Goal: Information Seeking & Learning: Find specific page/section

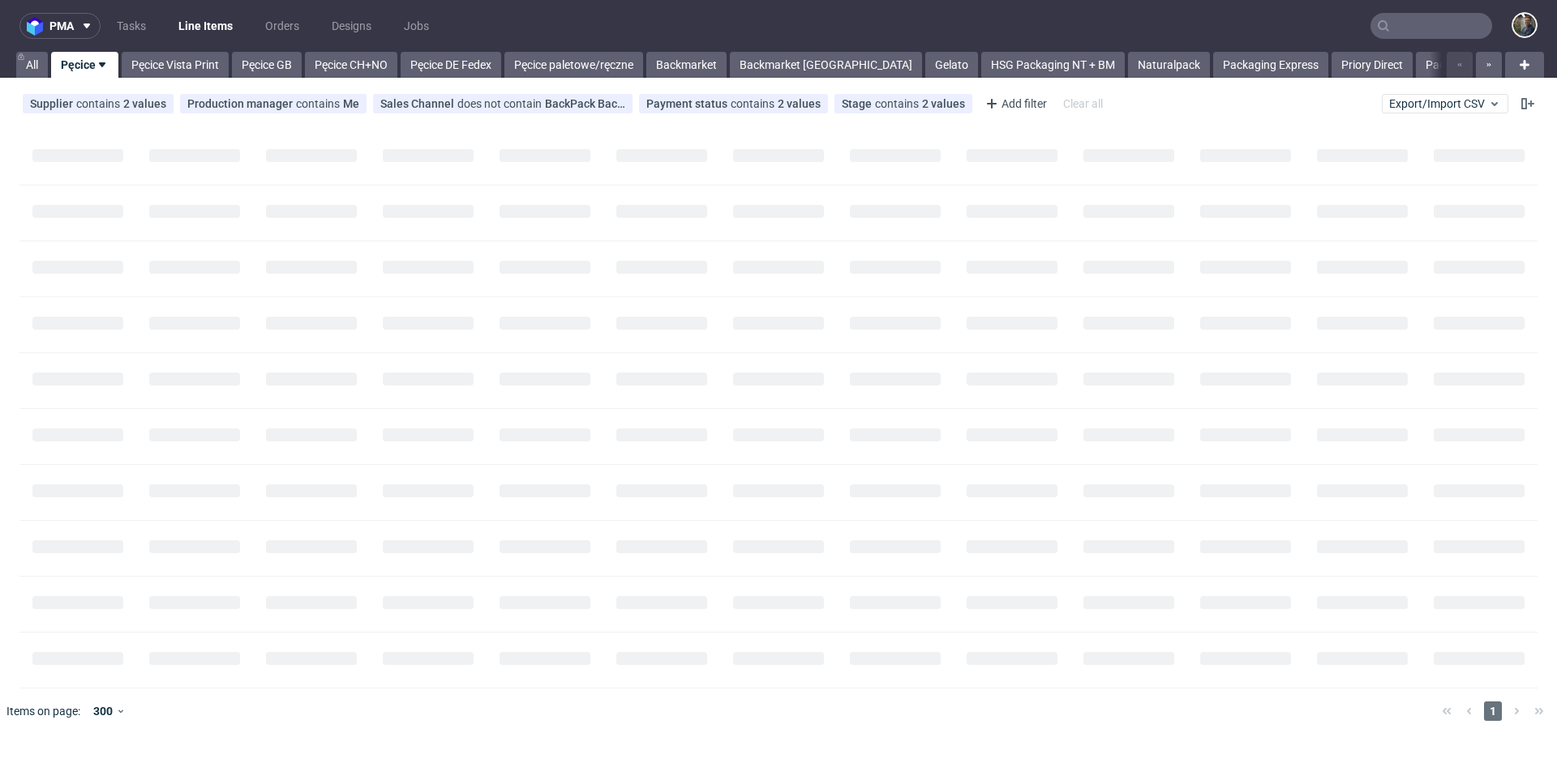
click at [1411, 23] on input "text" at bounding box center [1431, 26] width 122 height 26
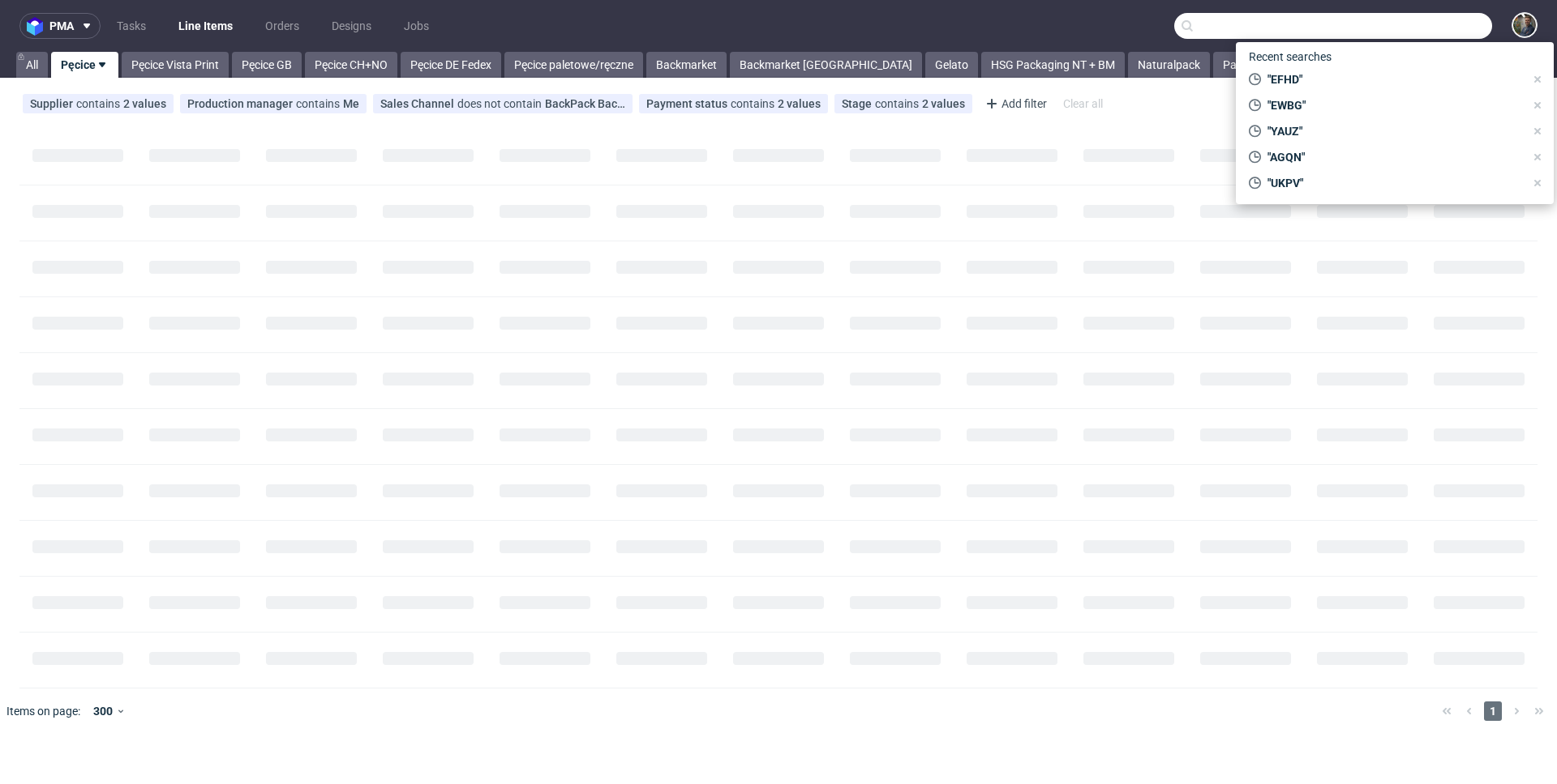
paste input "PZFO"
type input "PZFO"
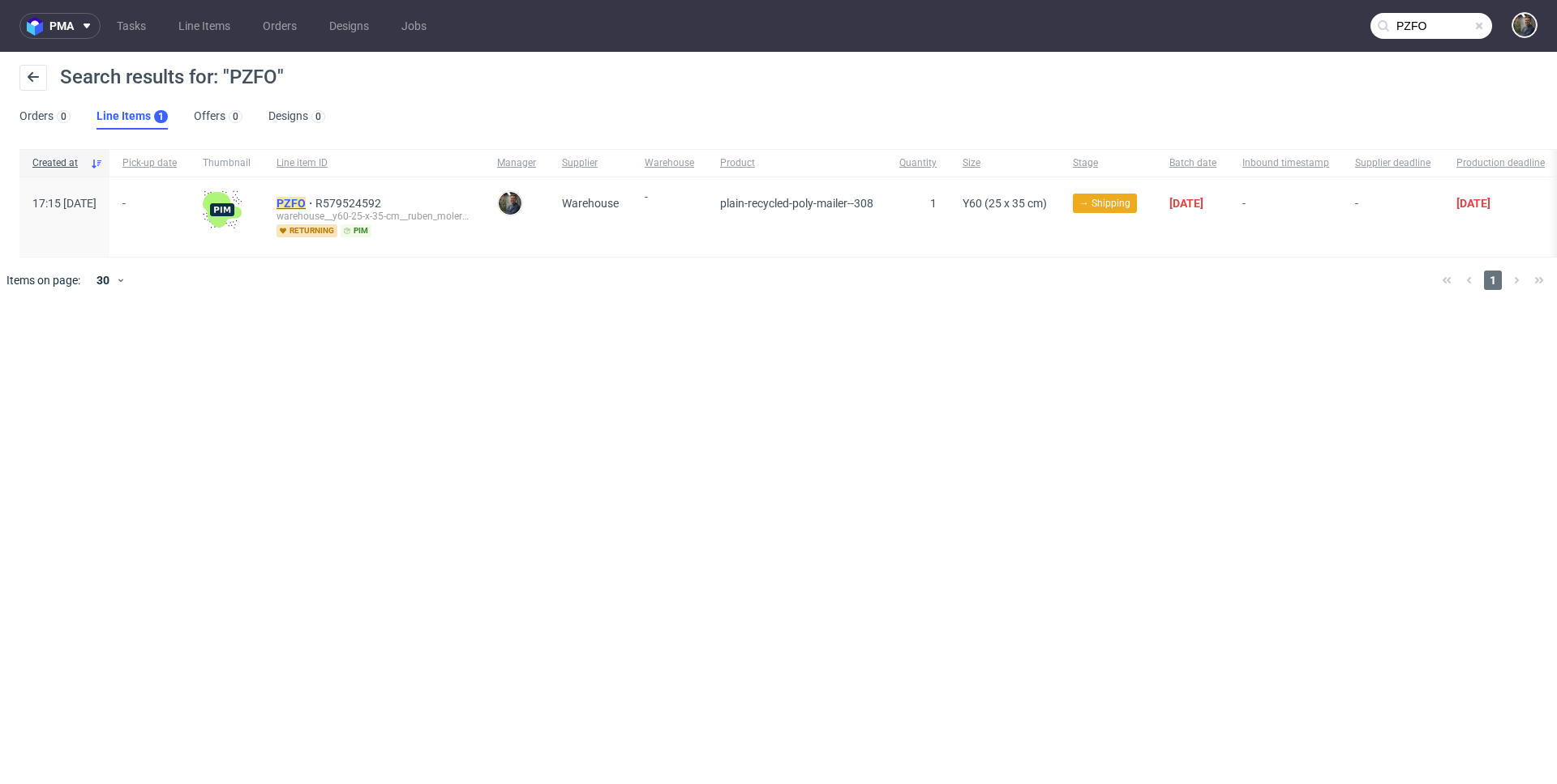
click at [347, 193] on div "PZFO R579524592 warehouse__y60-25-x-35-cm__ruben_molero_hueso__ PZFO returning …" at bounding box center [373, 216] width 221 height 79
click at [305, 199] on mark "PZFO" at bounding box center [291, 203] width 29 height 13
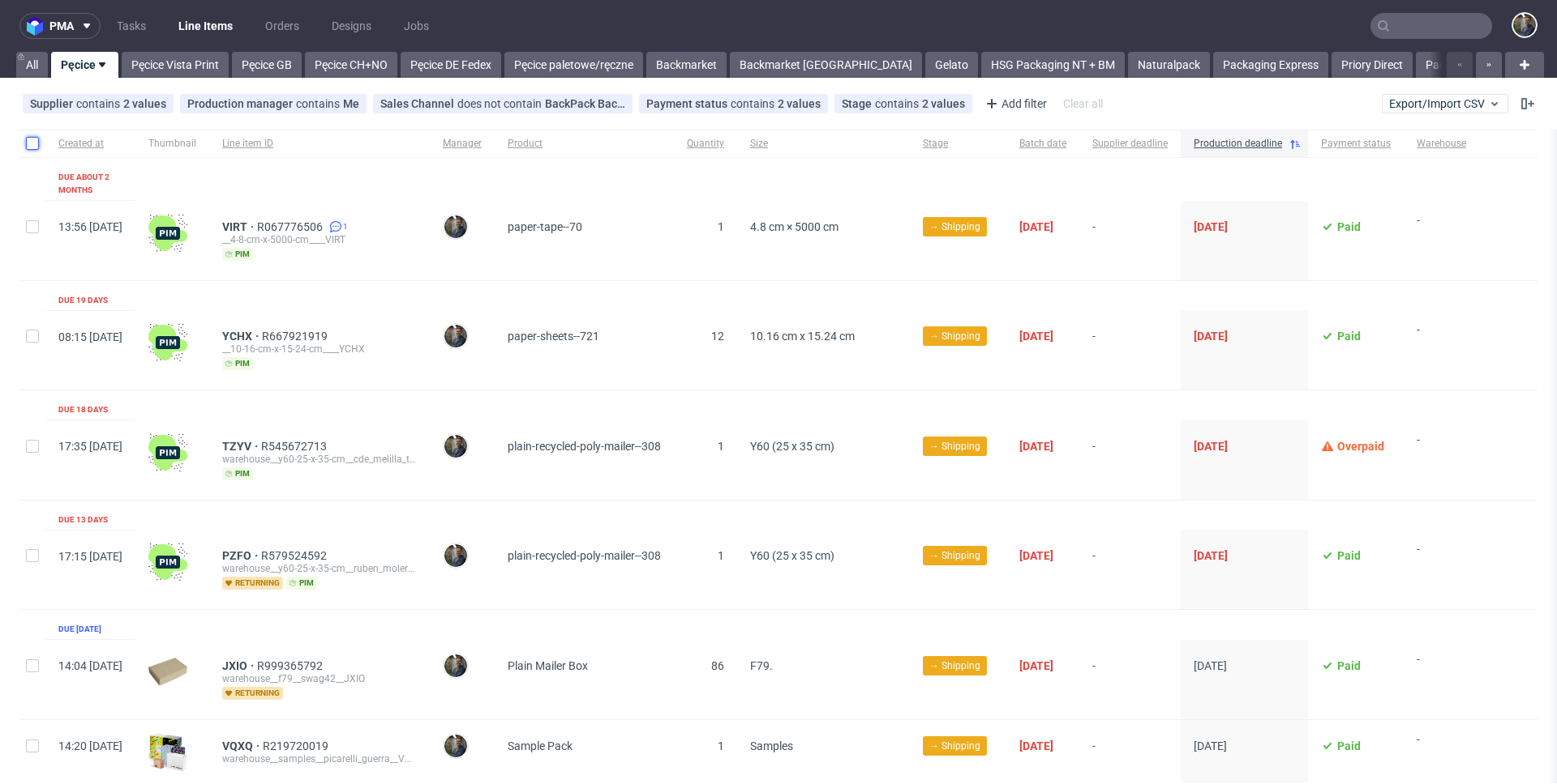
click at [26, 139] on input "checkbox" at bounding box center [32, 143] width 13 height 13
checkbox input "true"
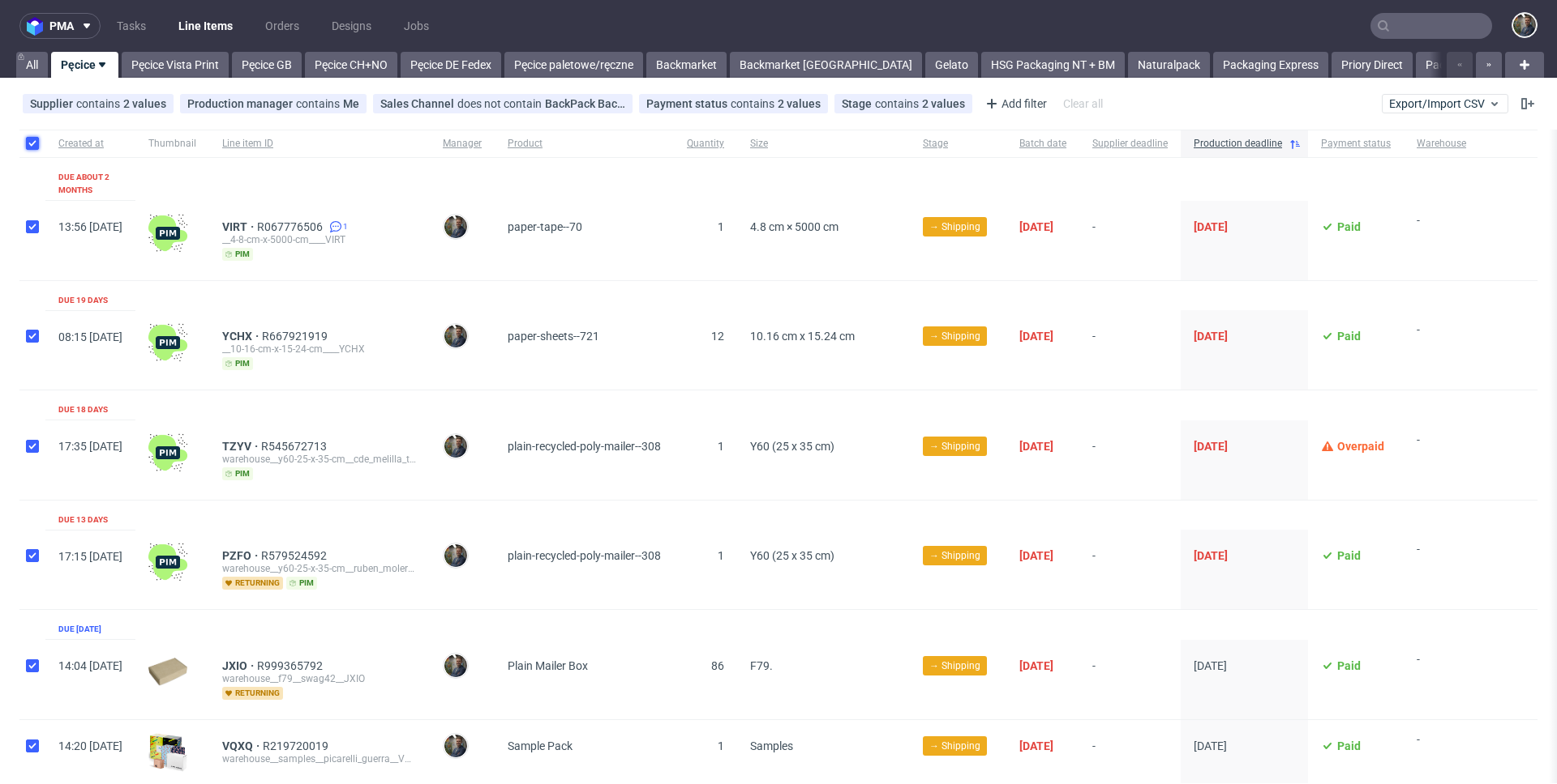
checkbox input "true"
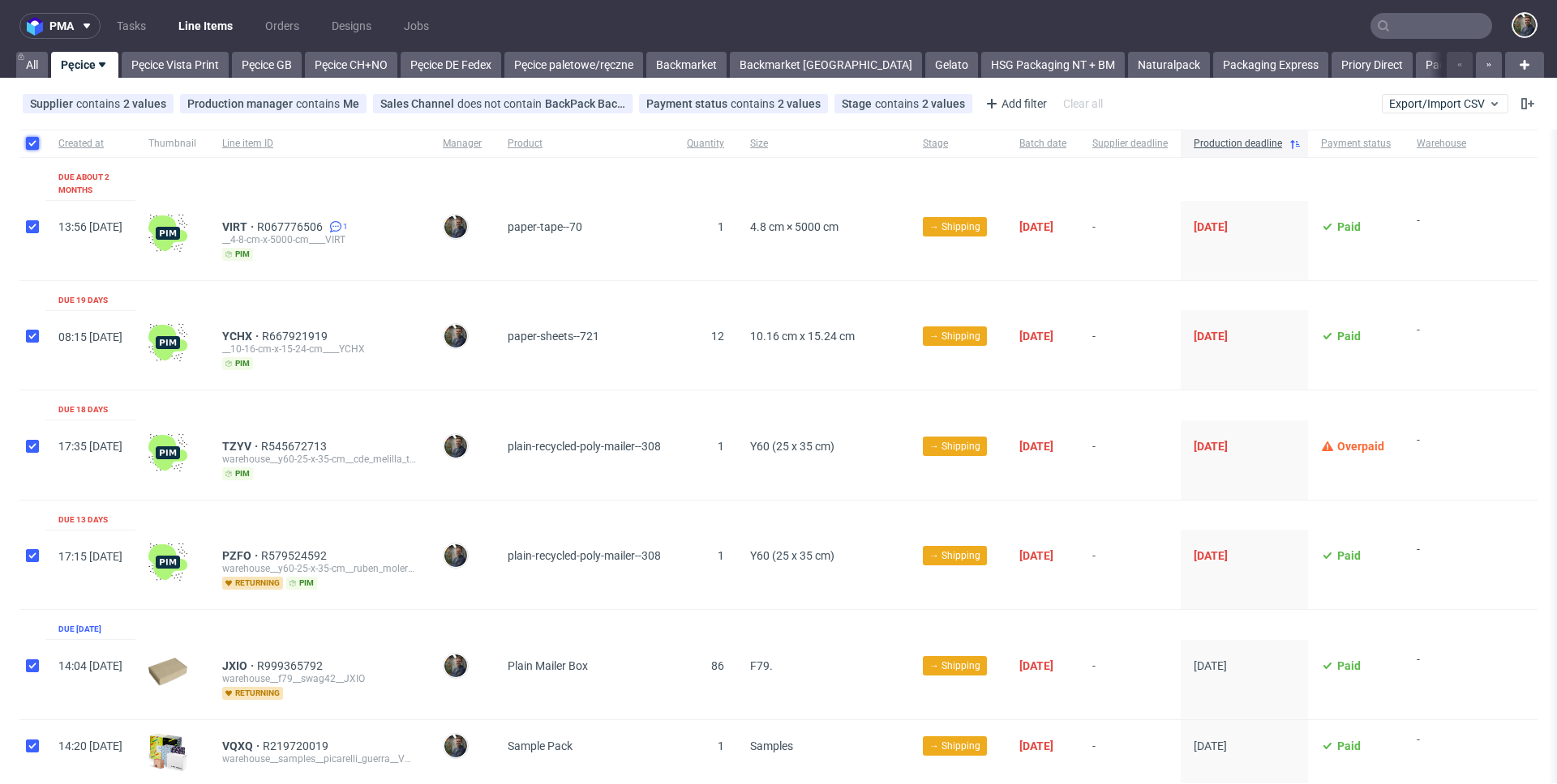
checkbox input "true"
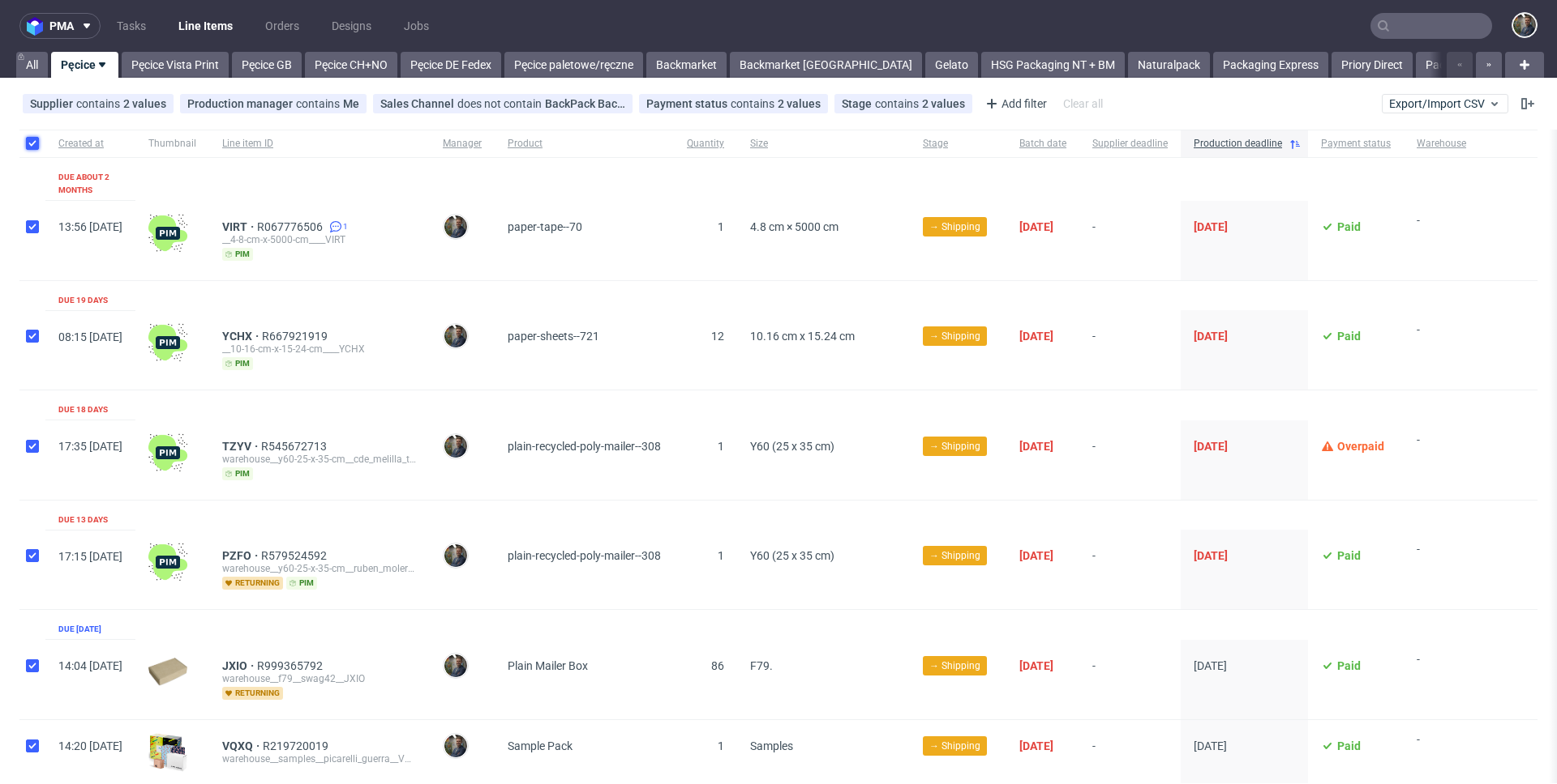
checkbox input "true"
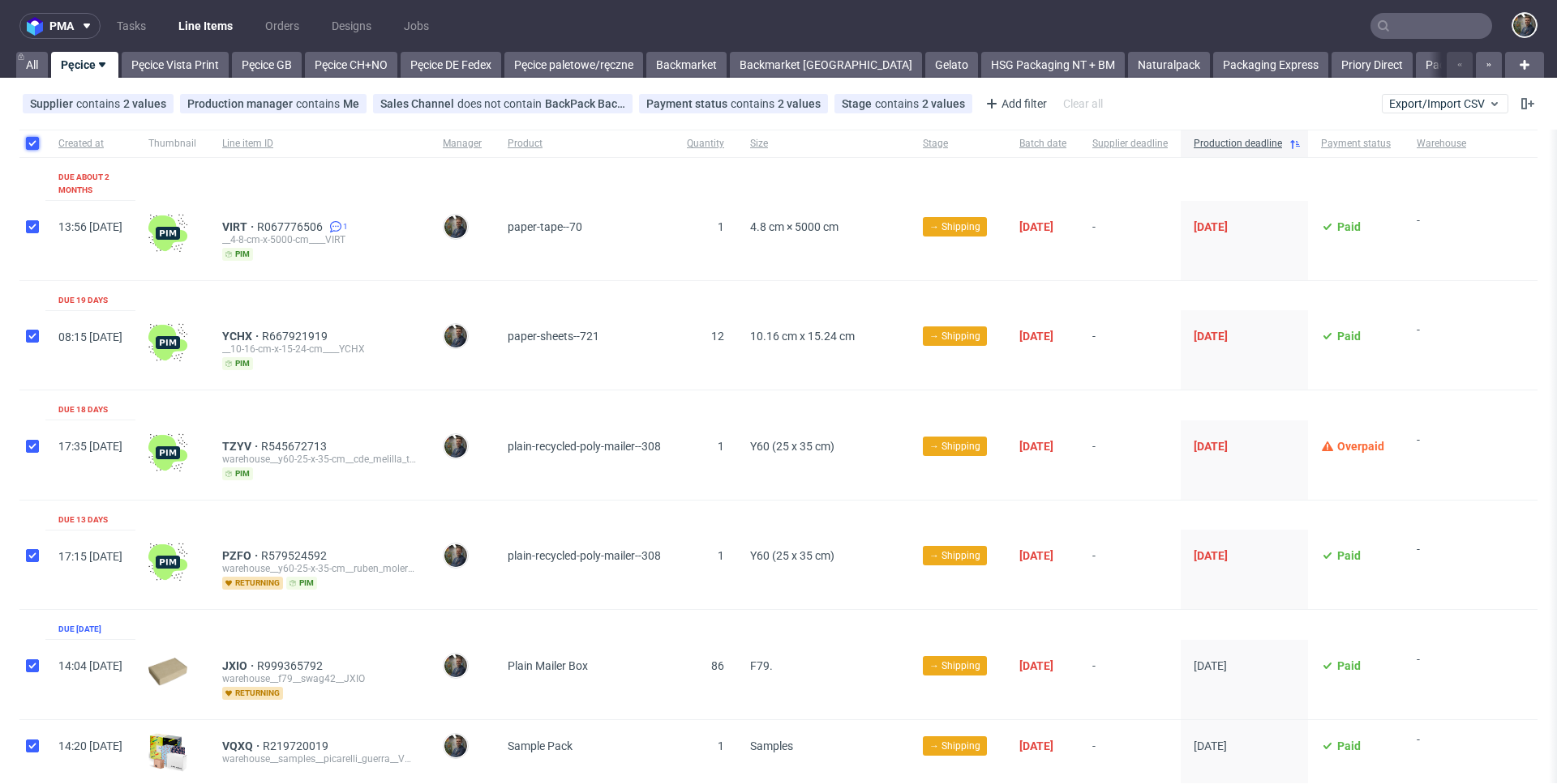
checkbox input "true"
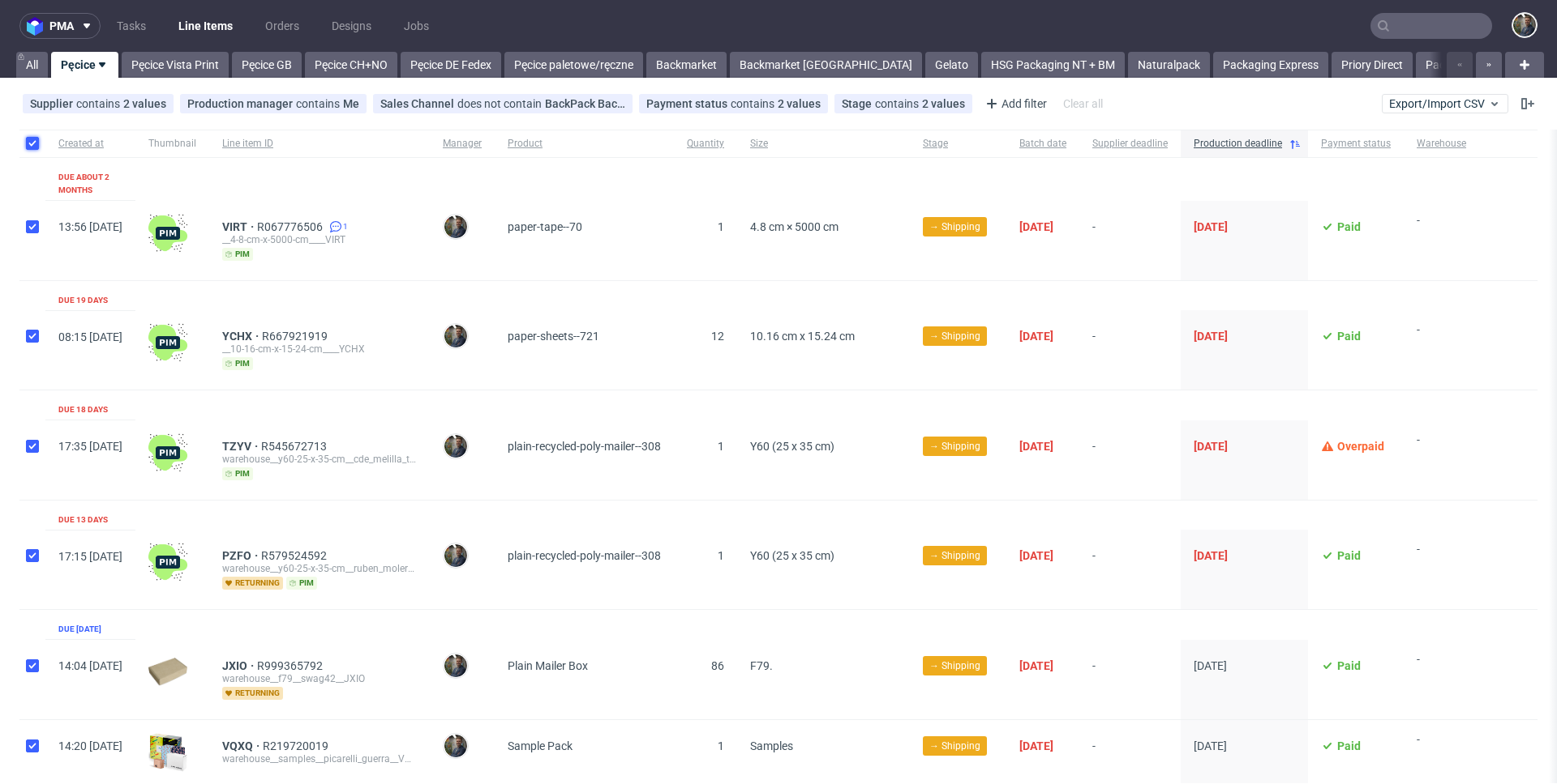
checkbox input "true"
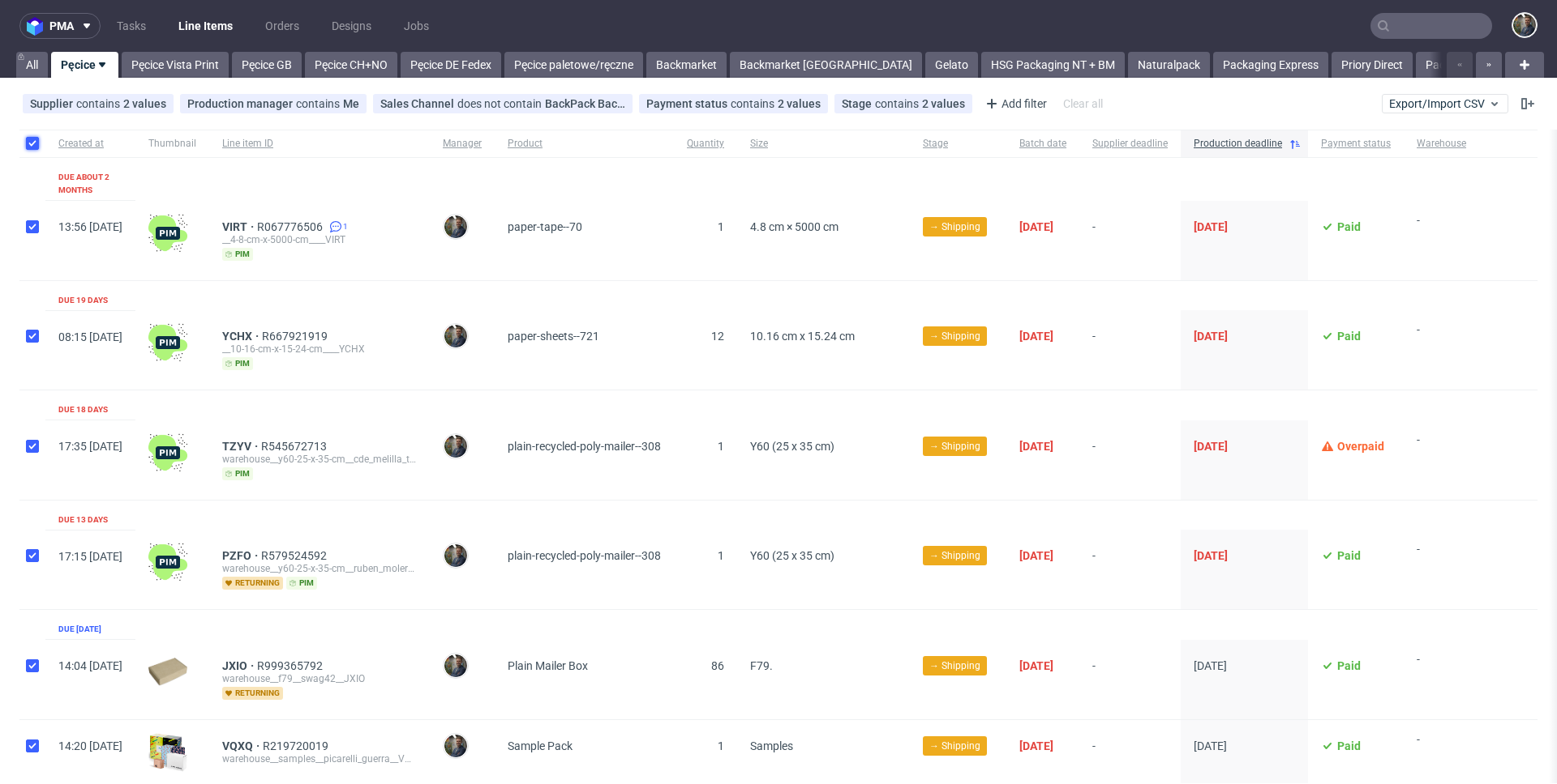
checkbox input "true"
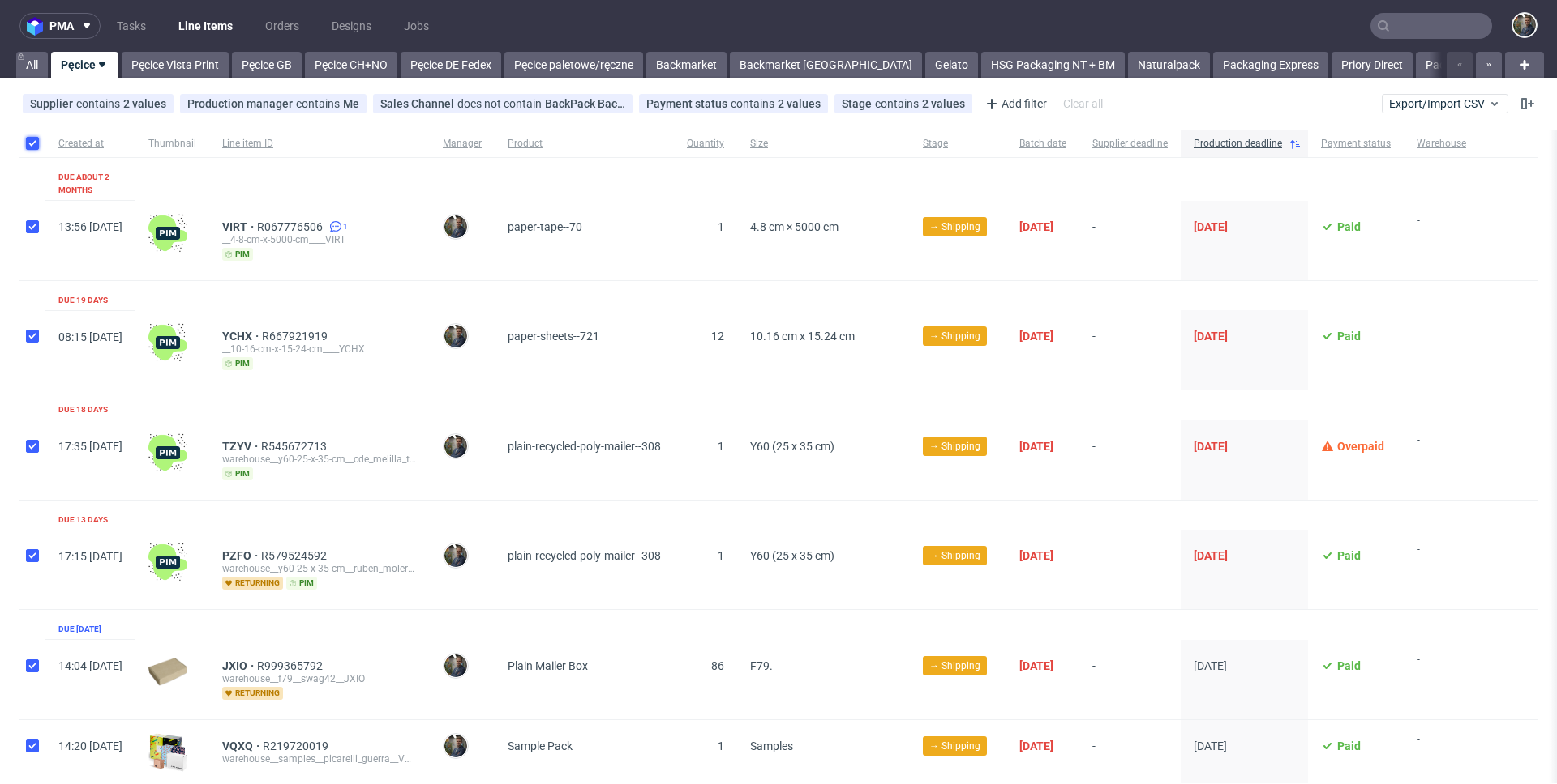
checkbox input "true"
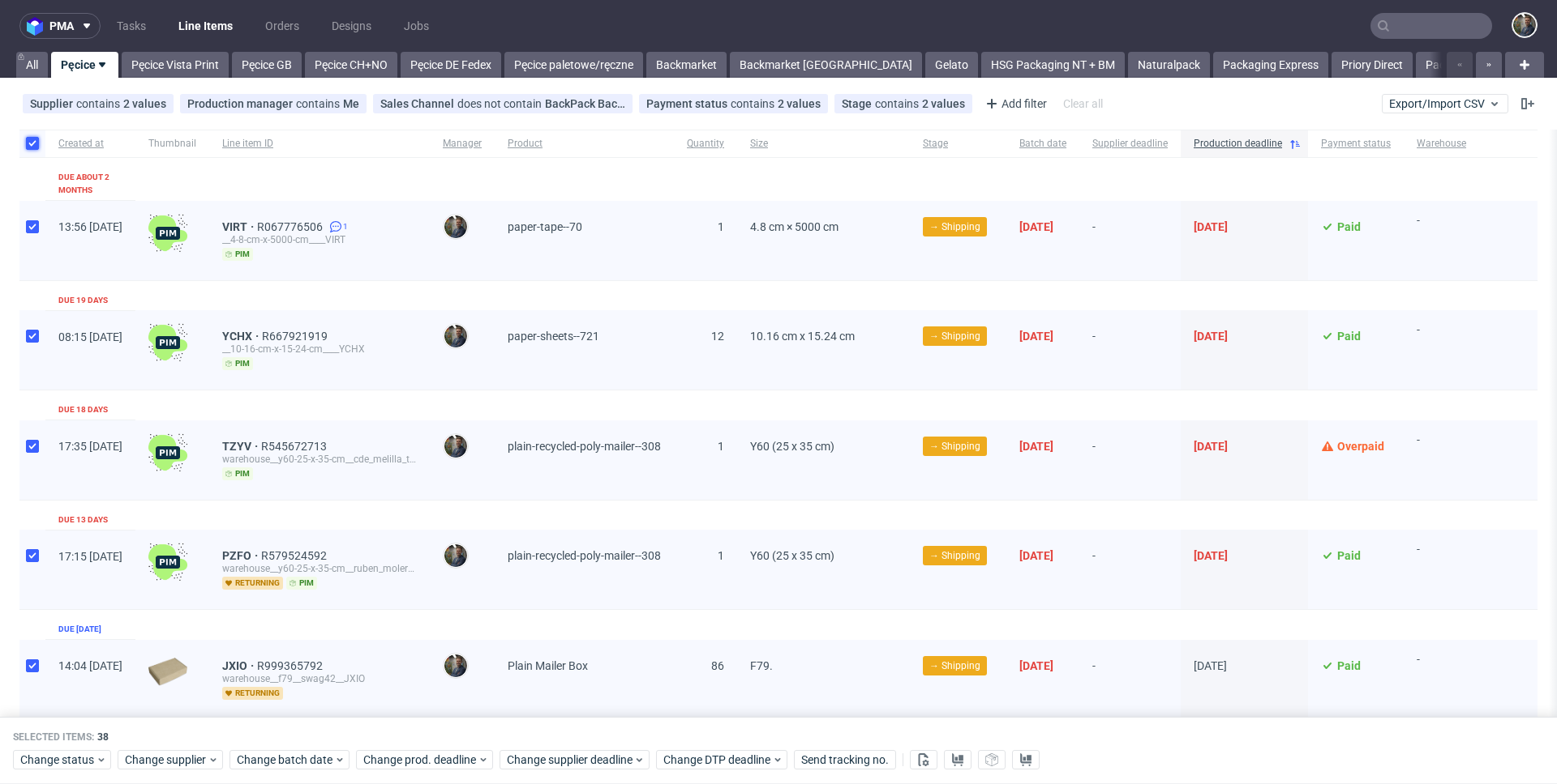
click at [29, 141] on input "checkbox" at bounding box center [32, 143] width 13 height 13
checkbox input "false"
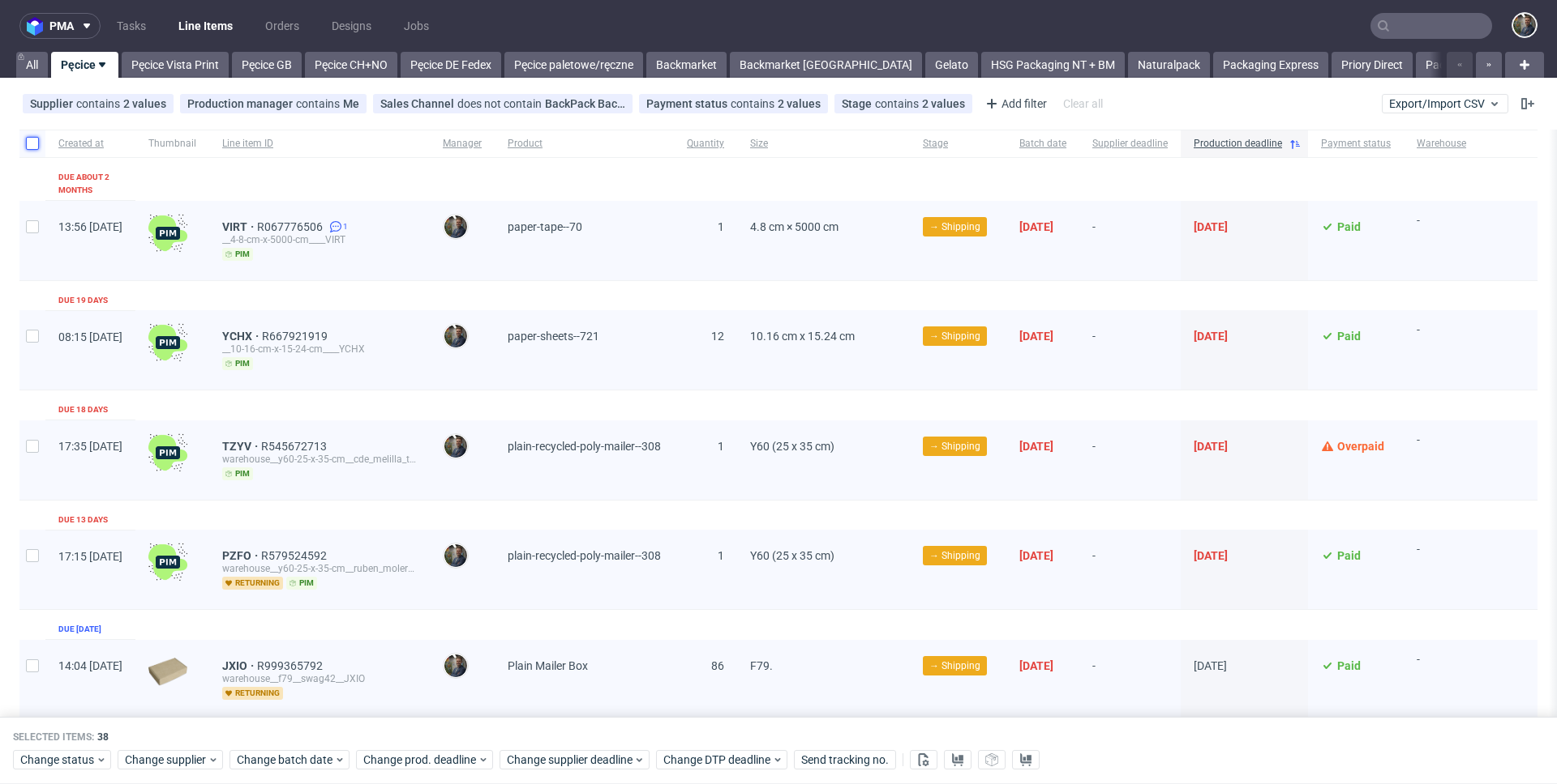
checkbox input "false"
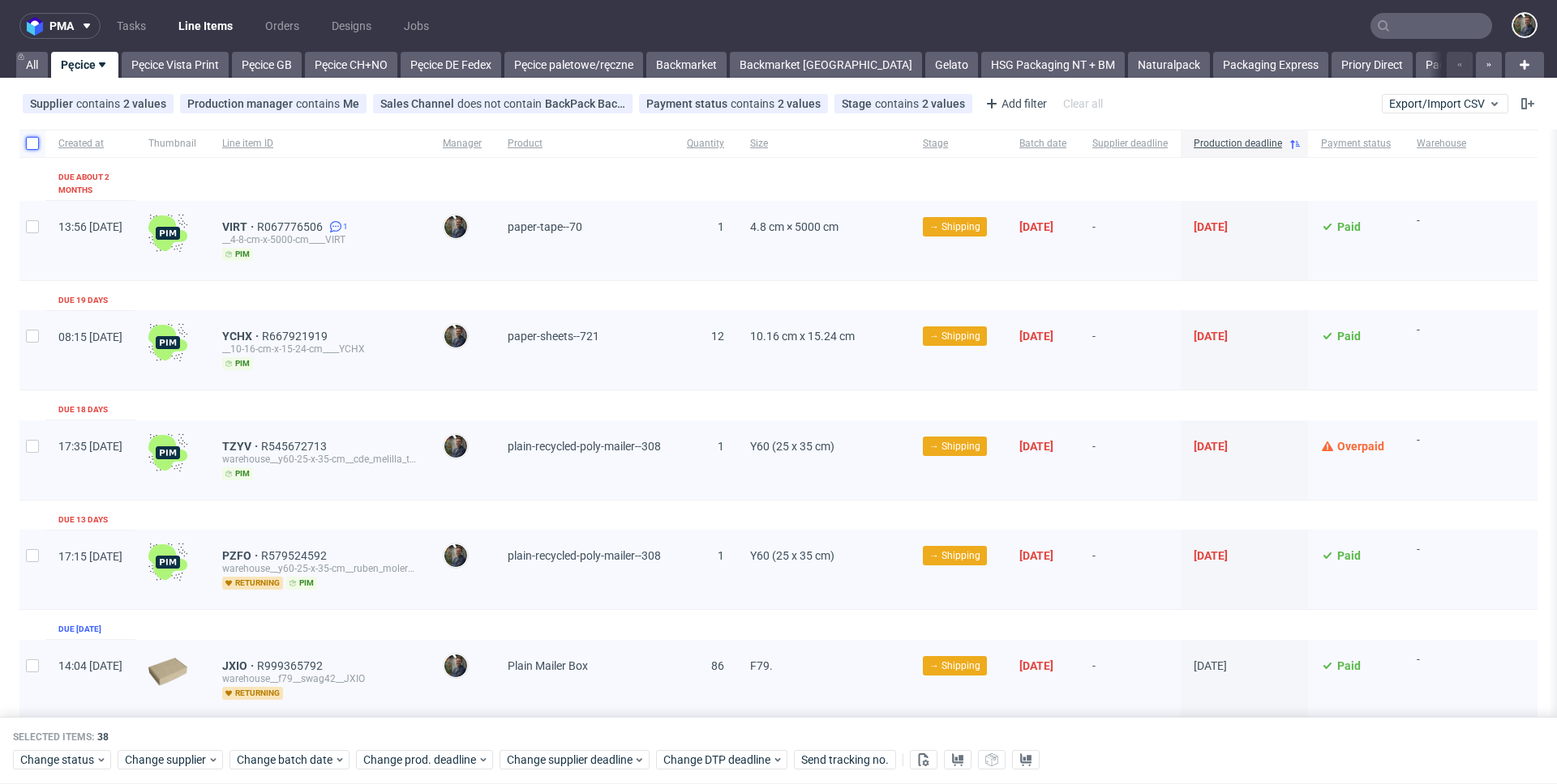
checkbox input "false"
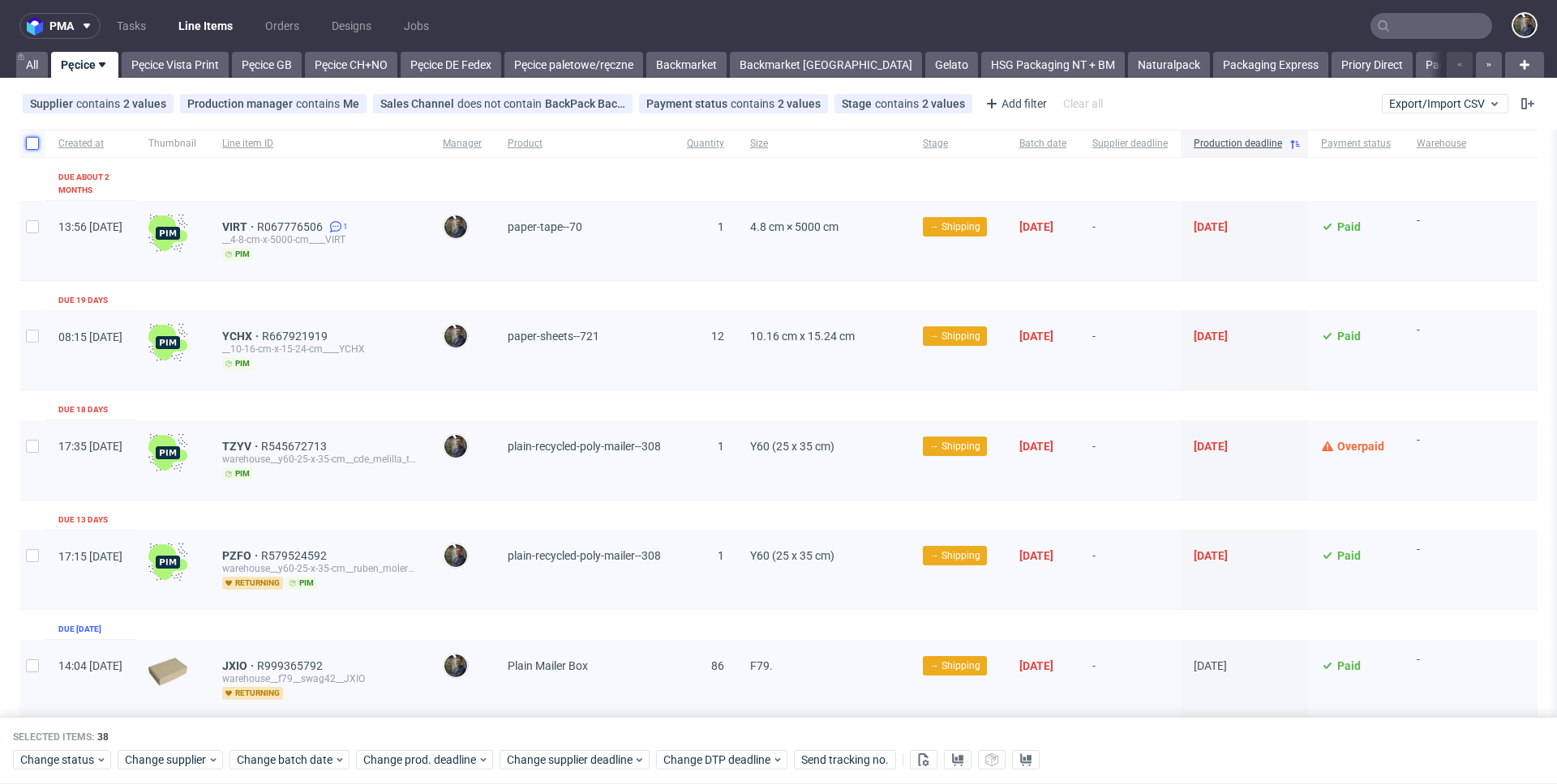
checkbox input "false"
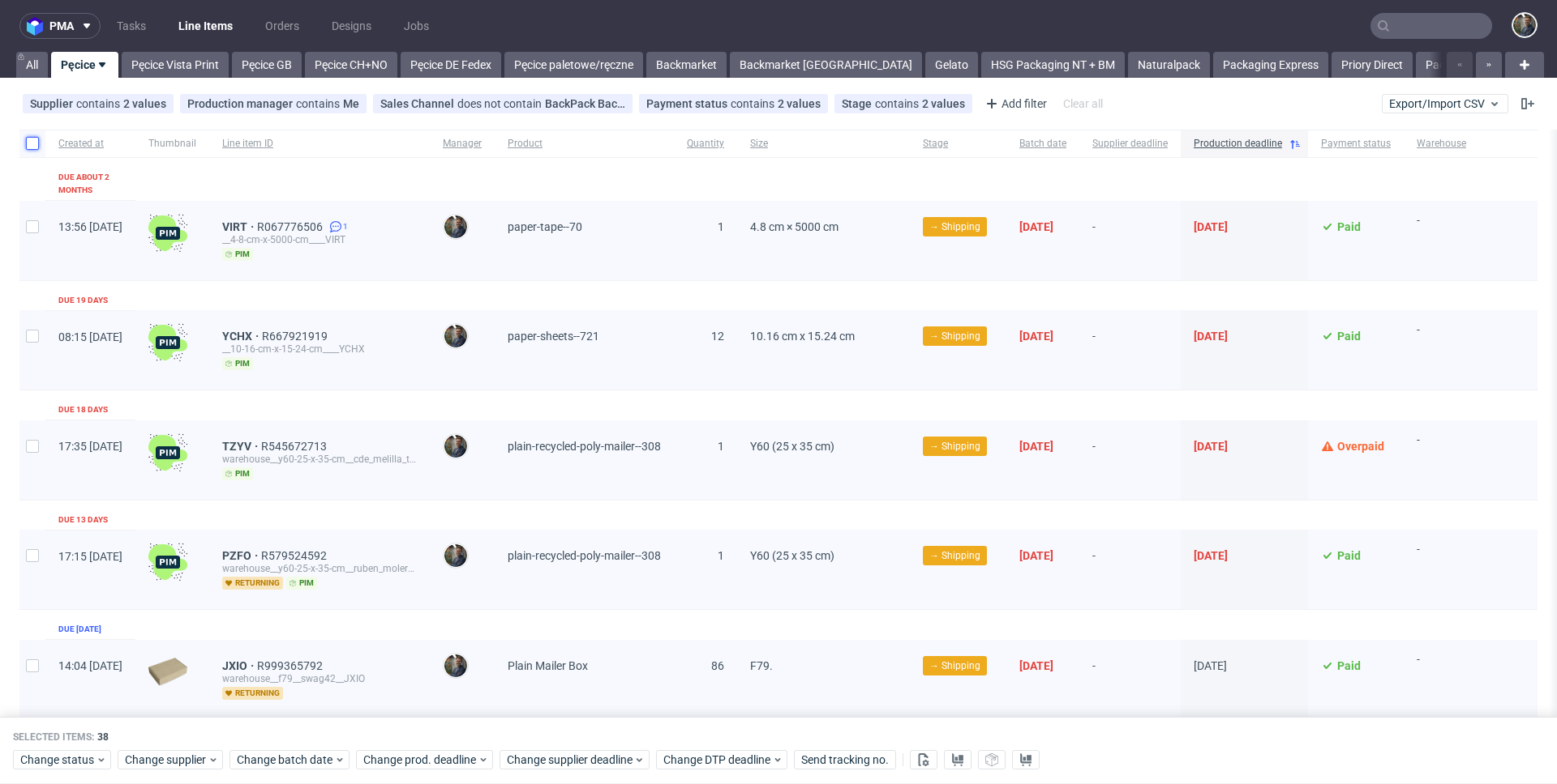
checkbox input "false"
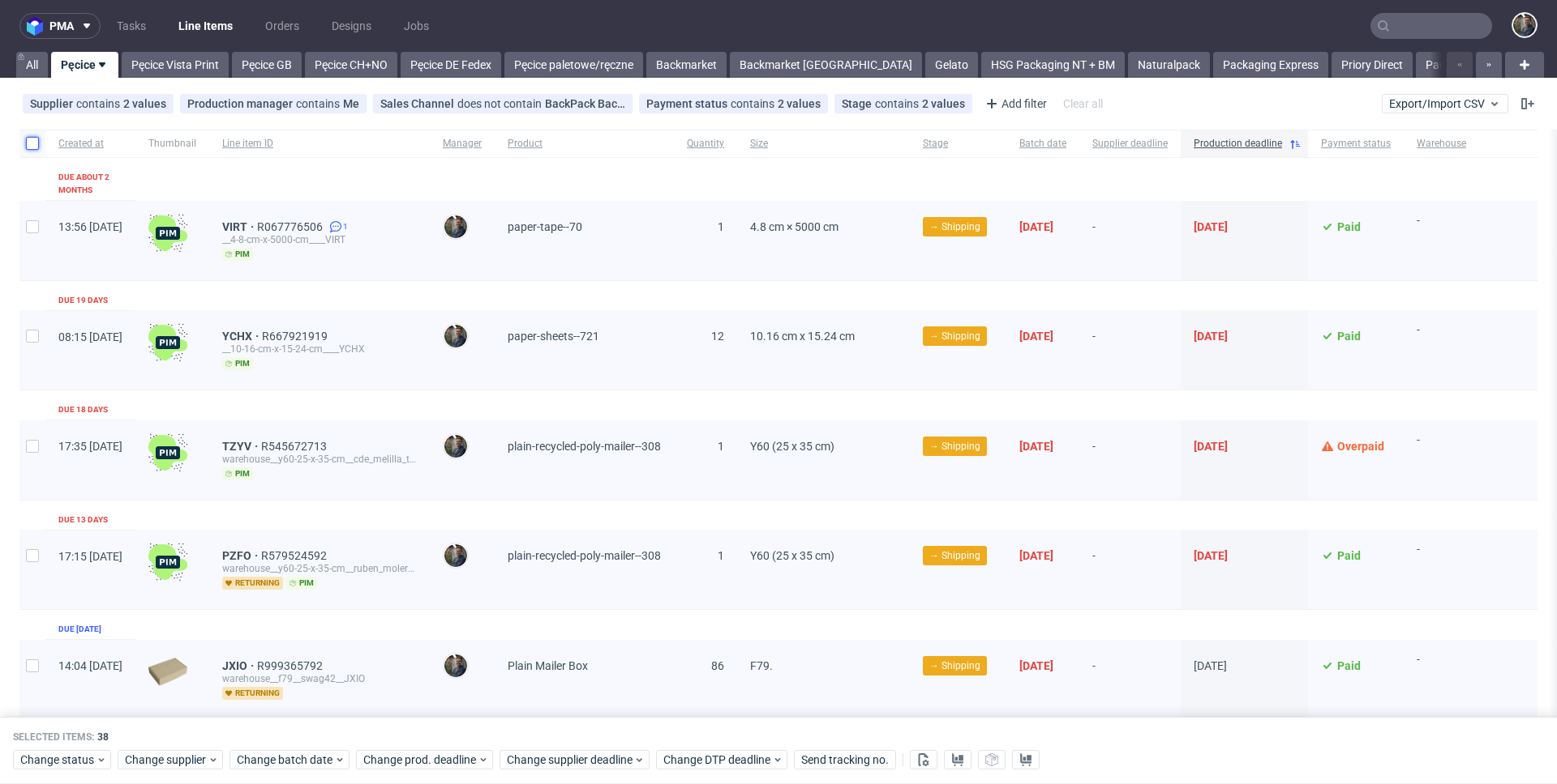
checkbox input "false"
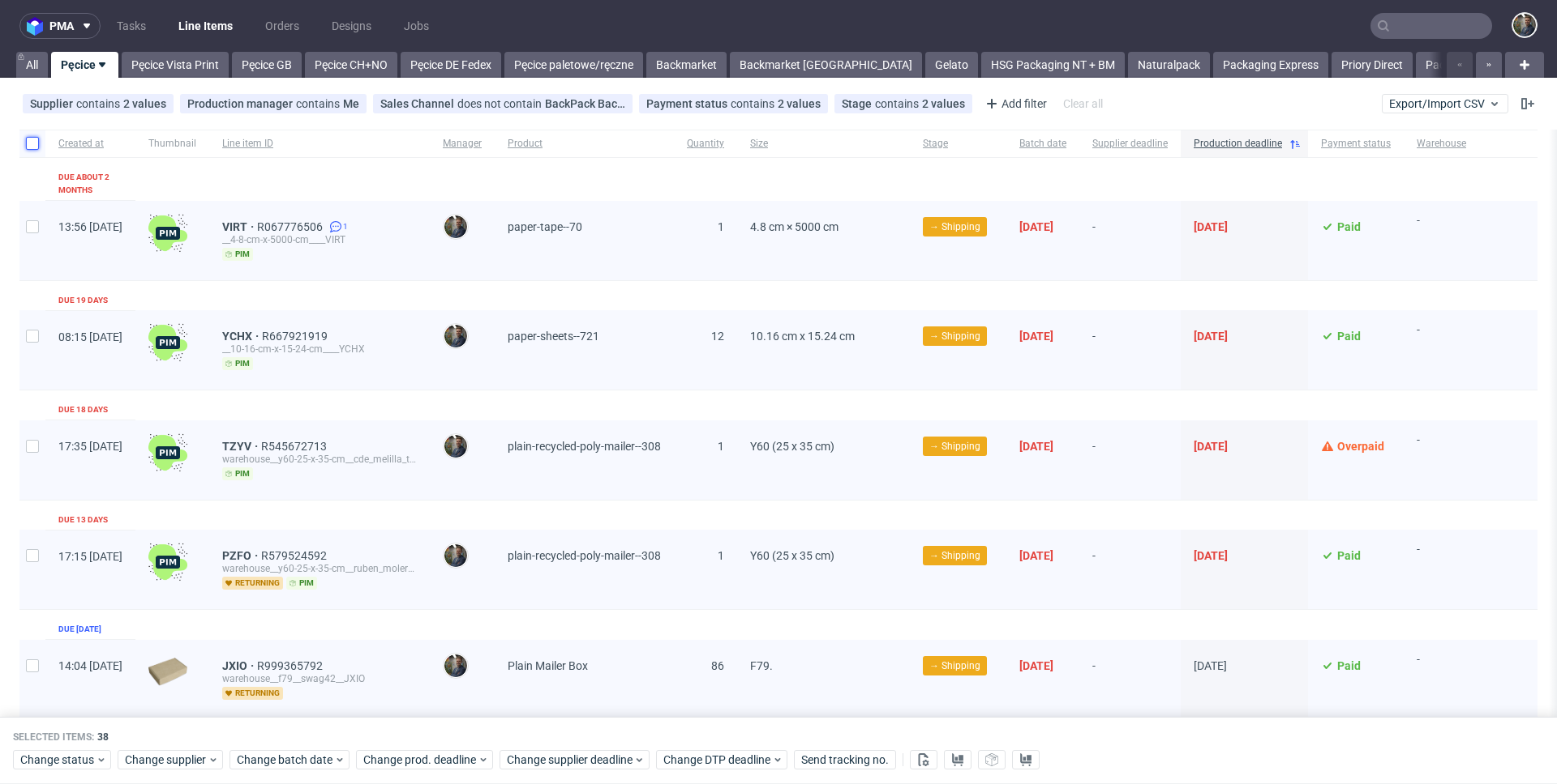
checkbox input "false"
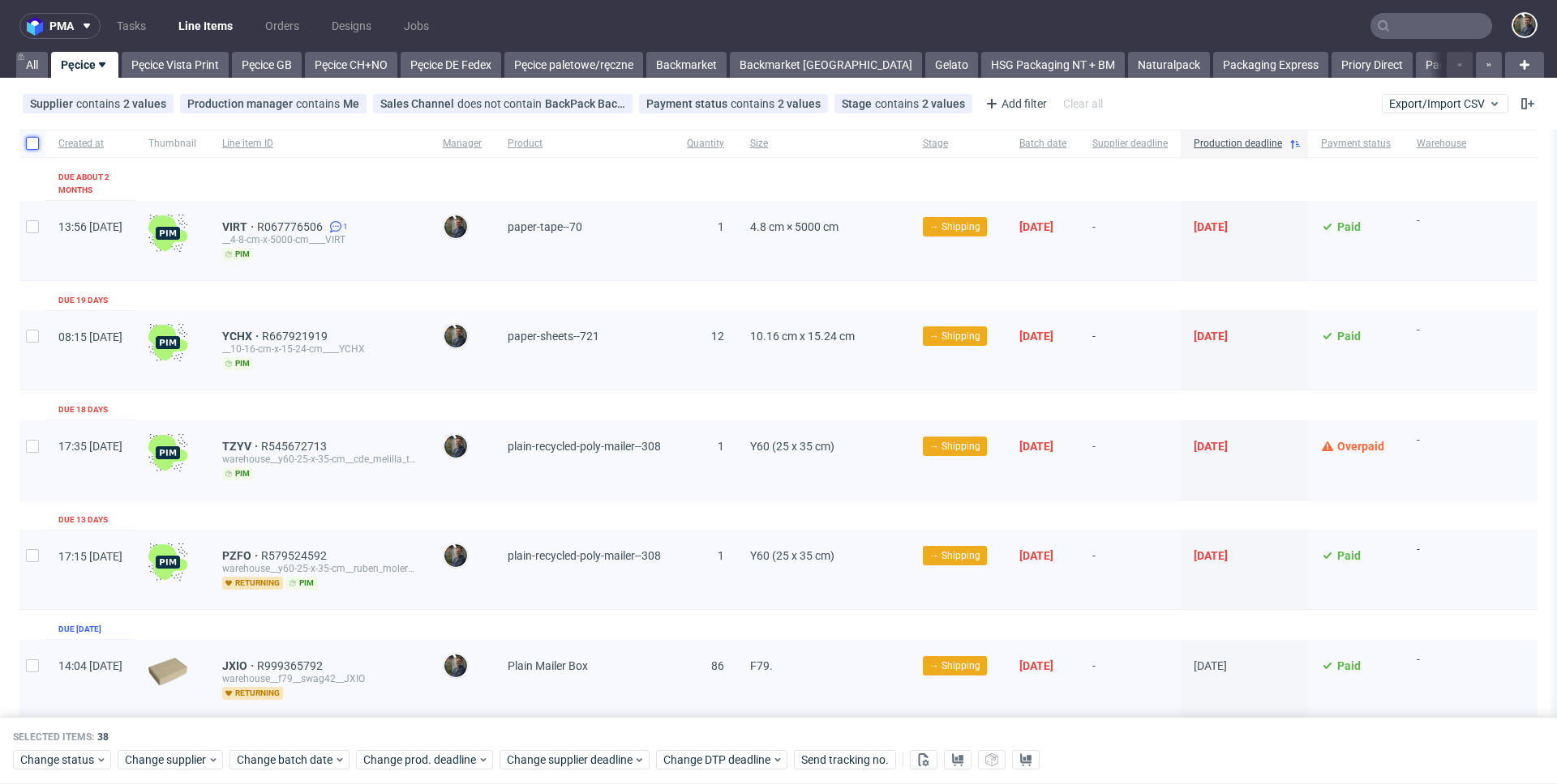
checkbox input "false"
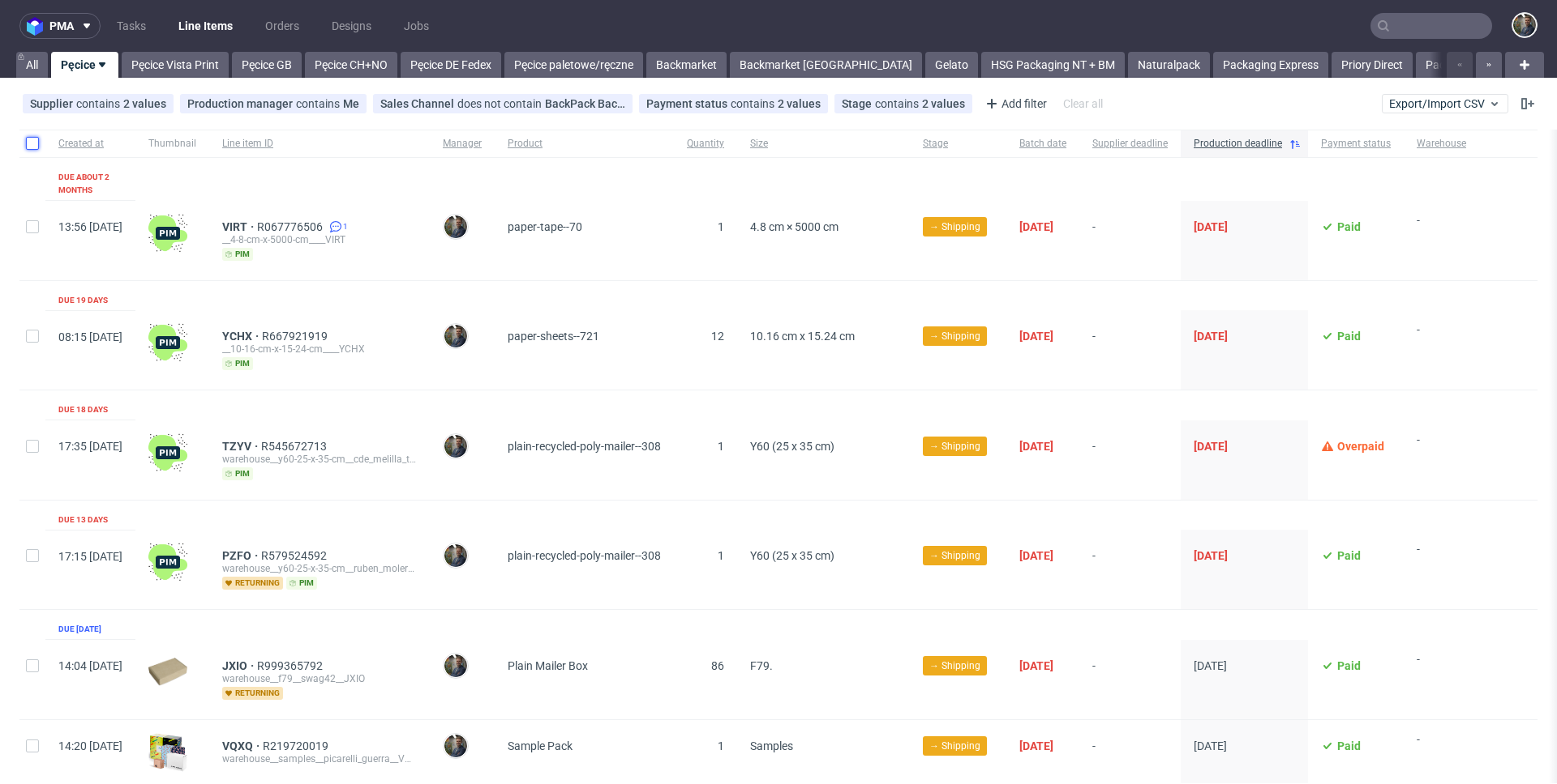
click at [38, 147] on input "checkbox" at bounding box center [32, 143] width 13 height 13
checkbox input "true"
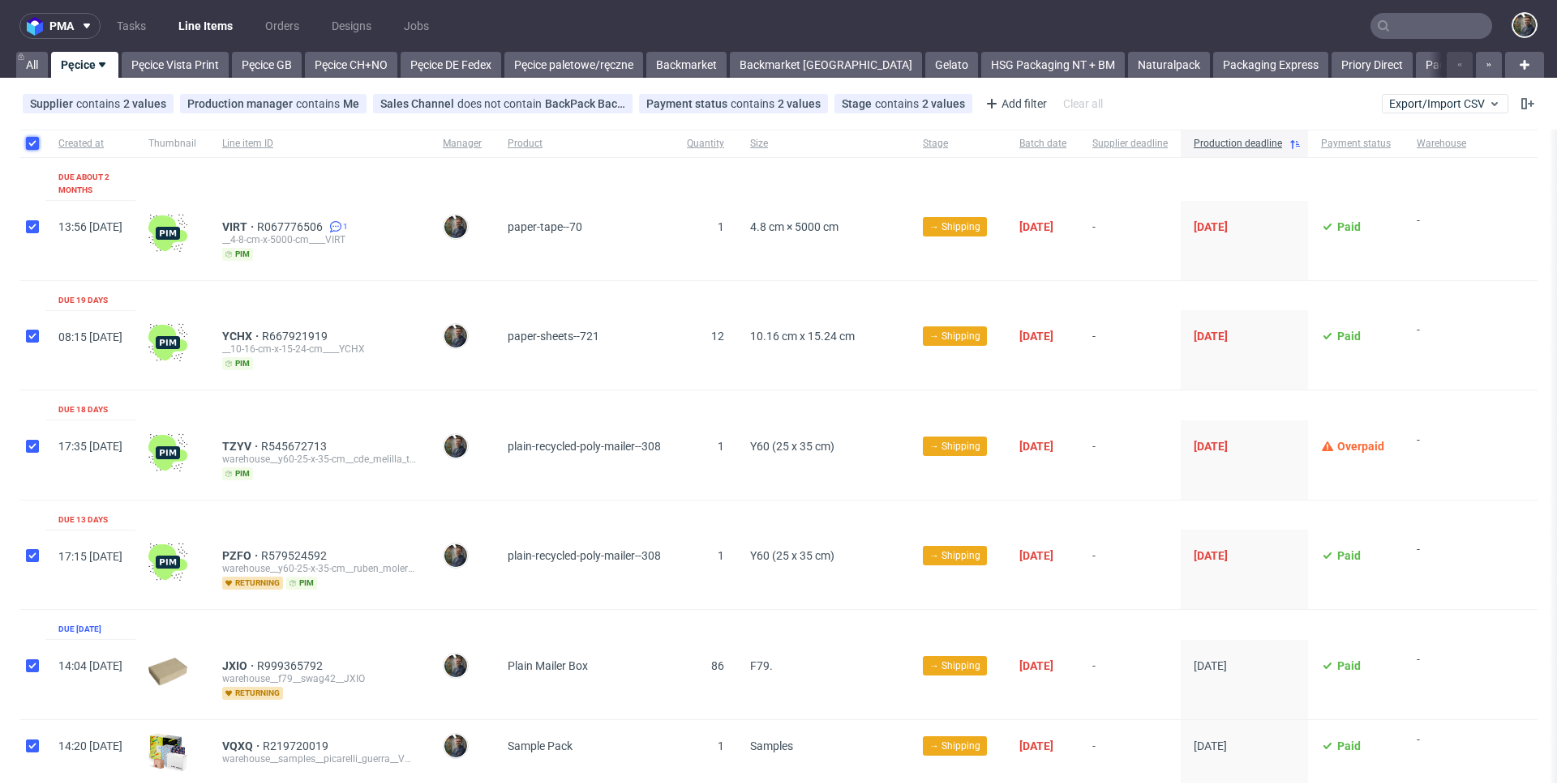
checkbox input "true"
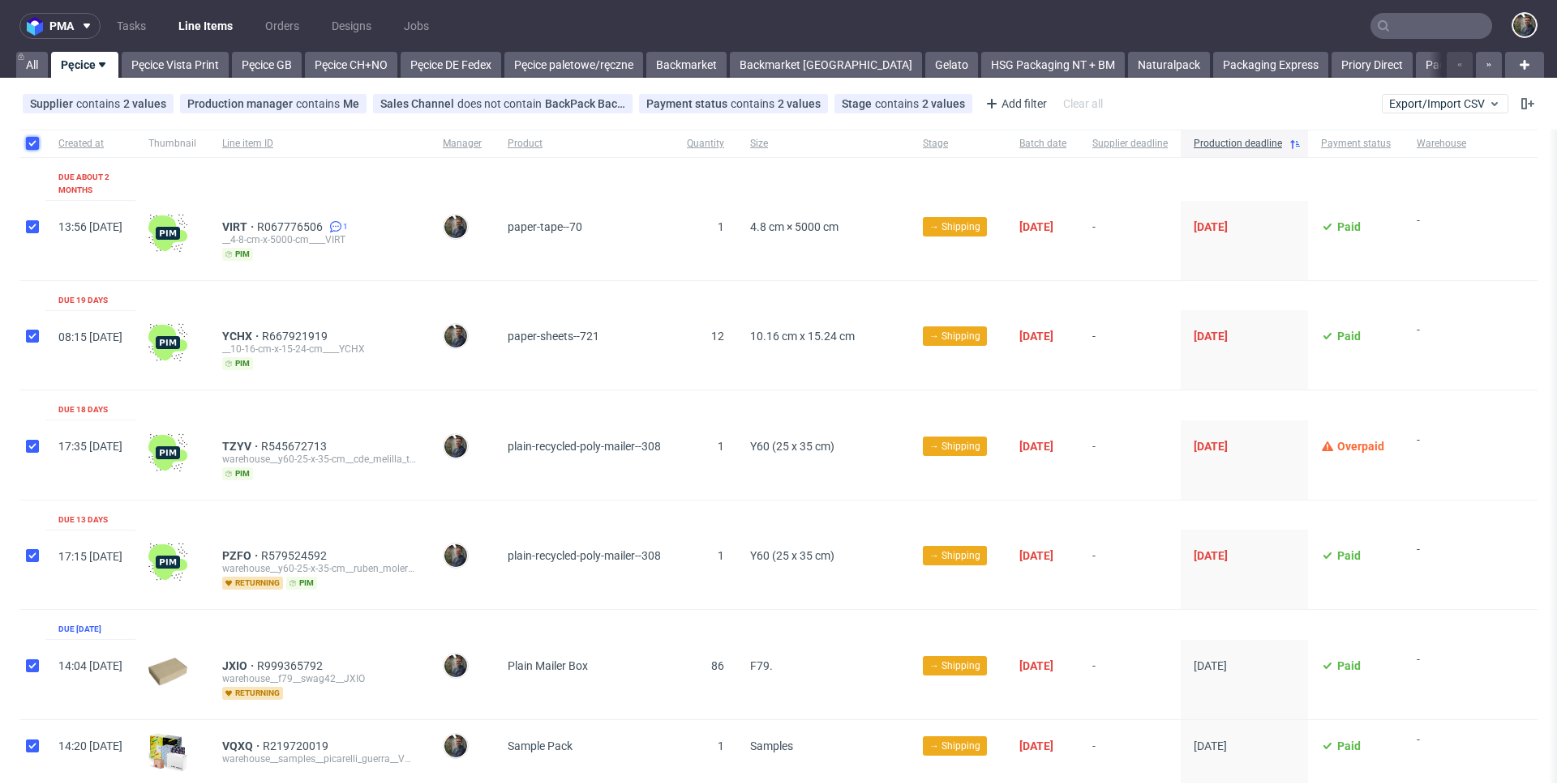
checkbox input "true"
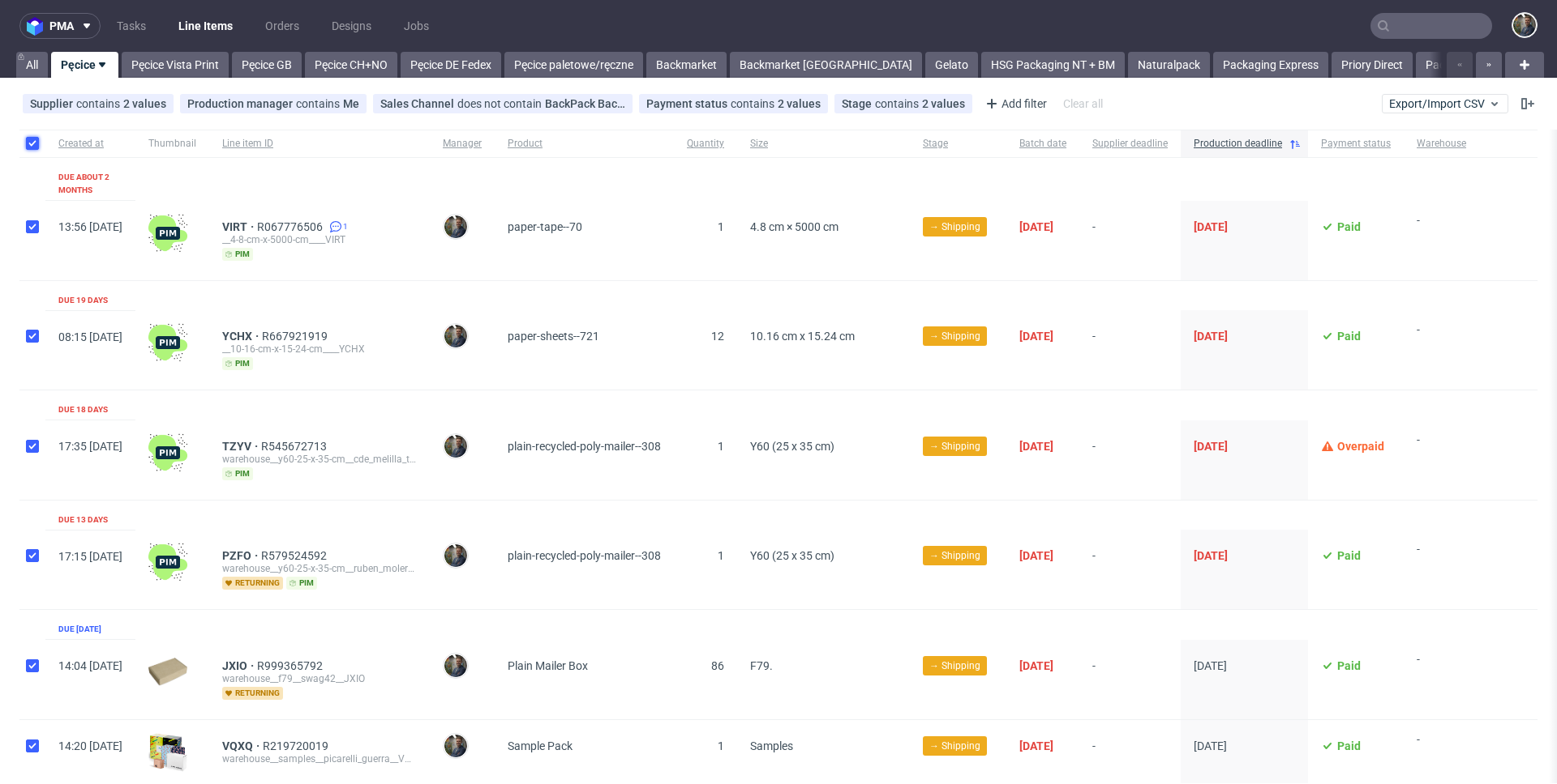
checkbox input "true"
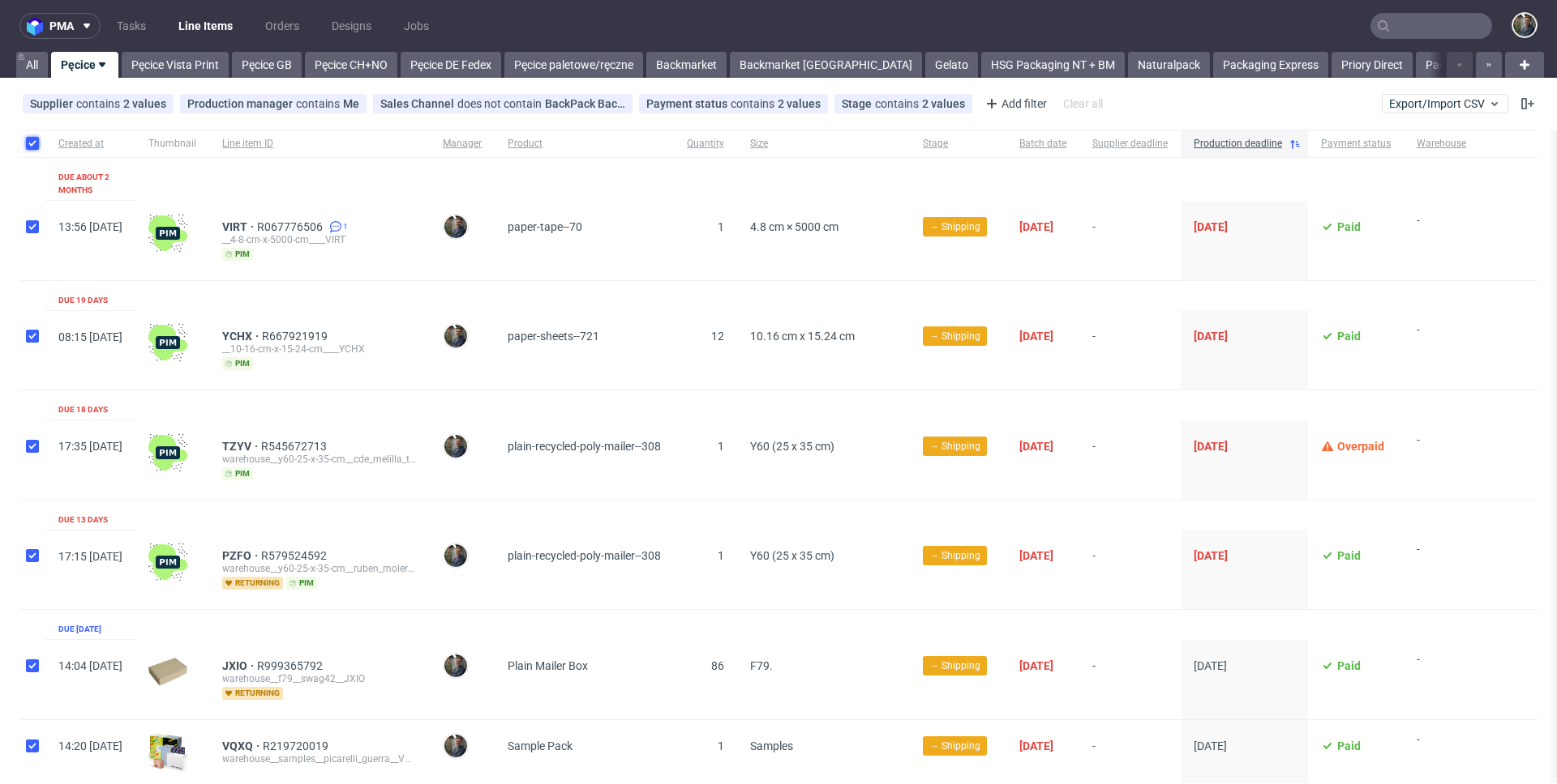
checkbox input "true"
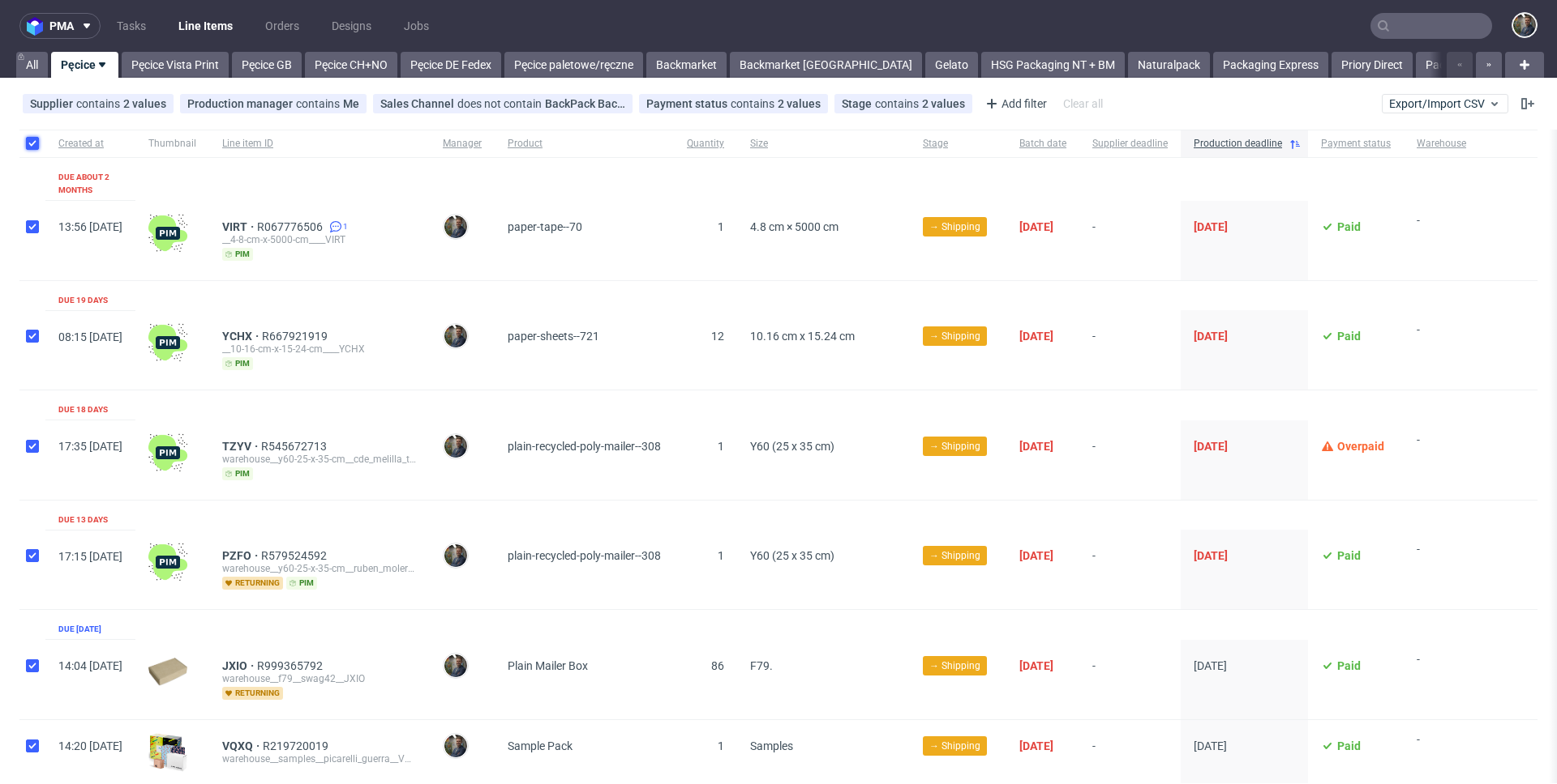
checkbox input "true"
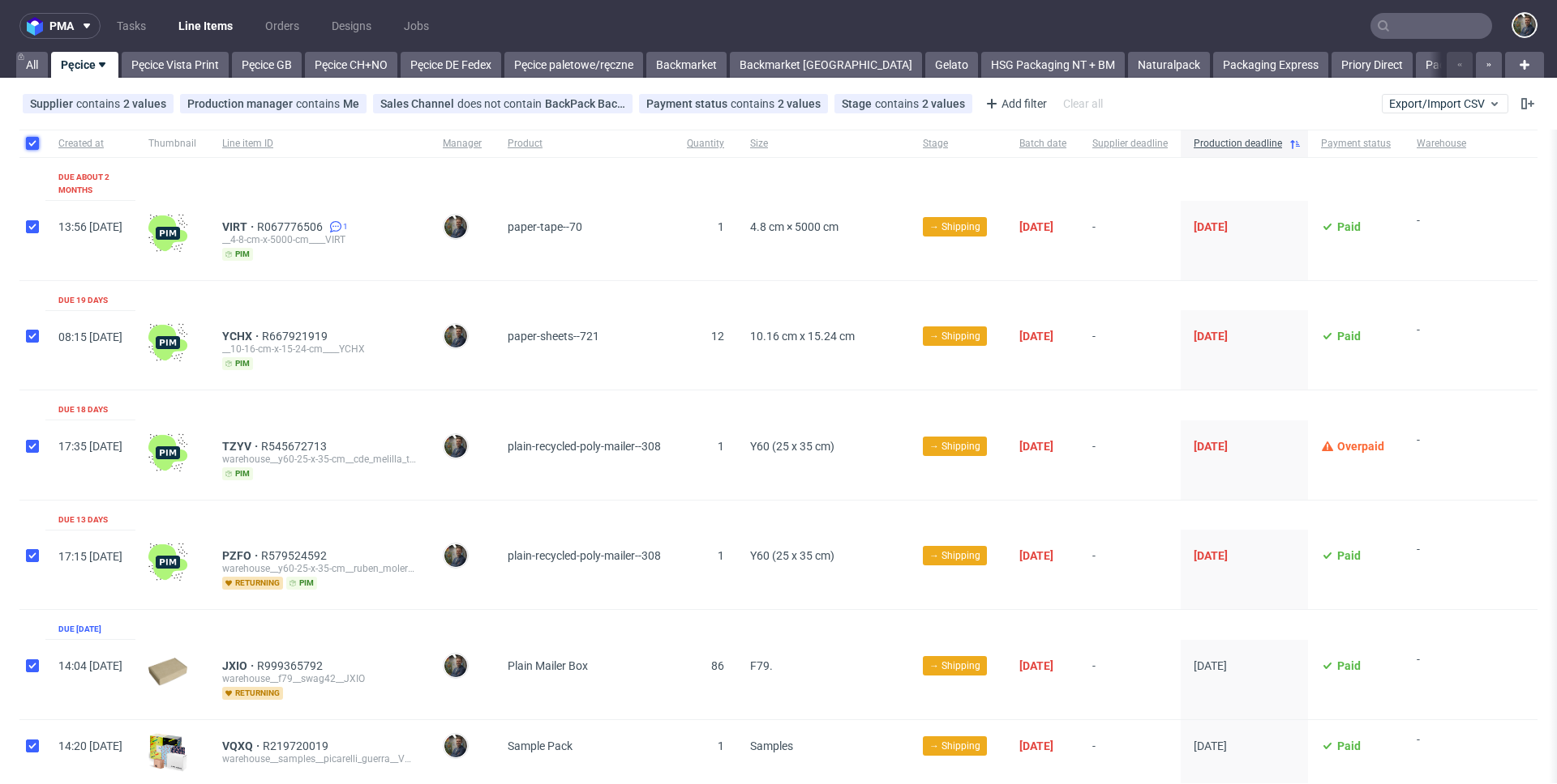
checkbox input "true"
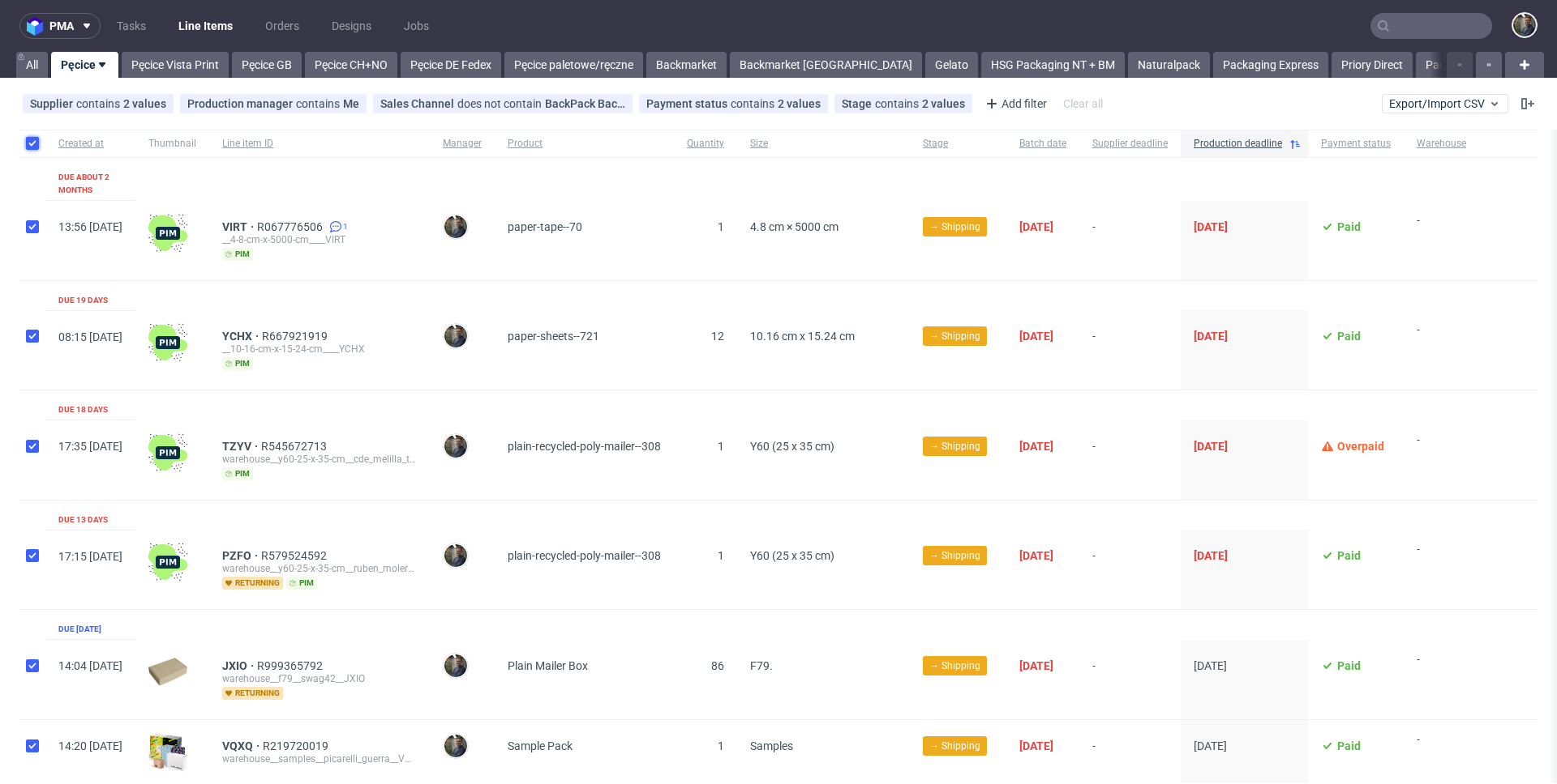
checkbox input "true"
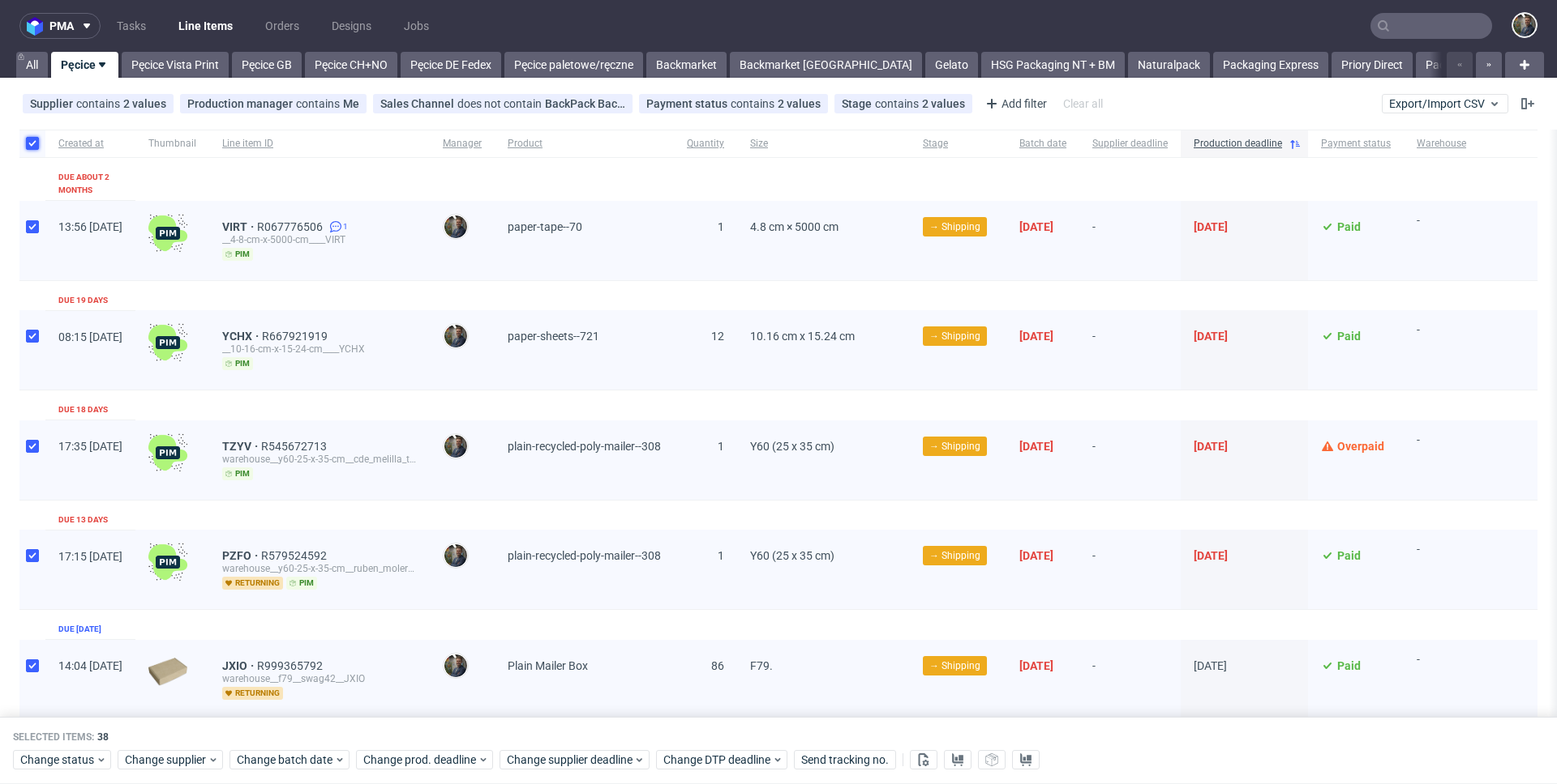
click at [35, 146] on input "checkbox" at bounding box center [32, 143] width 13 height 13
checkbox input "false"
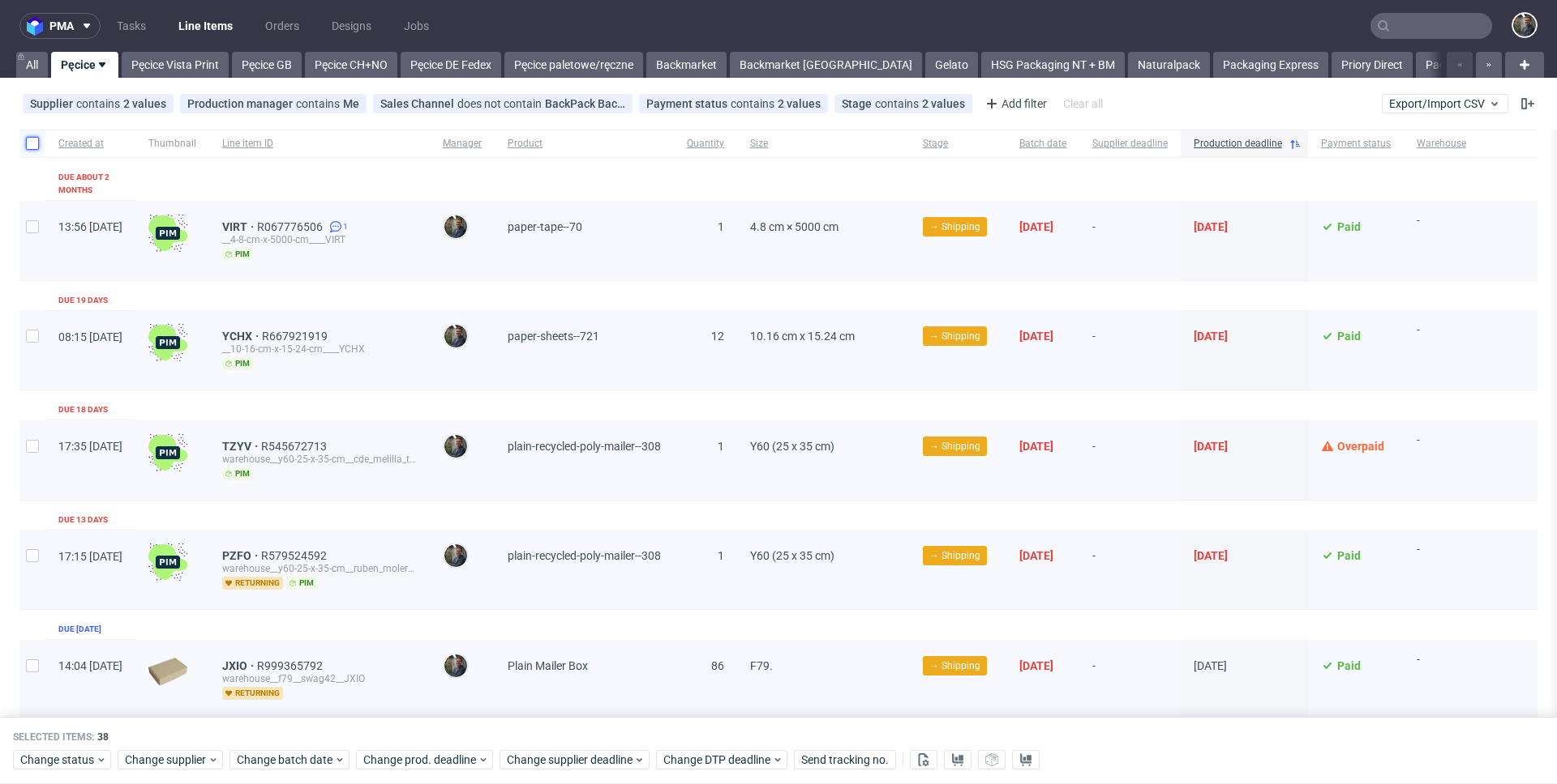
checkbox input "false"
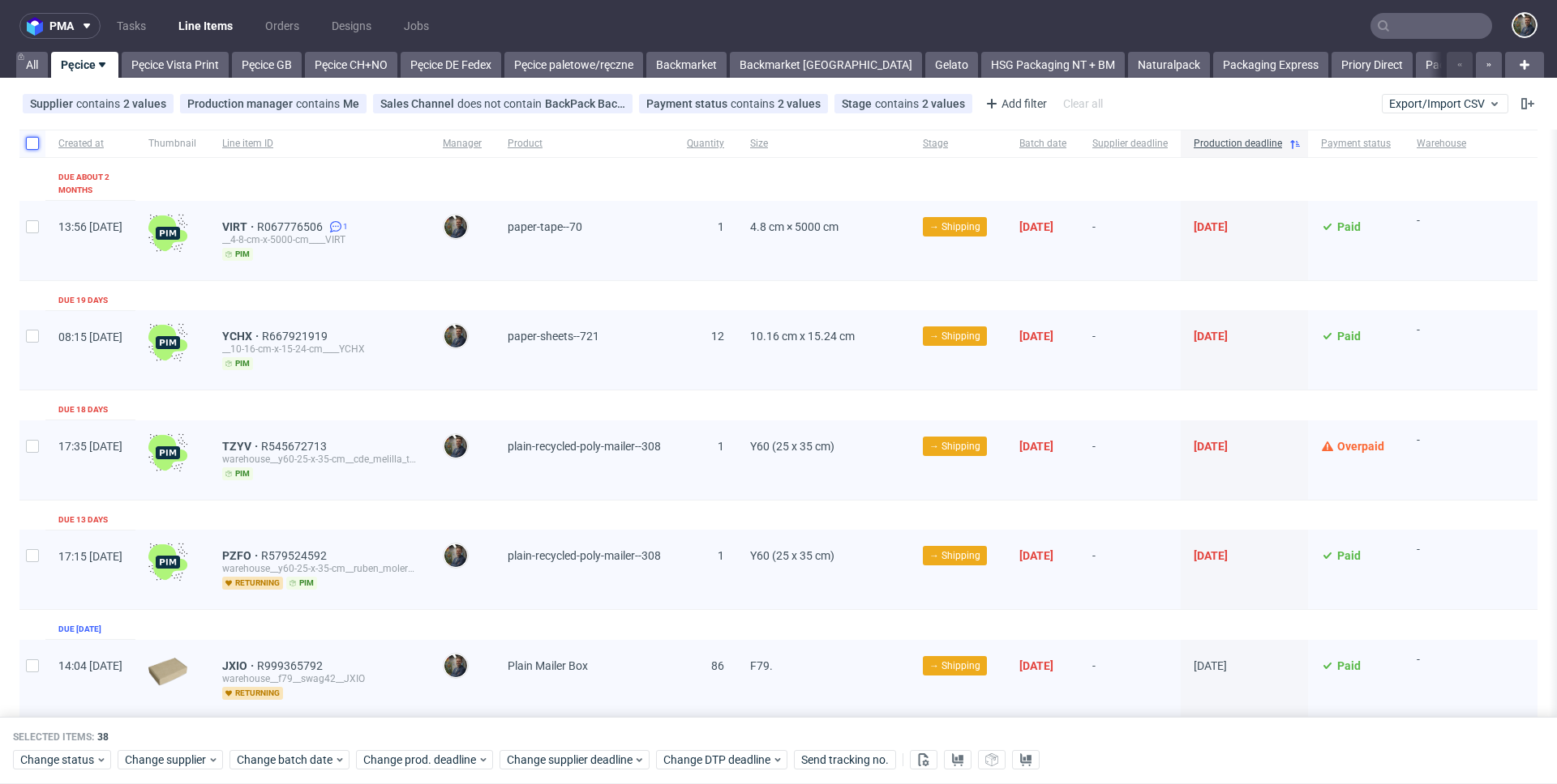
checkbox input "false"
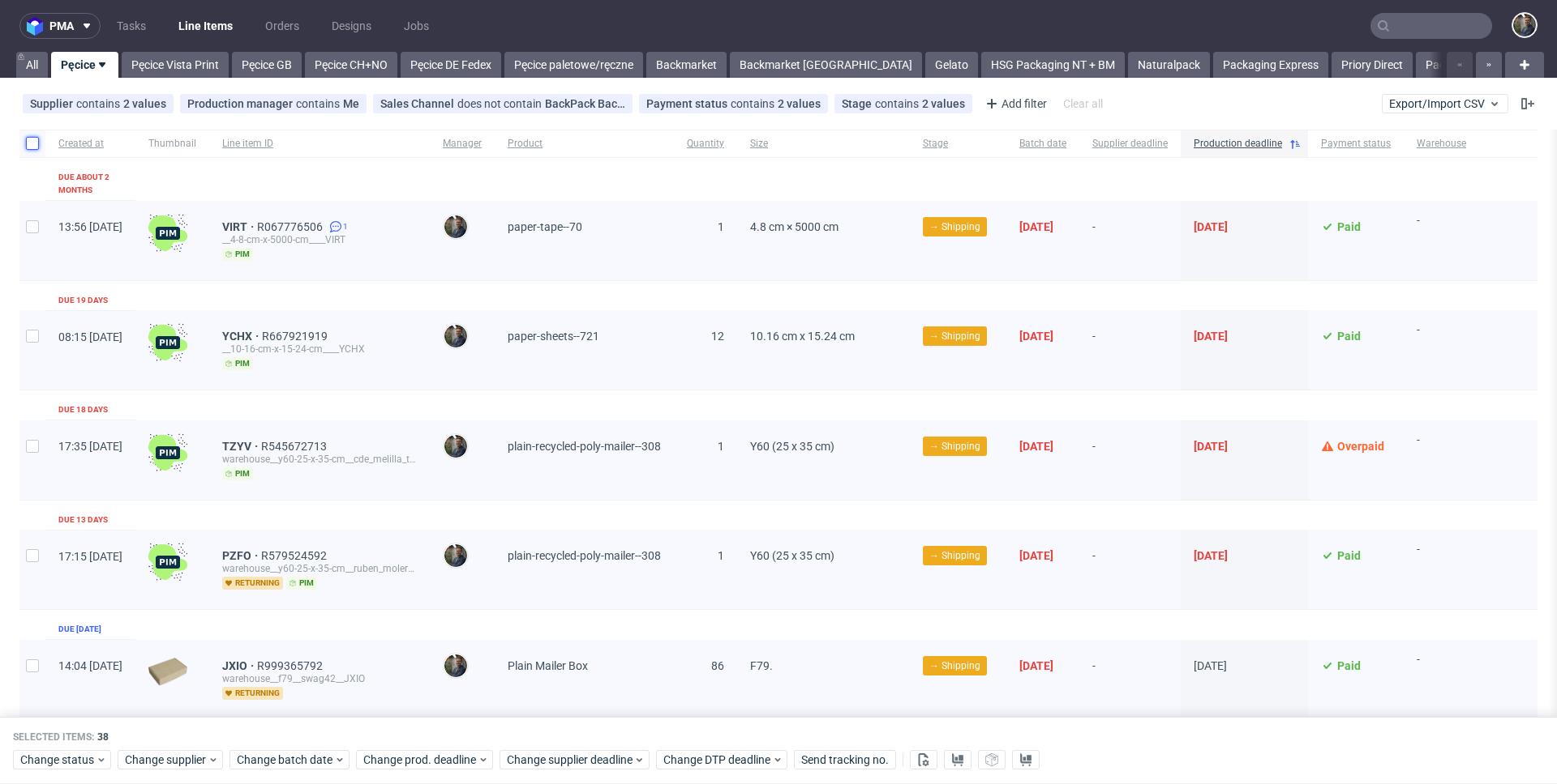
checkbox input "false"
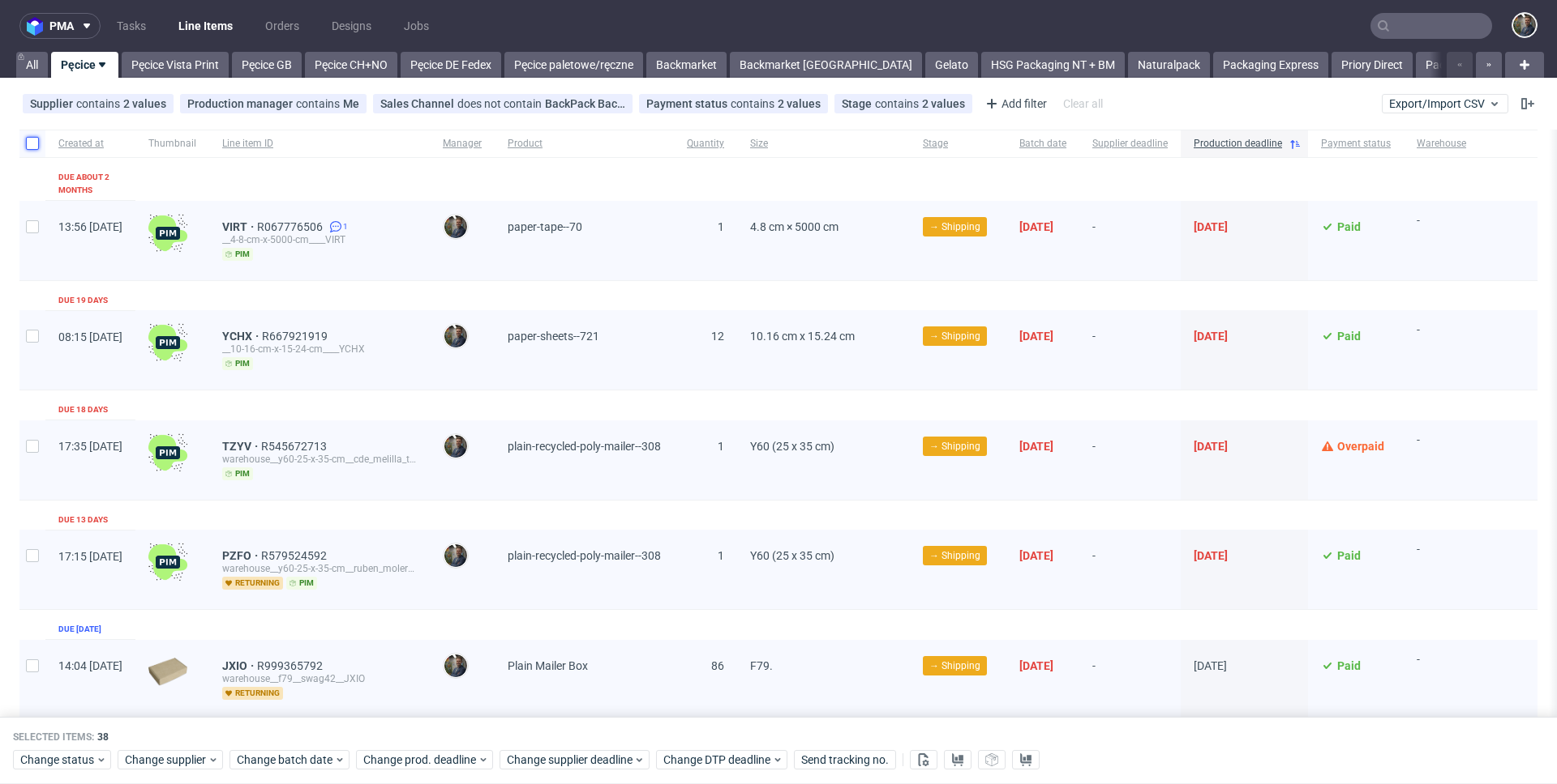
checkbox input "false"
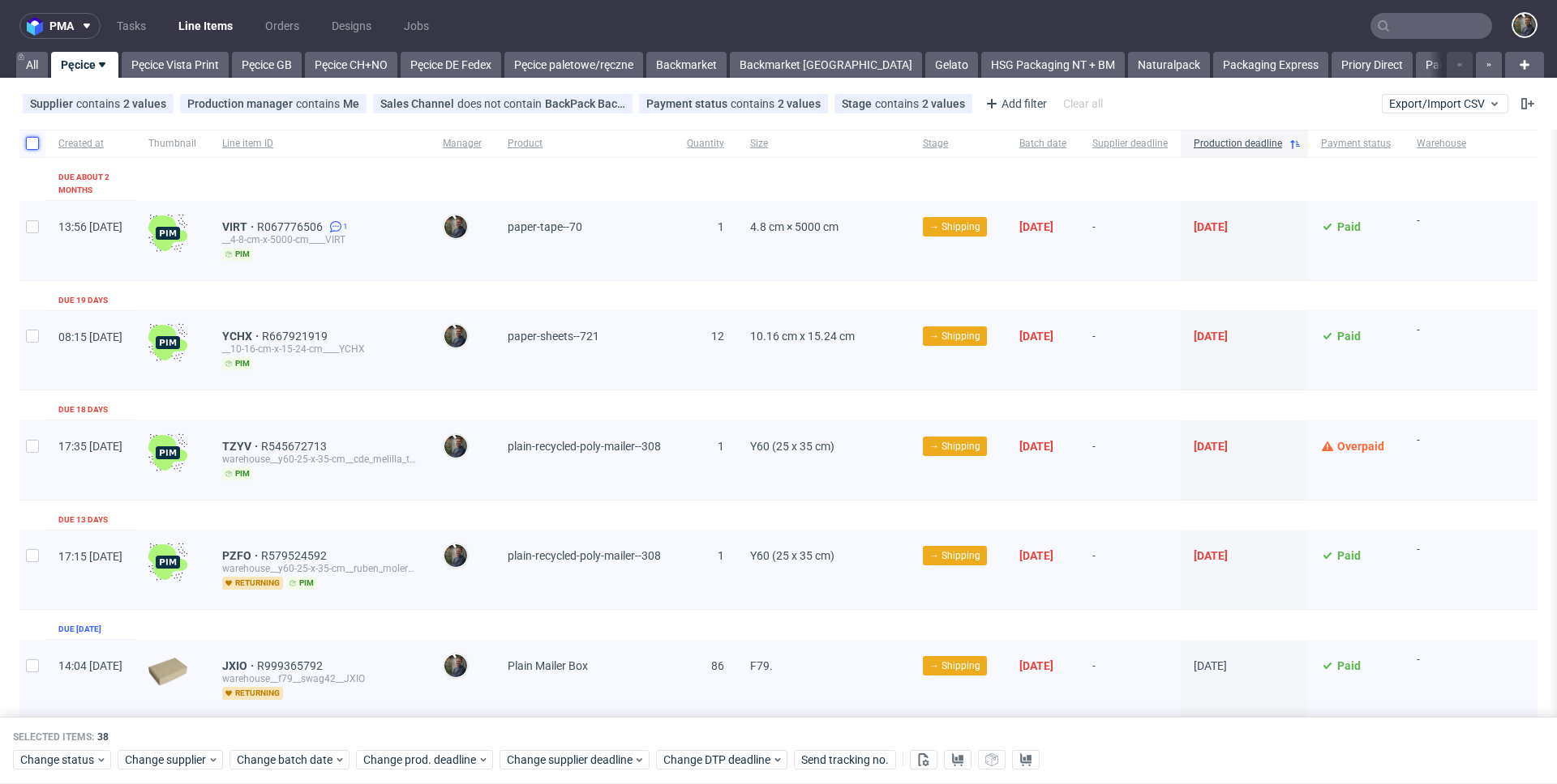
checkbox input "false"
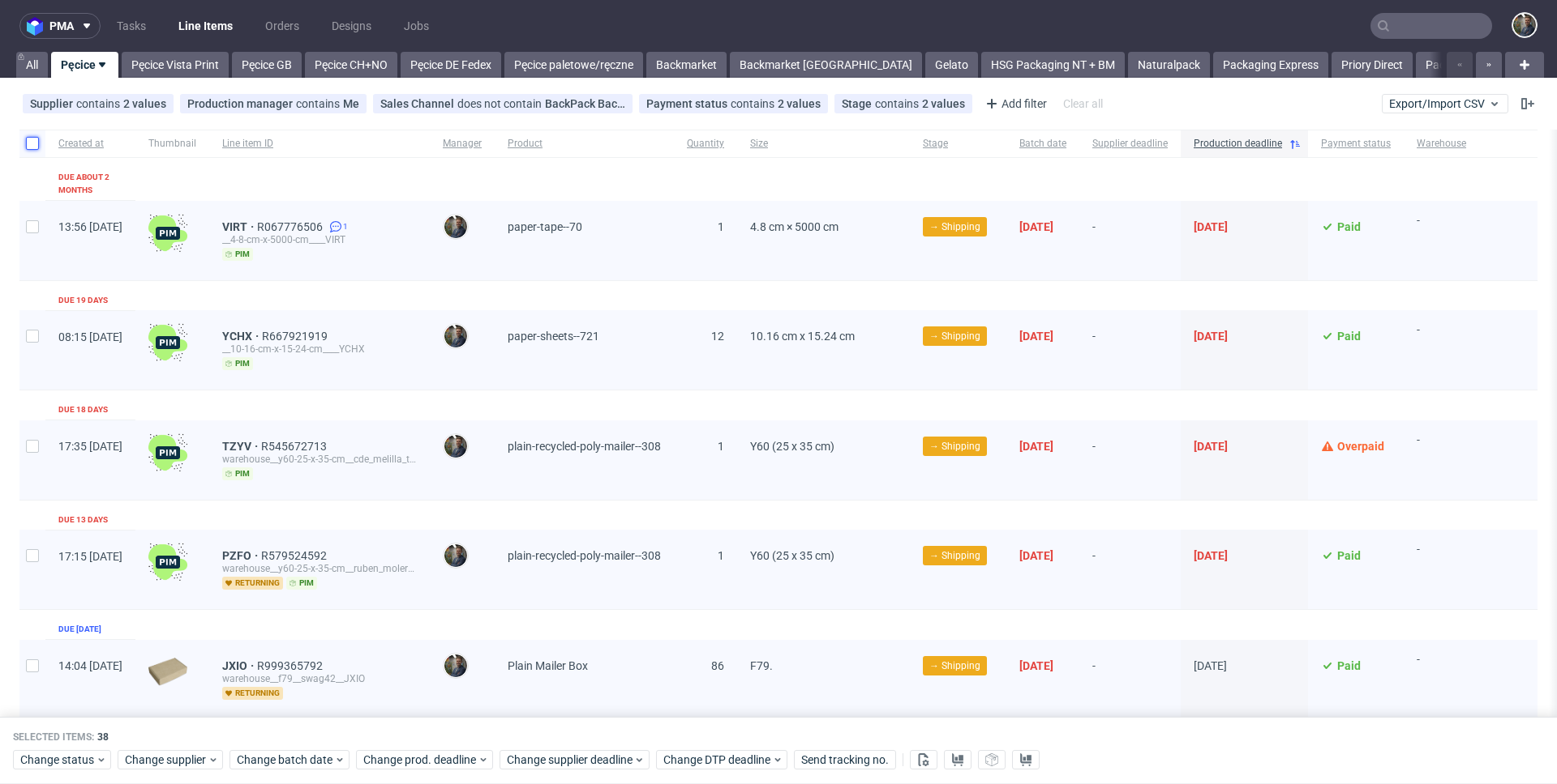
checkbox input "false"
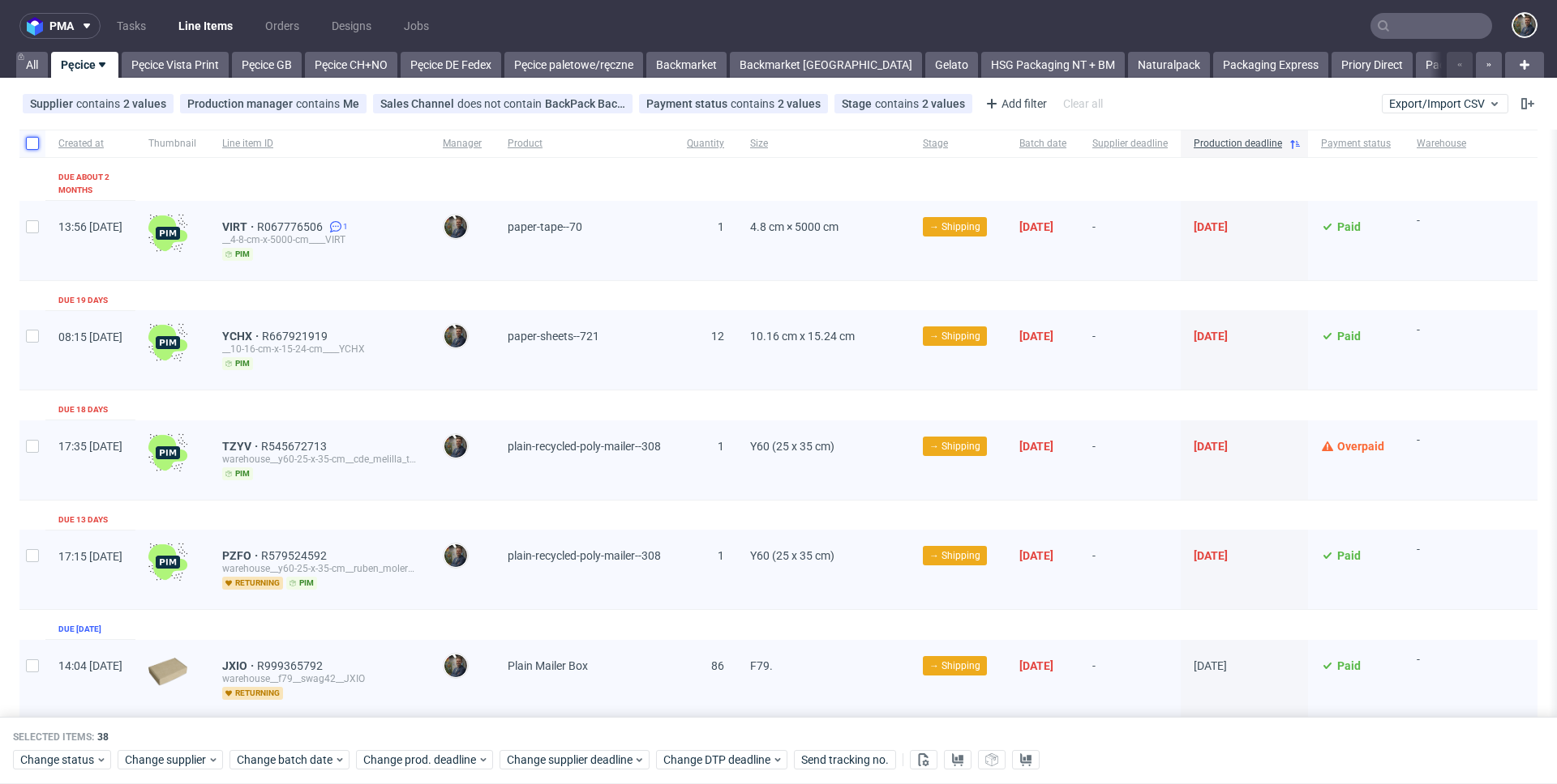
checkbox input "false"
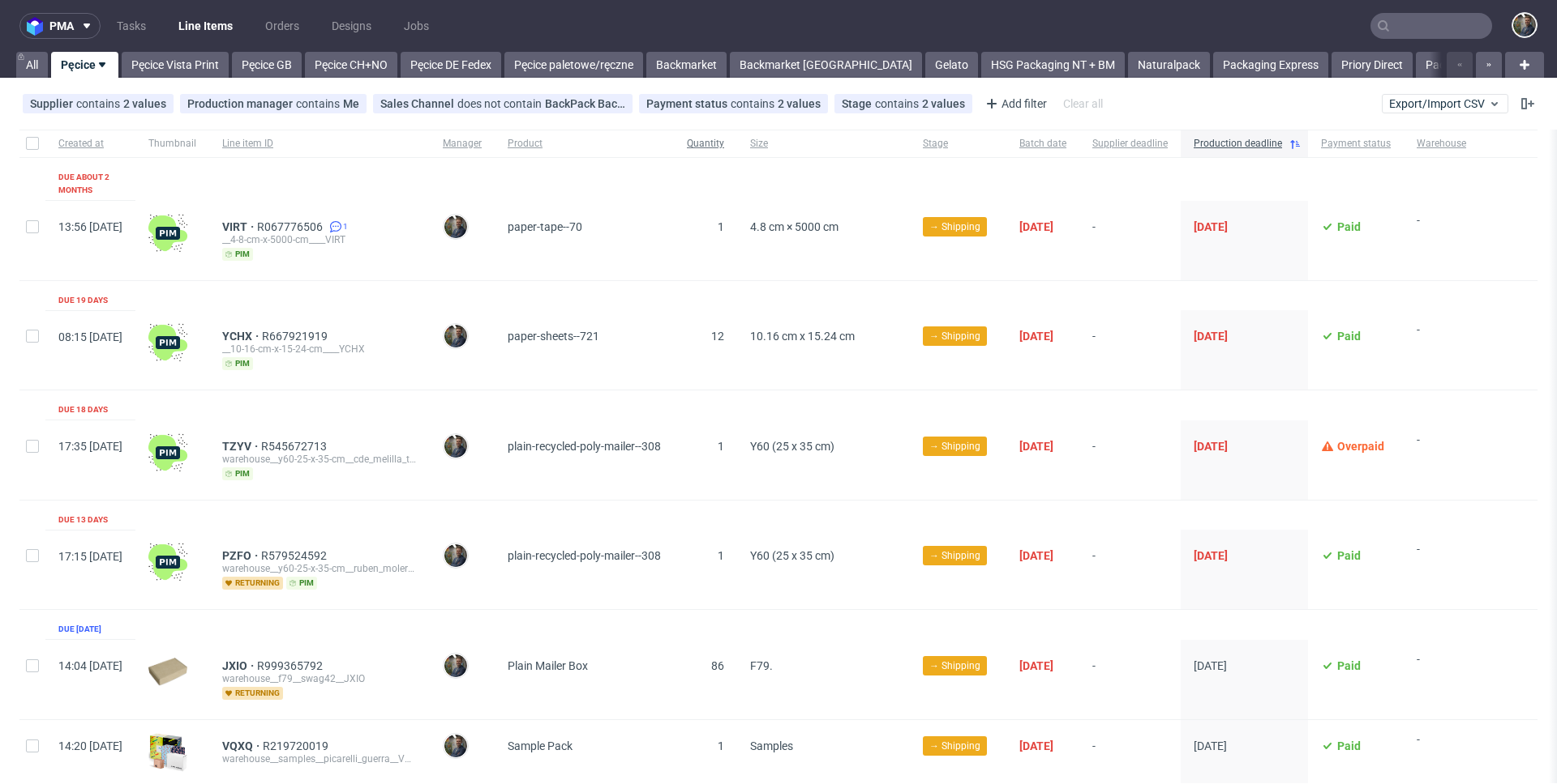
click at [724, 139] on span "Quantity" at bounding box center [705, 144] width 38 height 14
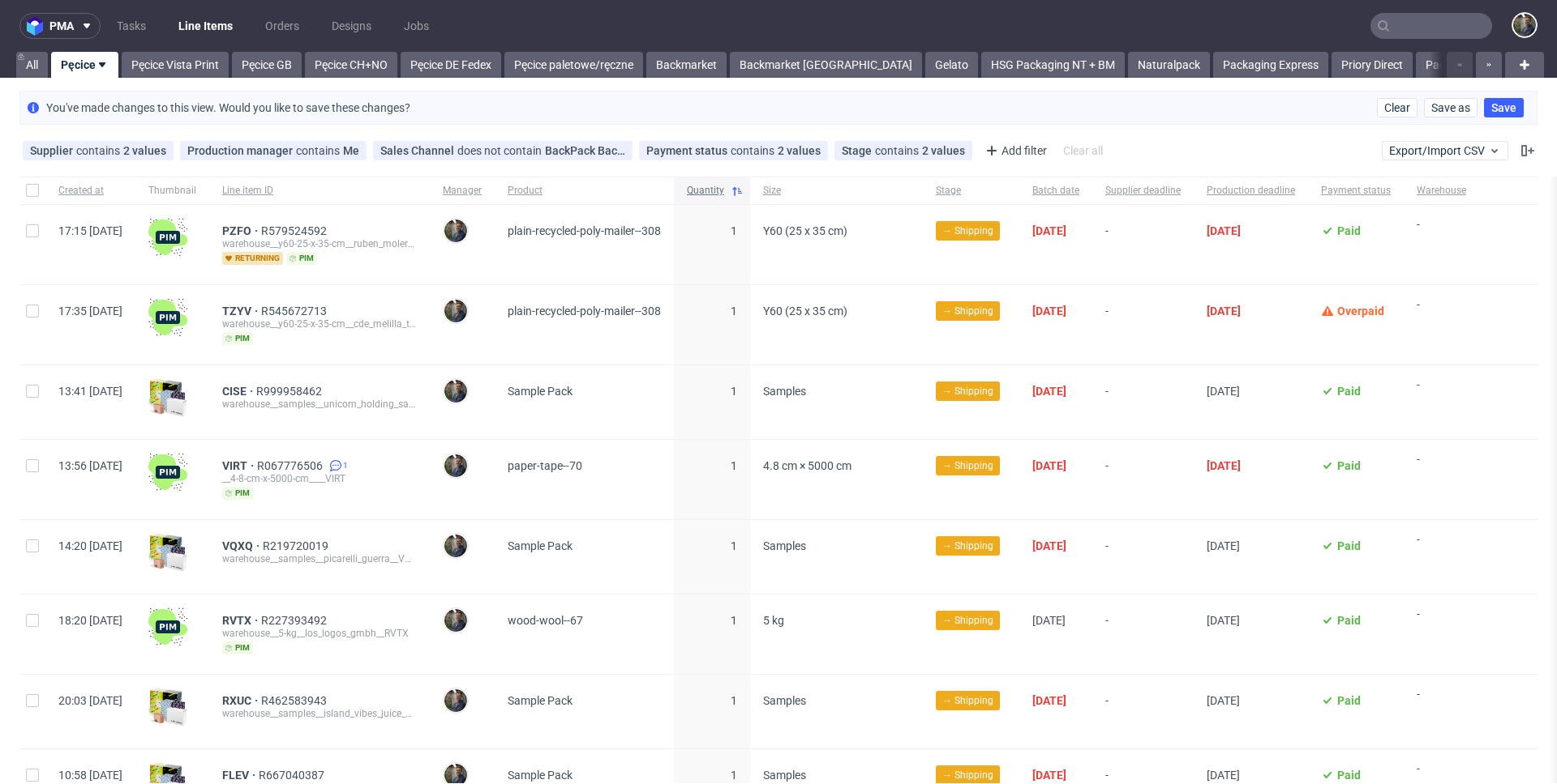
click at [724, 186] on span "Quantity" at bounding box center [705, 191] width 38 height 14
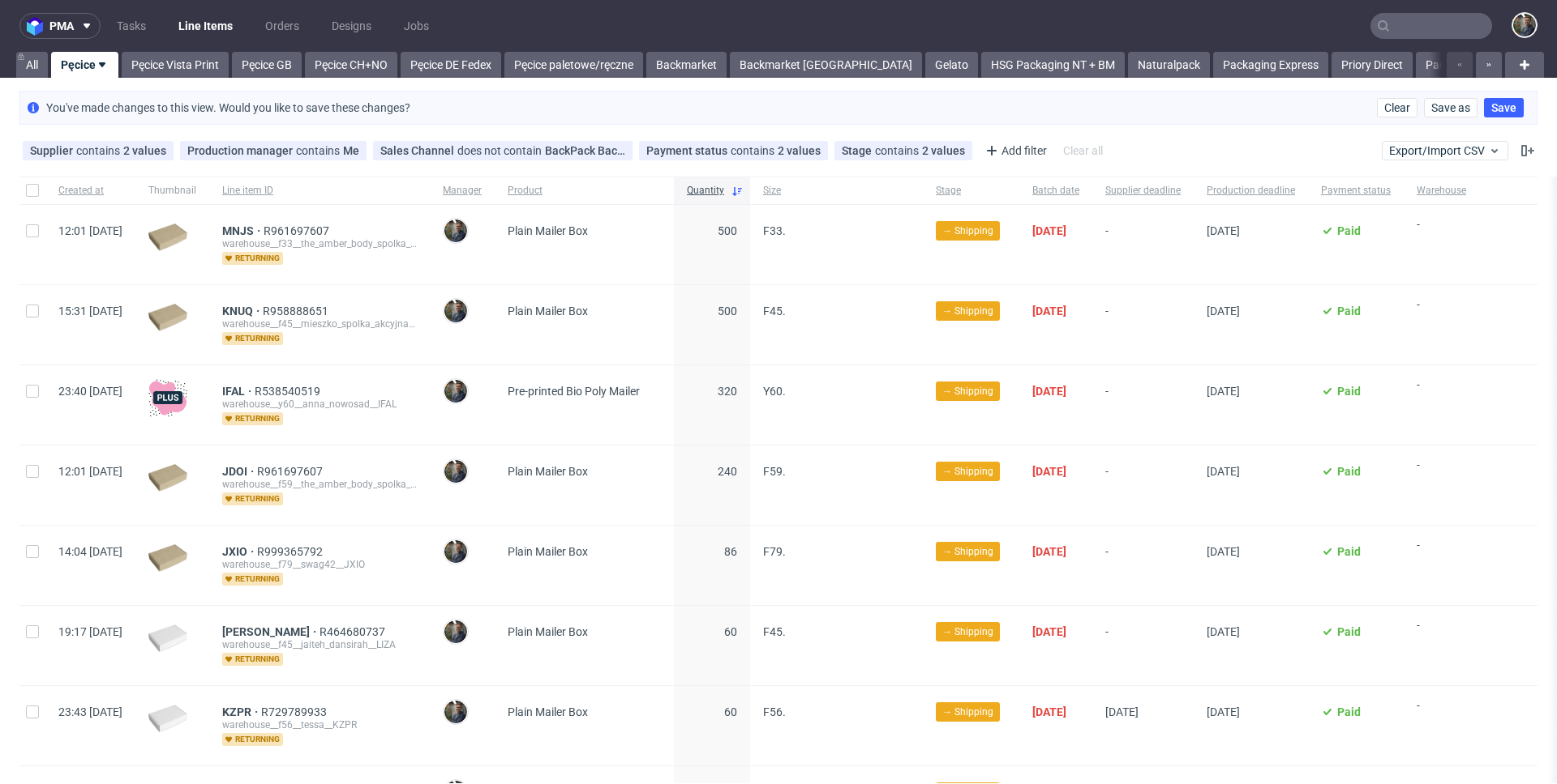
click at [674, 245] on div "Plain Mailer Box" at bounding box center [584, 245] width 179 height 79
click at [192, 73] on link "Pęcice Vista Print" at bounding box center [176, 65] width 107 height 26
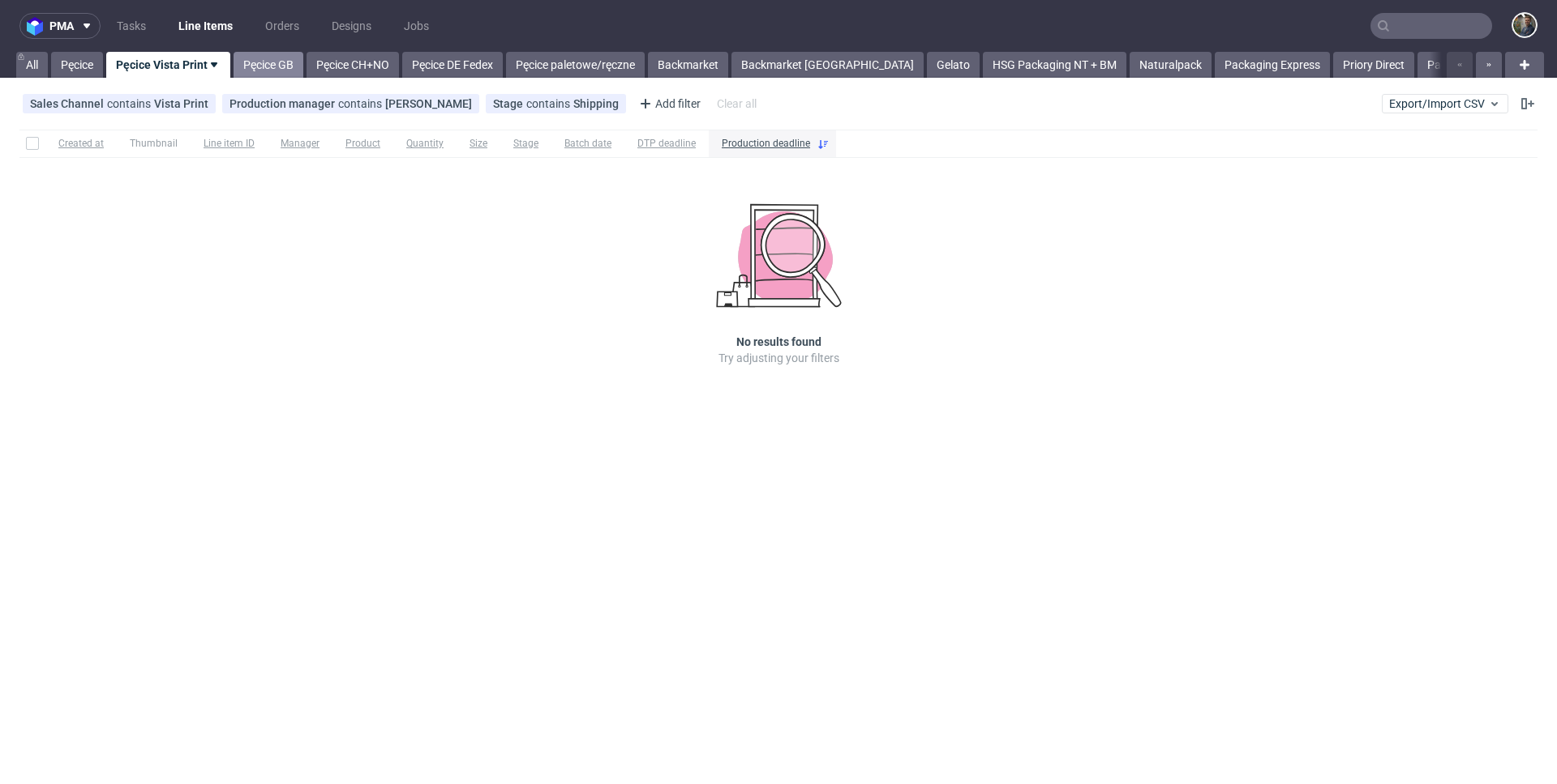
click at [281, 61] on link "Pęcice GB" at bounding box center [269, 65] width 70 height 26
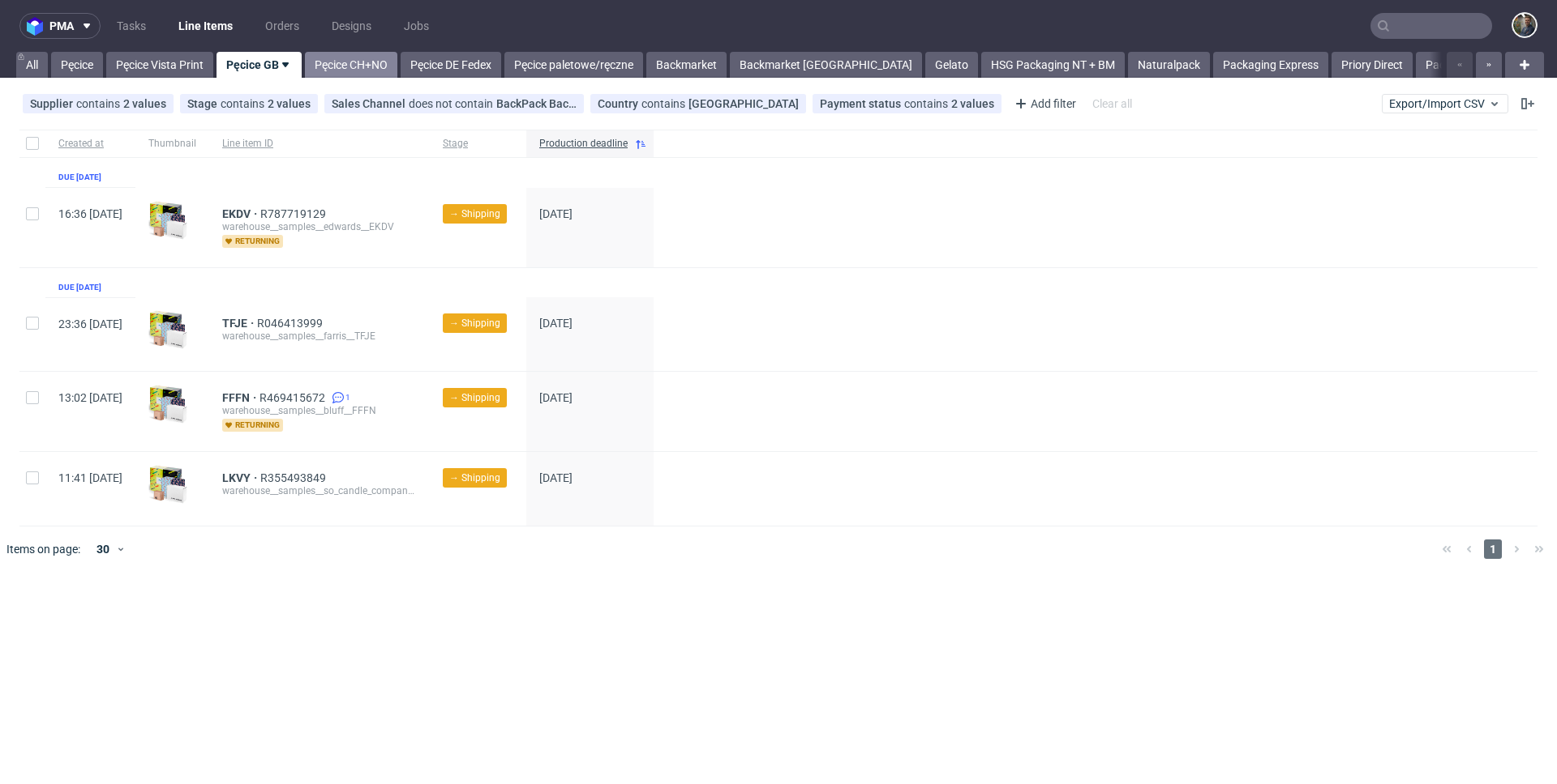
click at [366, 67] on link "Pęcice CH+NO" at bounding box center [351, 65] width 92 height 26
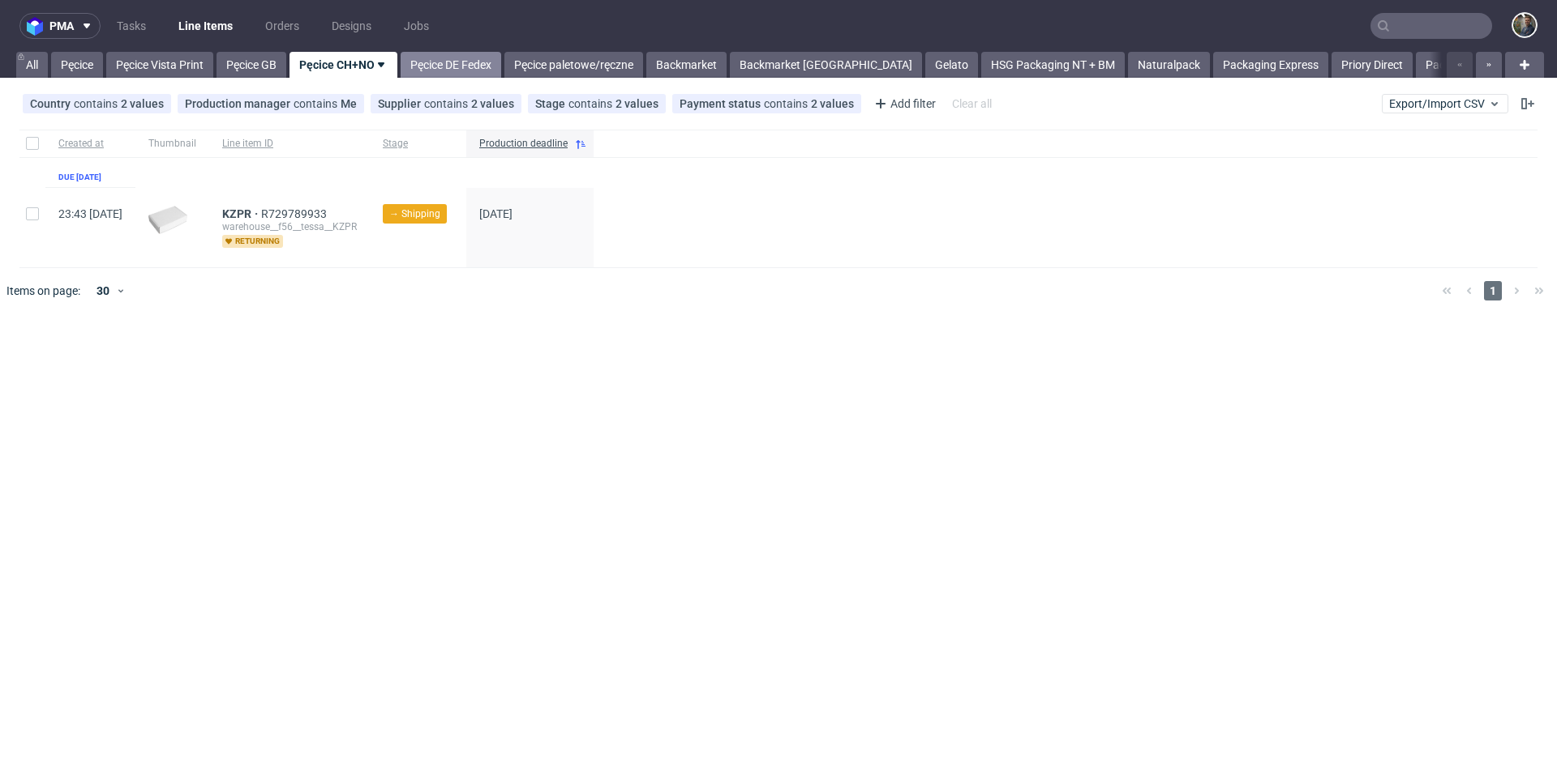
click at [453, 60] on link "Pęcice DE Fedex" at bounding box center [451, 65] width 101 height 26
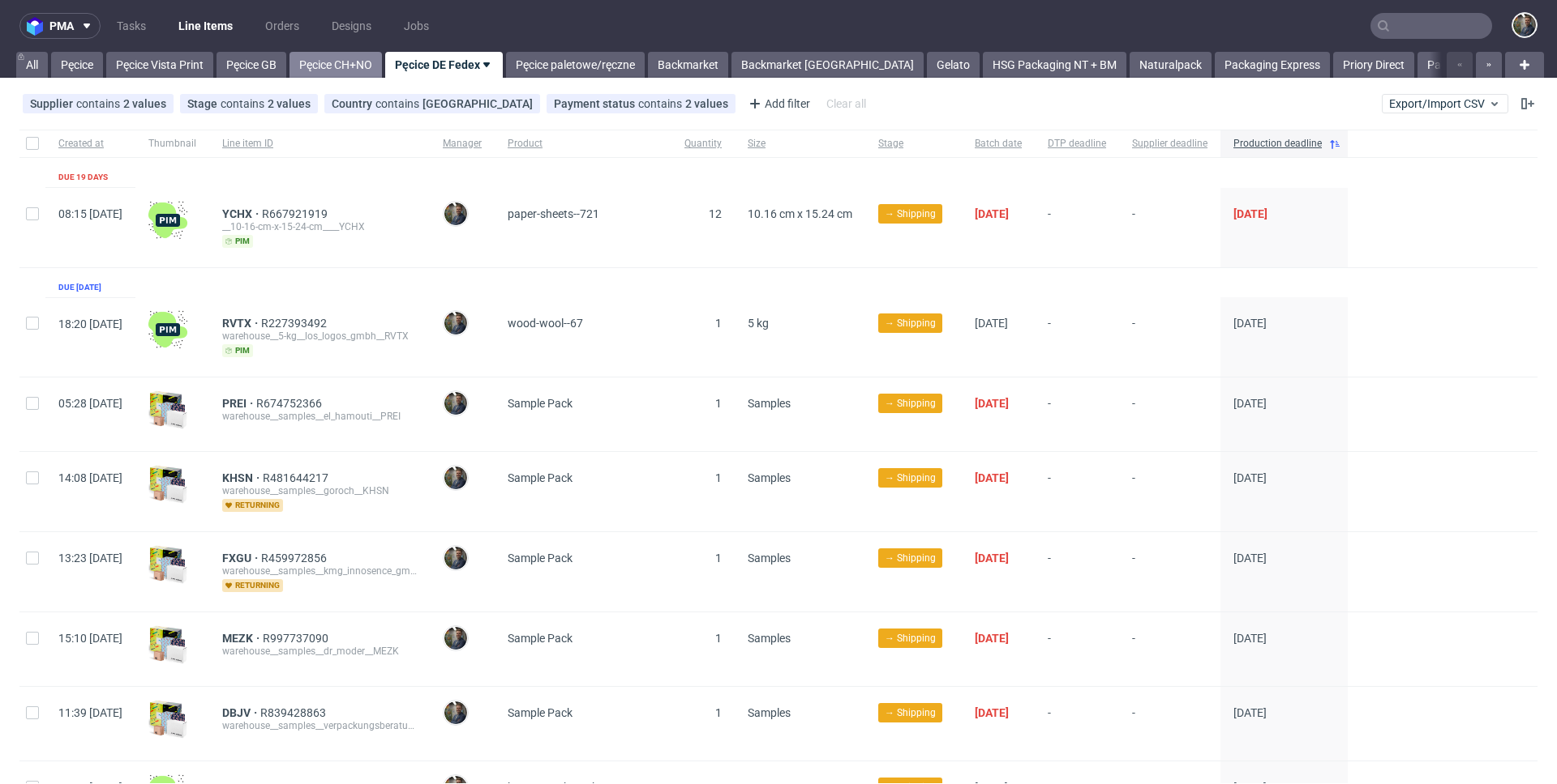
click at [357, 68] on link "Pęcice CH+NO" at bounding box center [335, 65] width 92 height 26
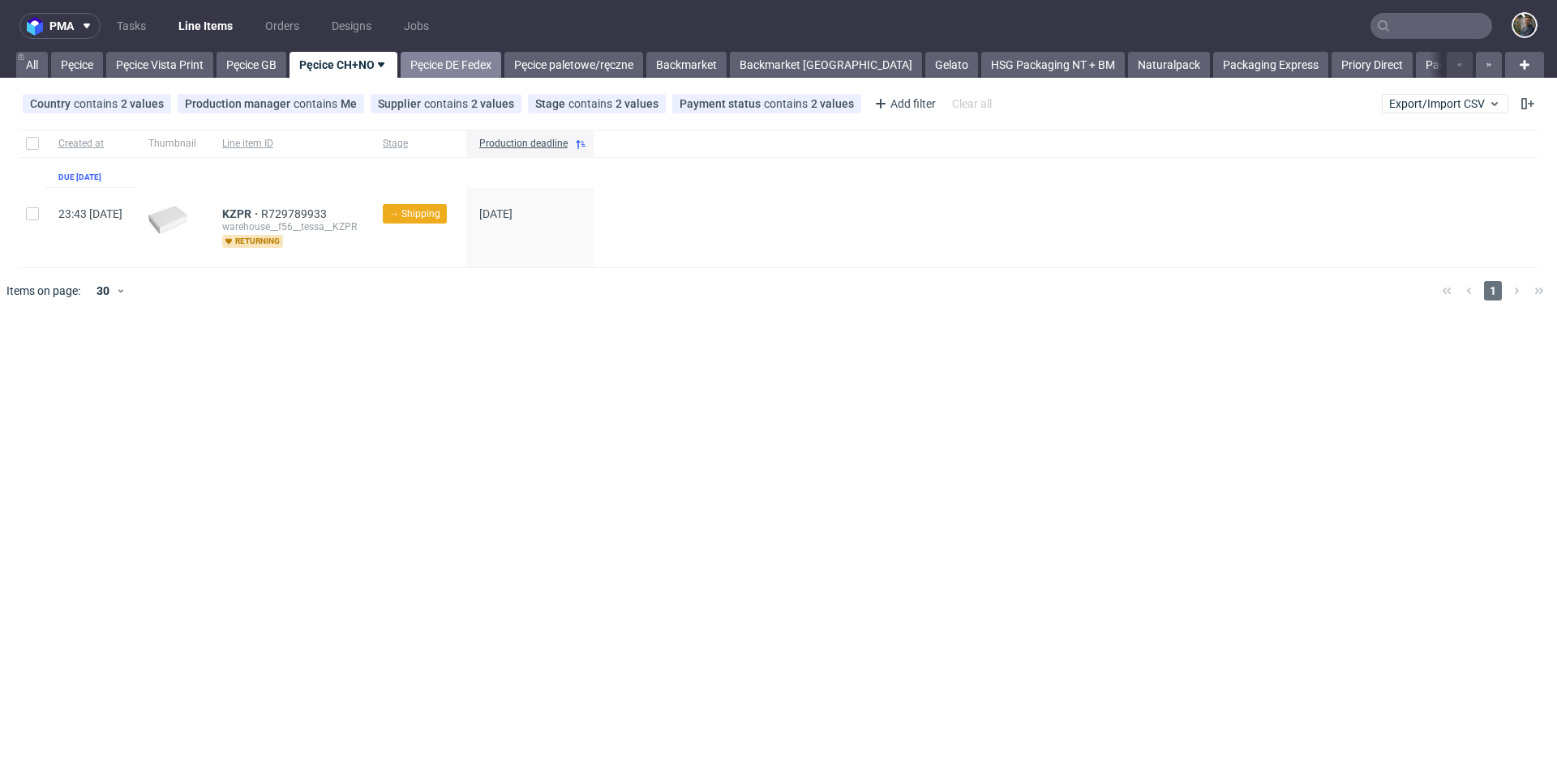
click at [452, 62] on link "Pęcice DE Fedex" at bounding box center [451, 65] width 101 height 26
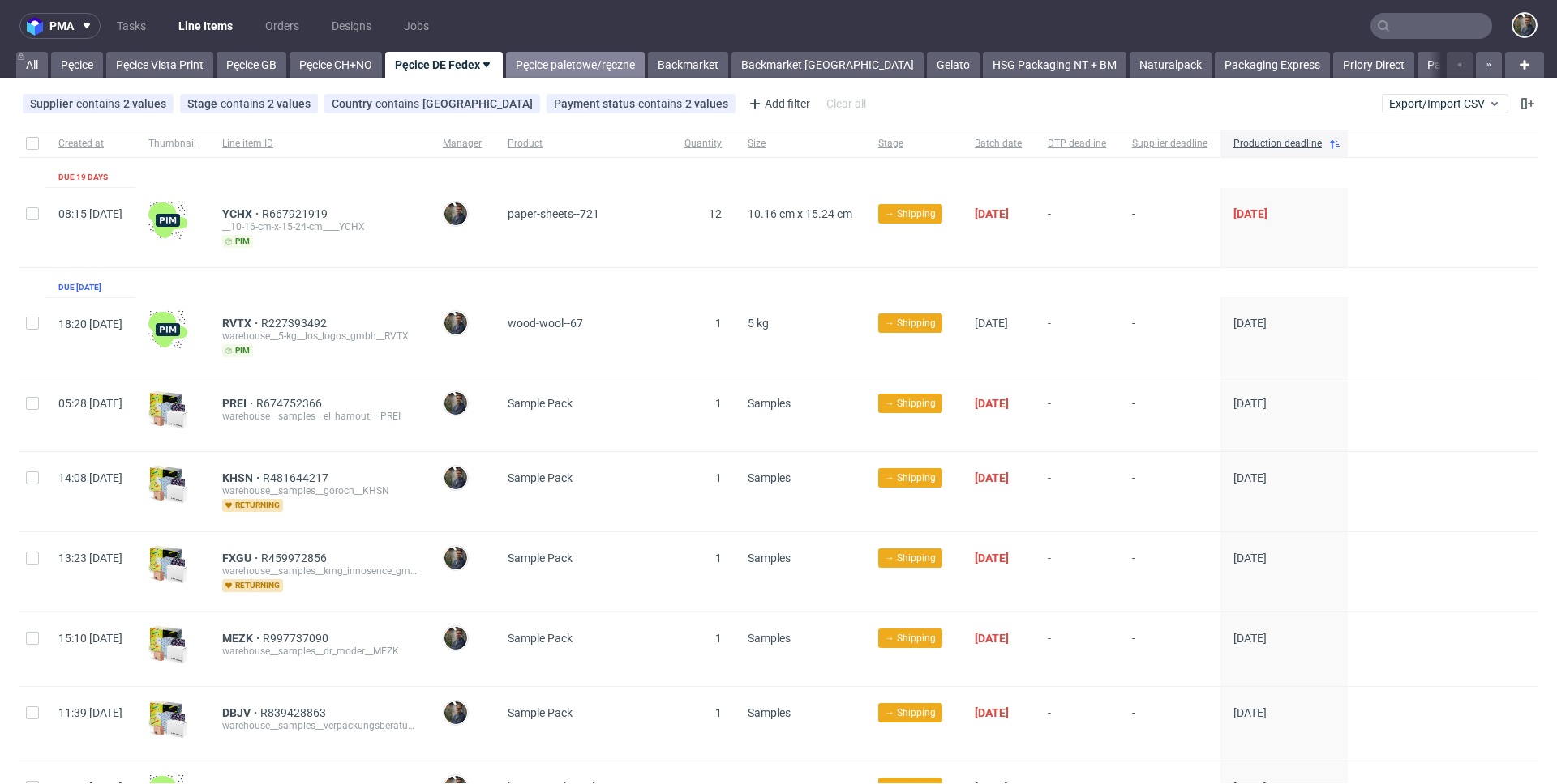
click at [600, 75] on link "Pęcice paletowe/ręczne" at bounding box center [575, 65] width 139 height 26
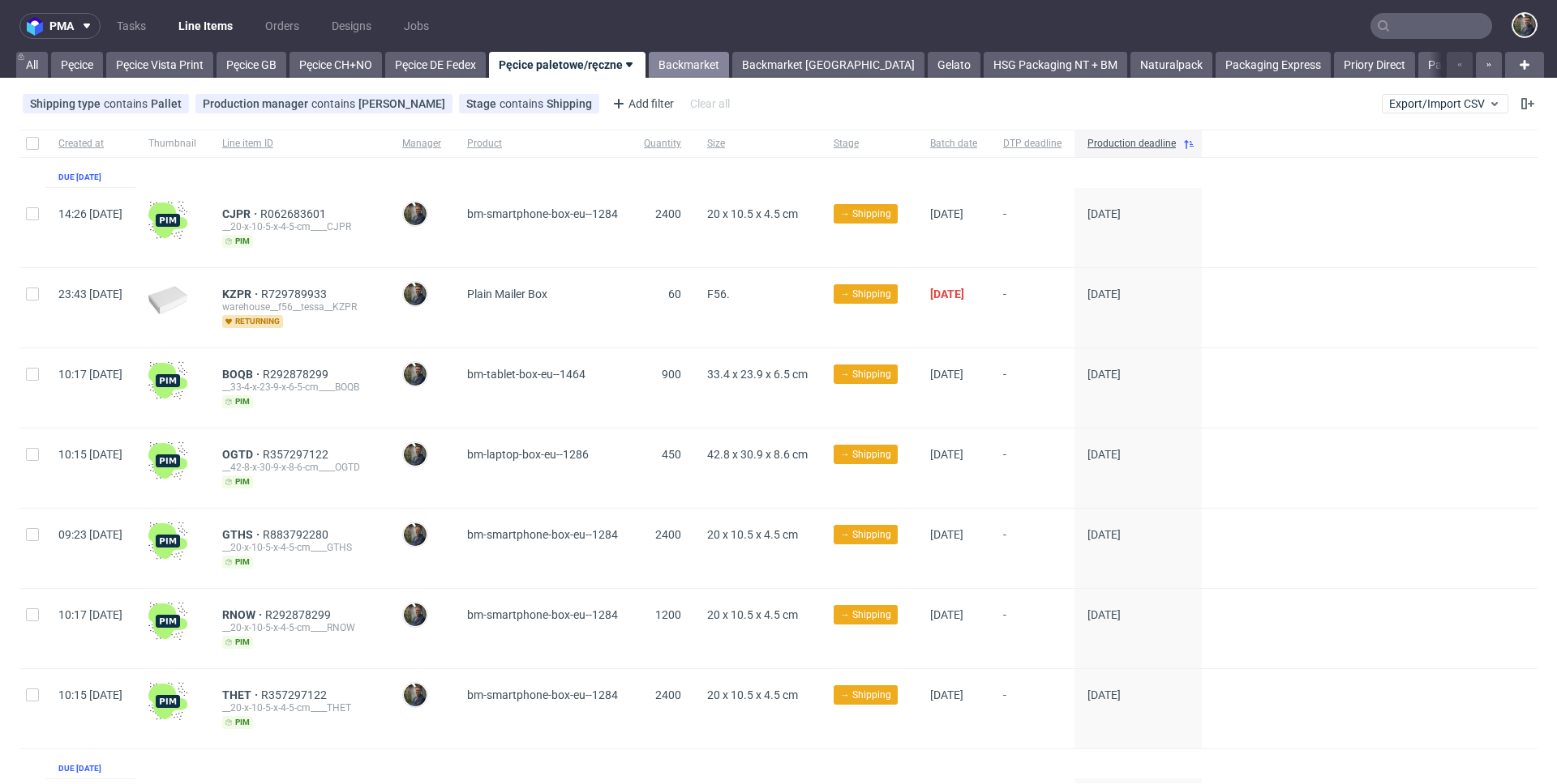
click at [692, 62] on link "Backmarket" at bounding box center [689, 65] width 80 height 26
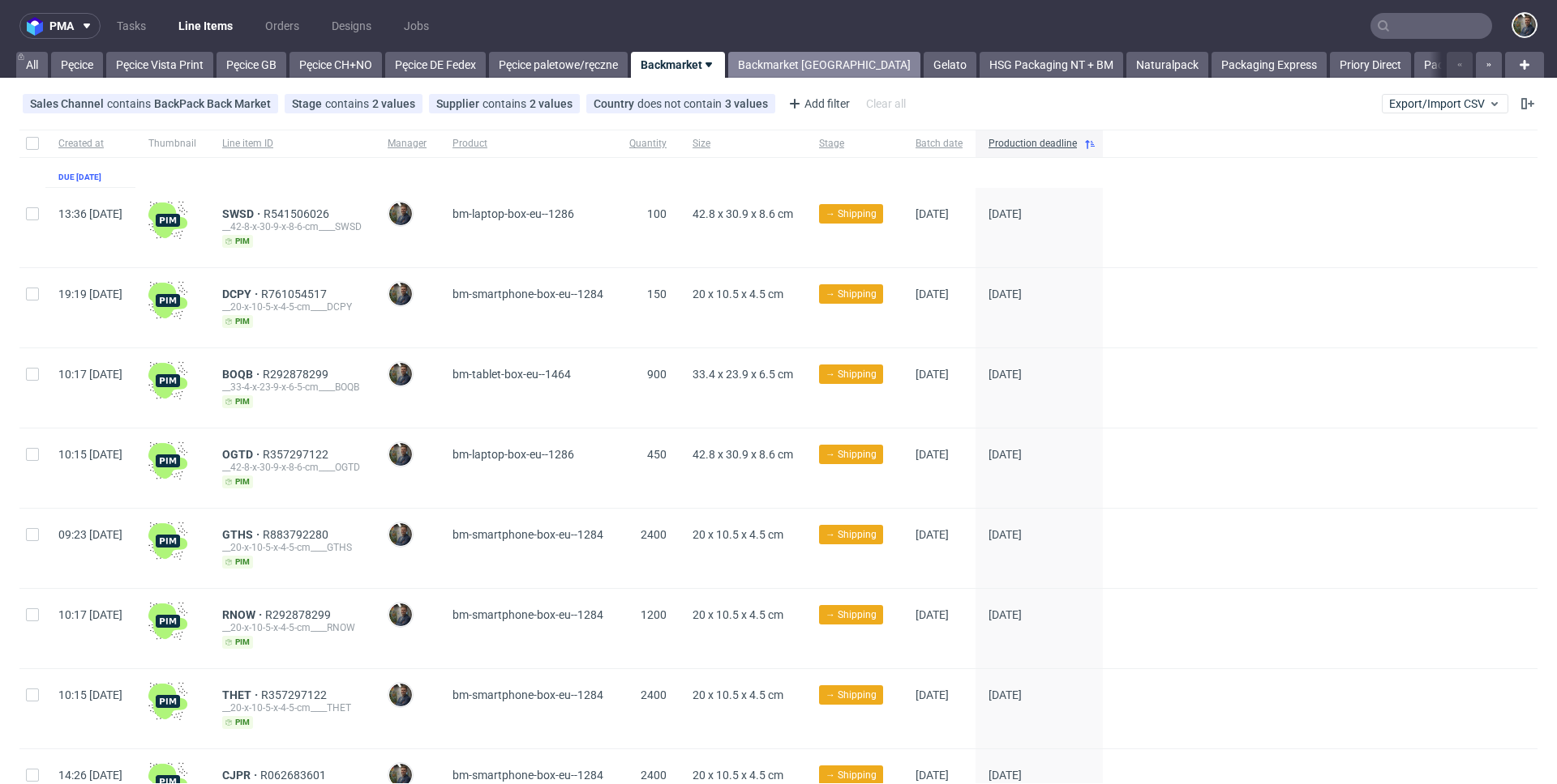
click at [802, 72] on link "Backmarket GB" at bounding box center [824, 65] width 192 height 26
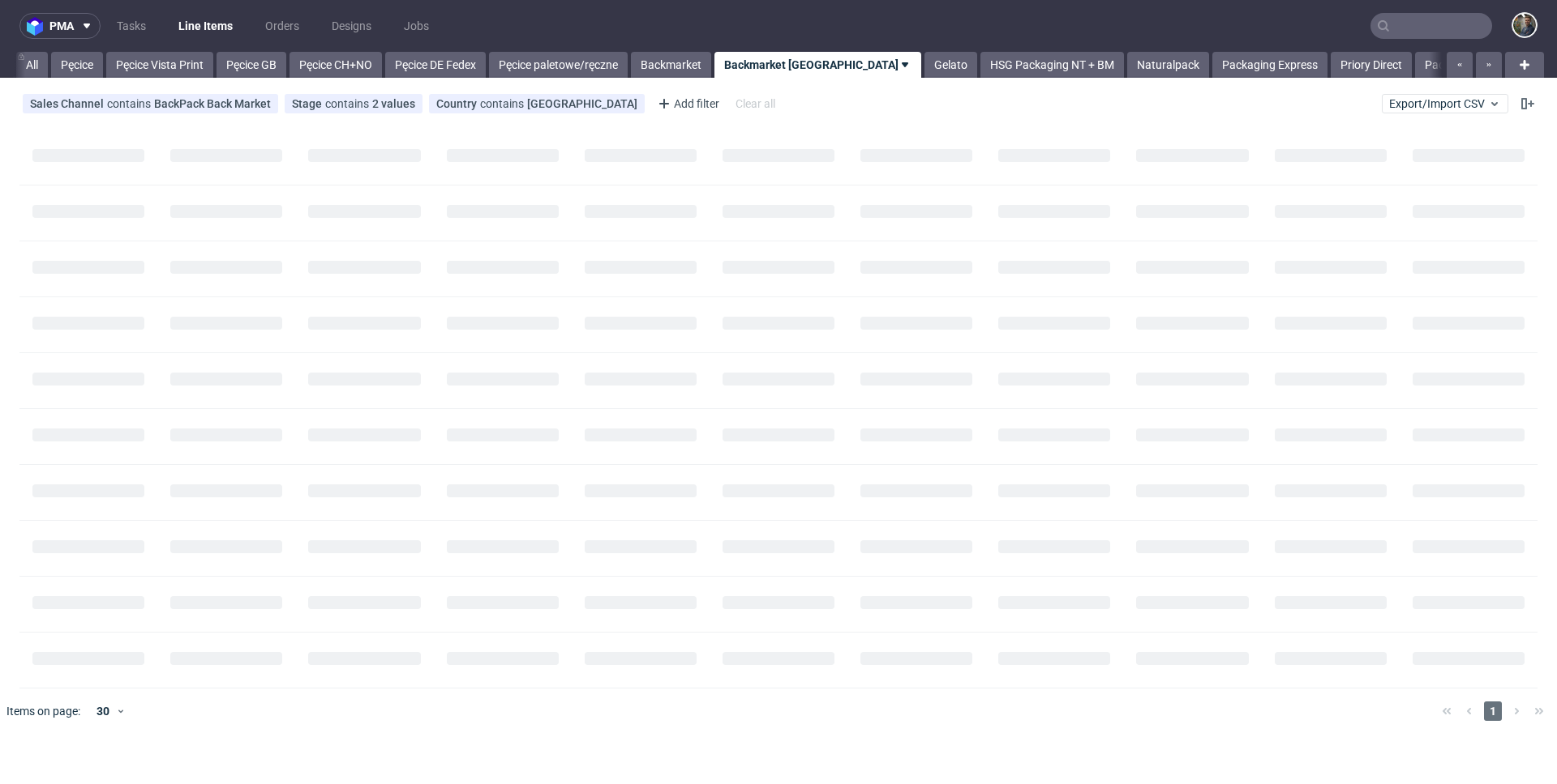
scroll to position [0, 53]
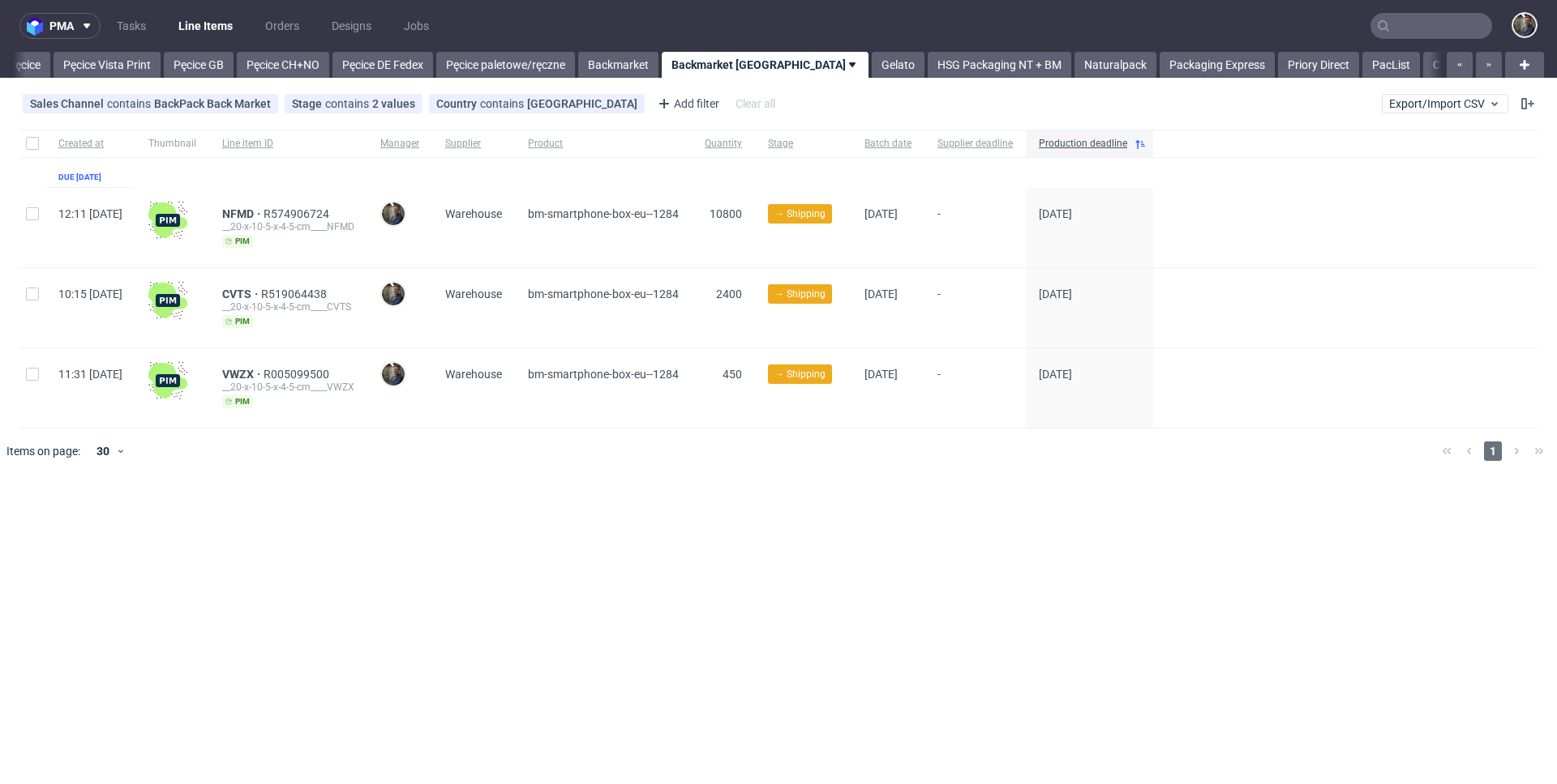
click at [657, 470] on div at bounding box center [802, 451] width 1253 height 45
click at [650, 503] on div "pma Tasks Line Items Orders Designs Jobs All Pęcice Pęcice Vista Print Pęcice G…" at bounding box center [778, 392] width 1557 height 784
click at [871, 65] on link "Gelato" at bounding box center [898, 65] width 53 height 26
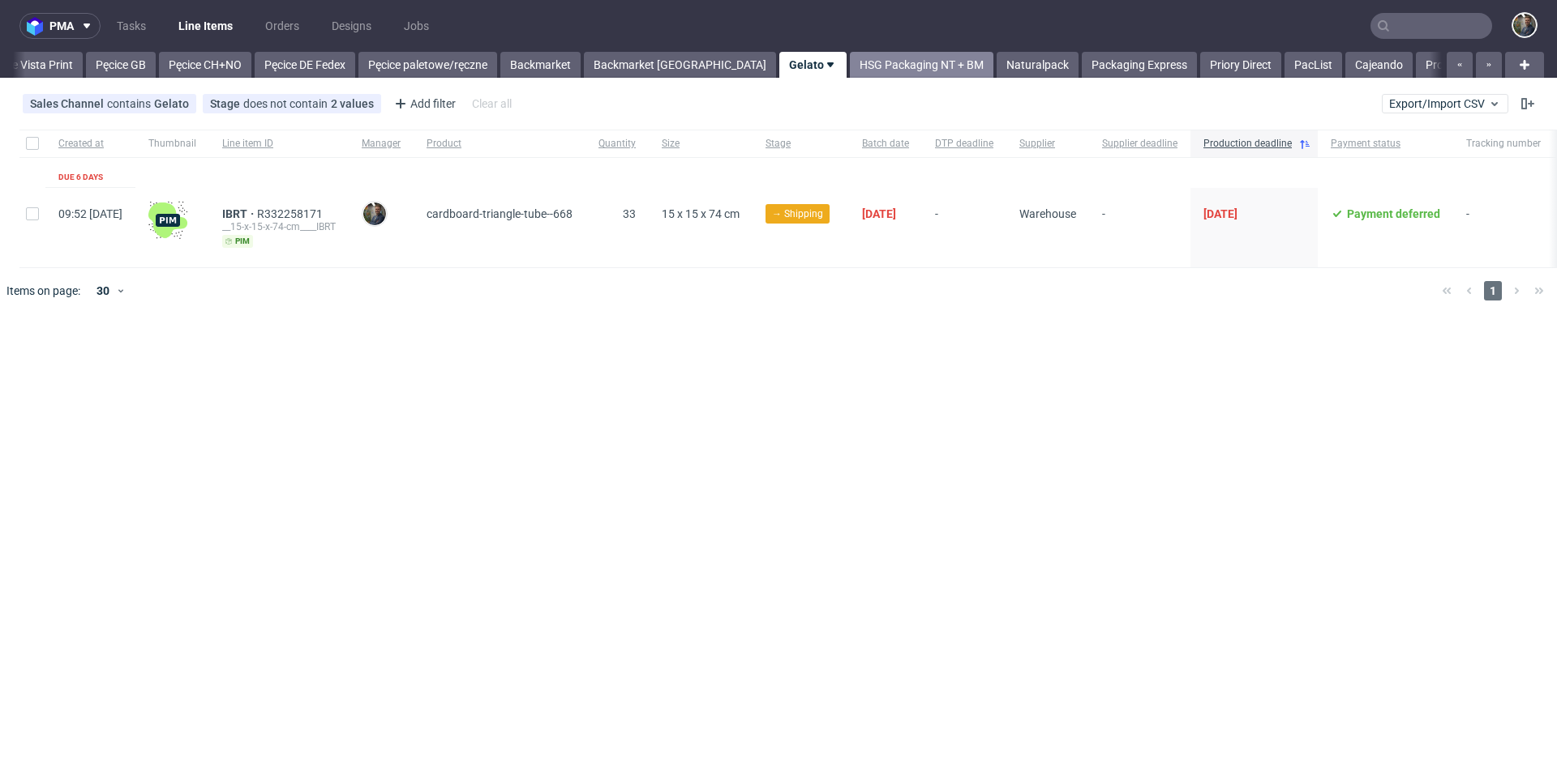
click at [849, 55] on link "HSG Packaging NT + BM" at bounding box center [921, 65] width 143 height 26
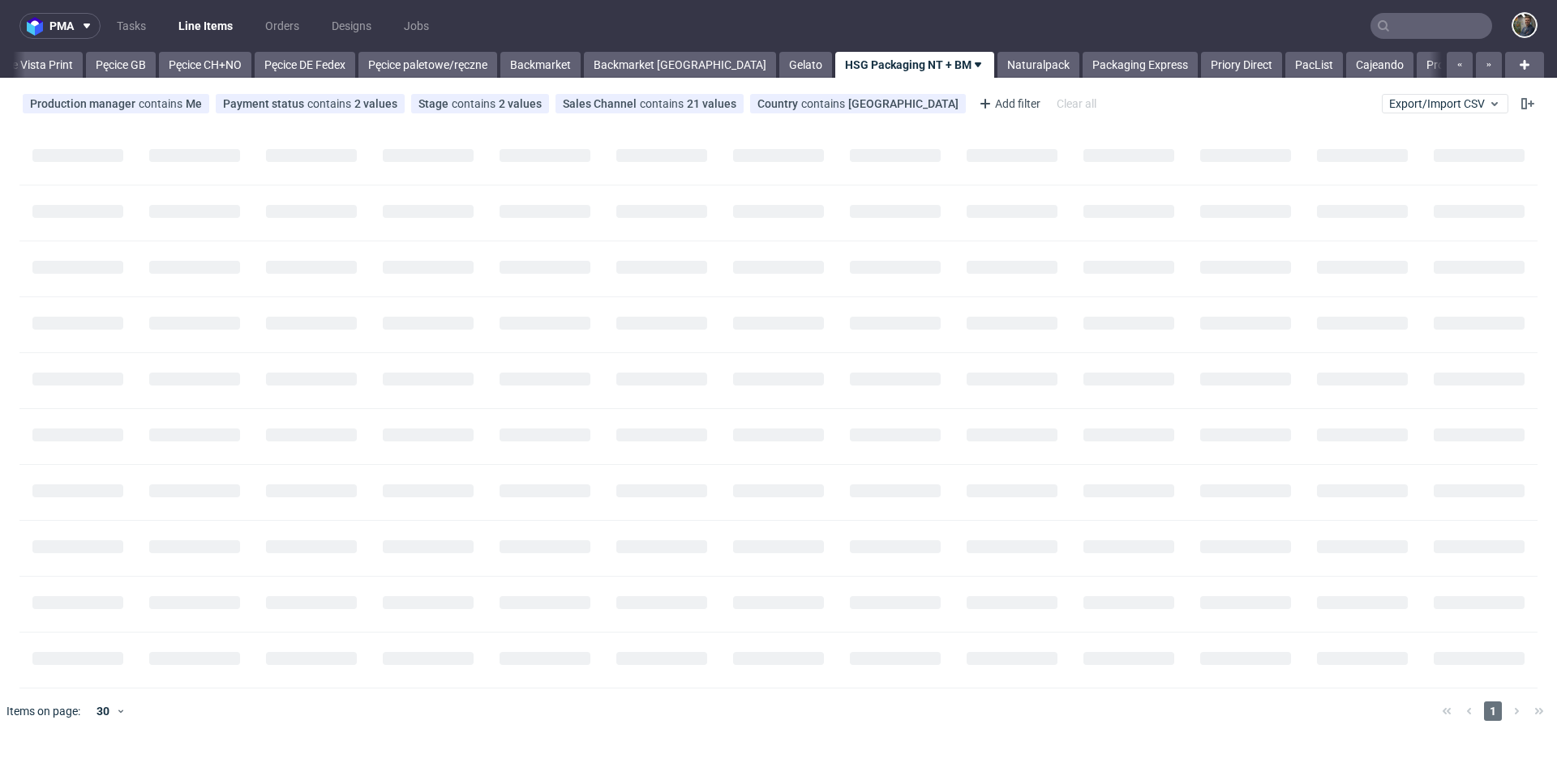
scroll to position [0, 233]
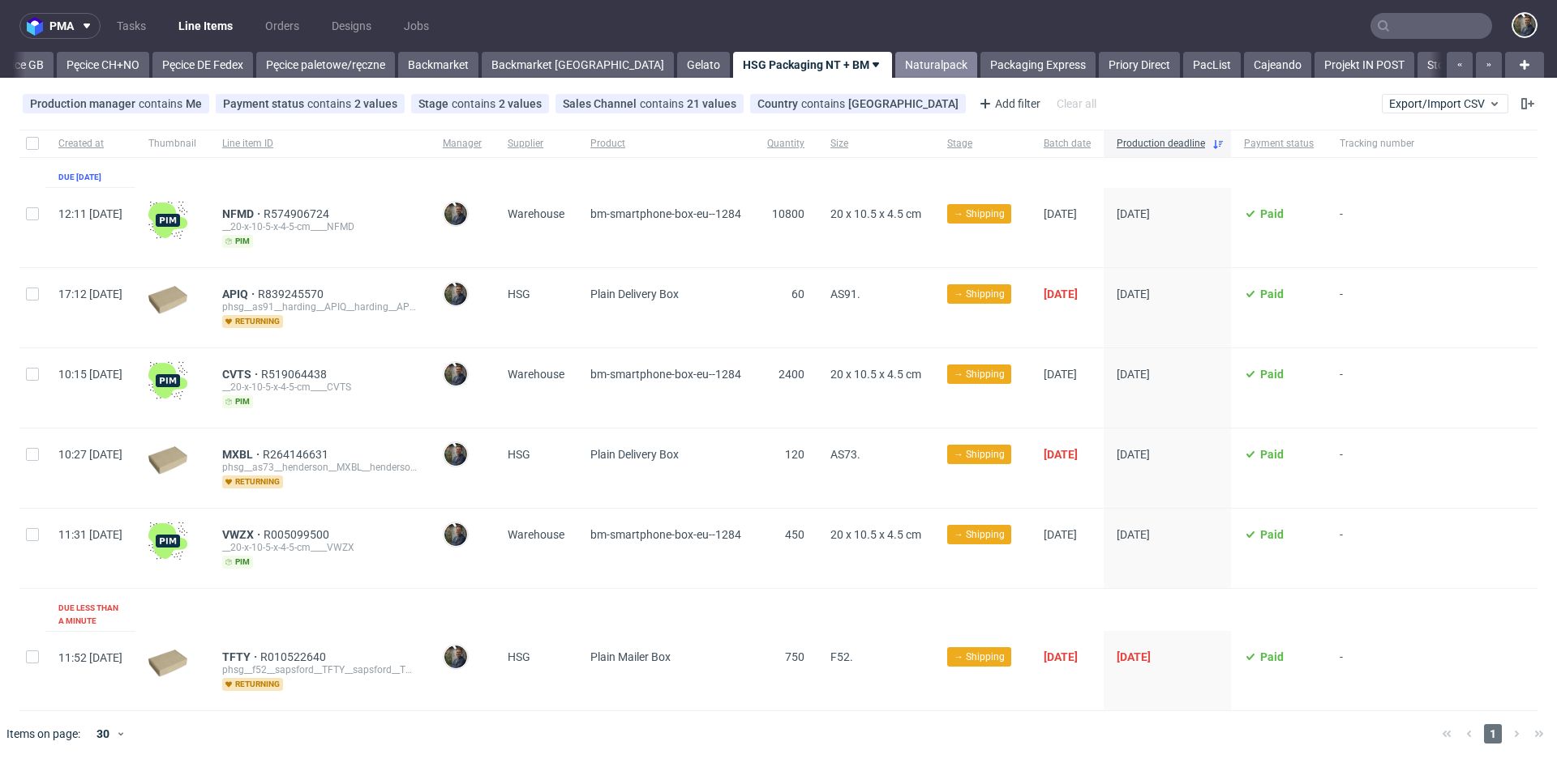
click at [895, 61] on link "Naturalpack" at bounding box center [936, 65] width 82 height 26
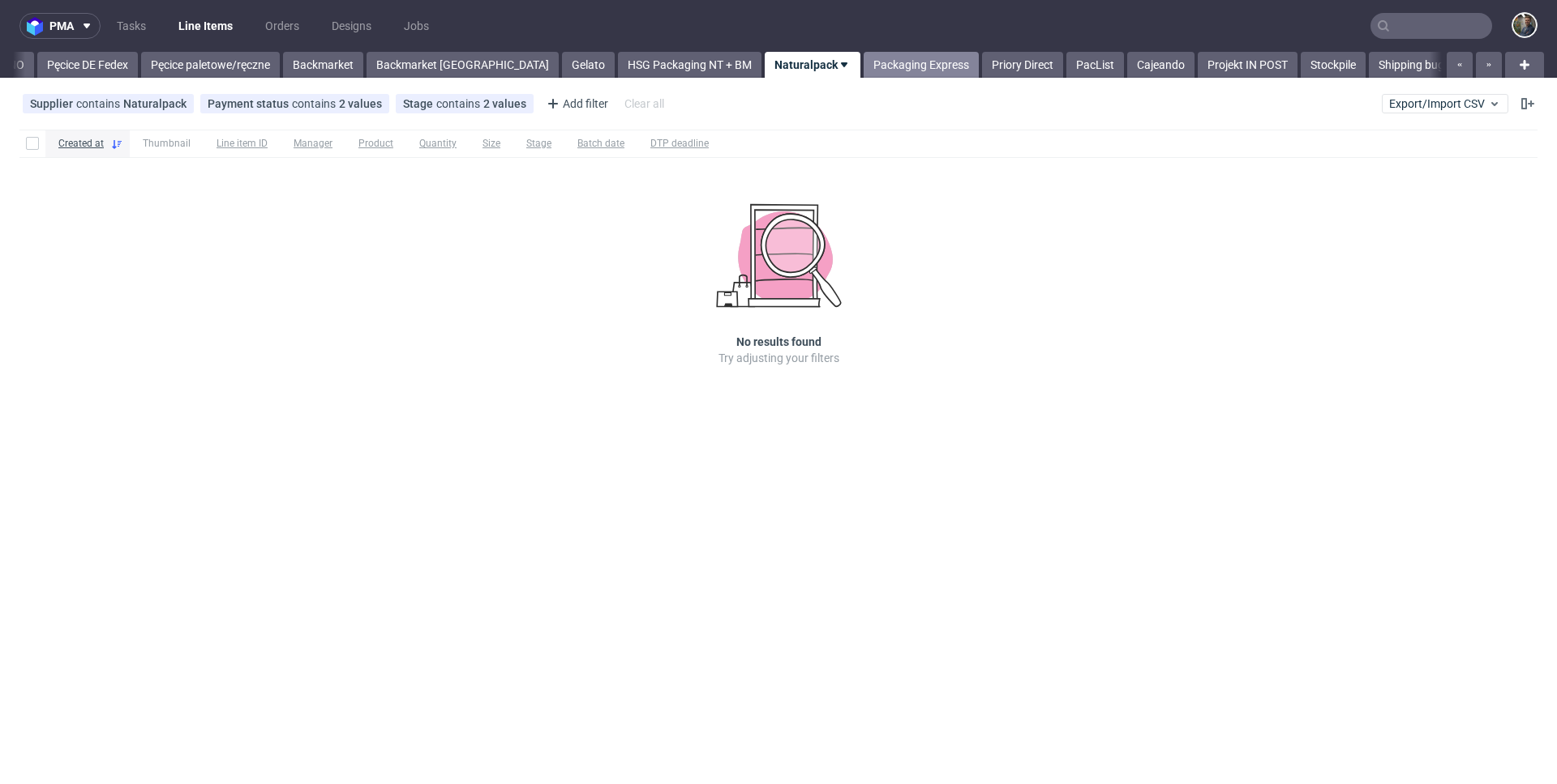
click at [864, 62] on link "Packaging Express" at bounding box center [921, 65] width 115 height 26
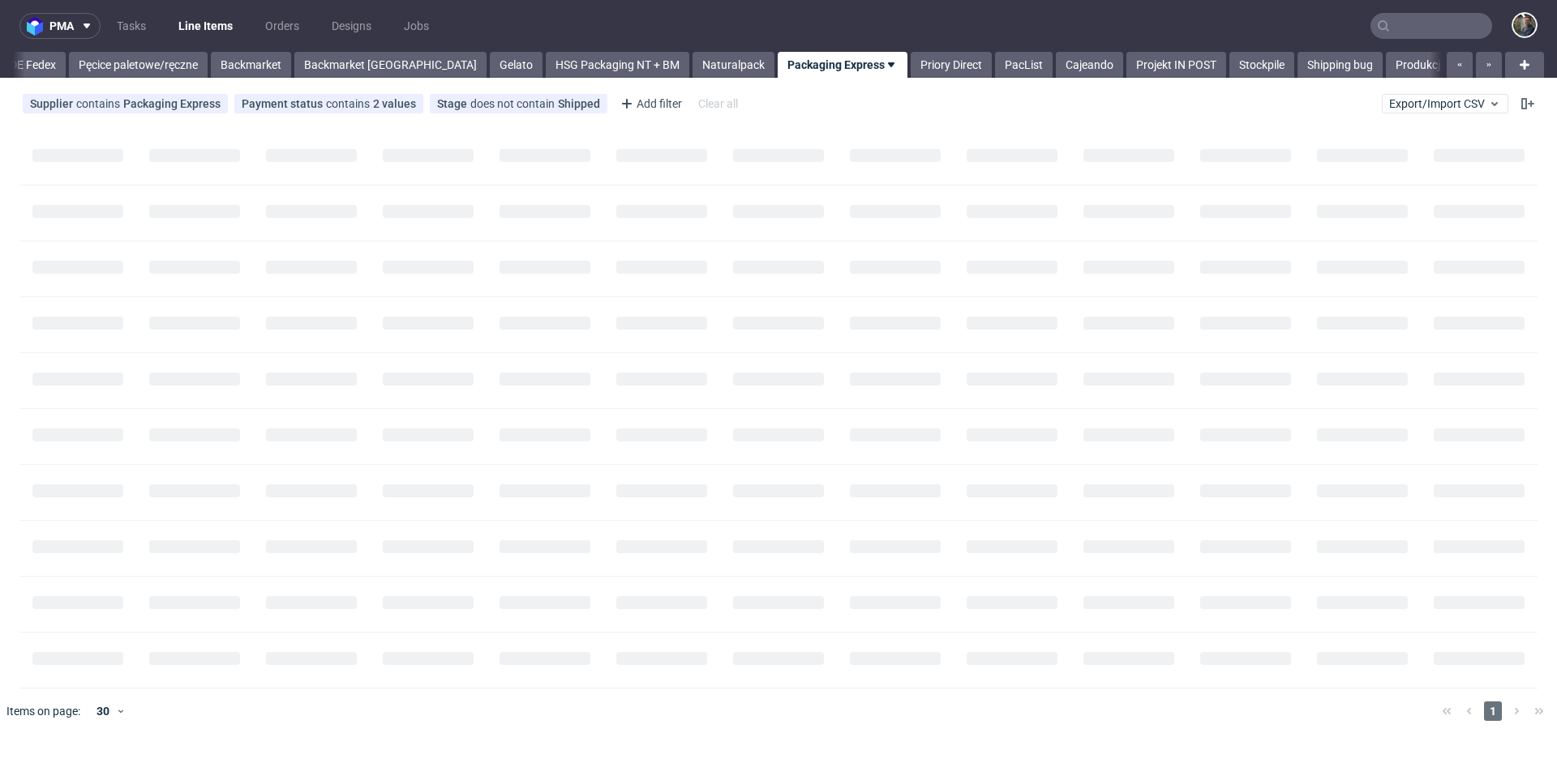
scroll to position [0, 449]
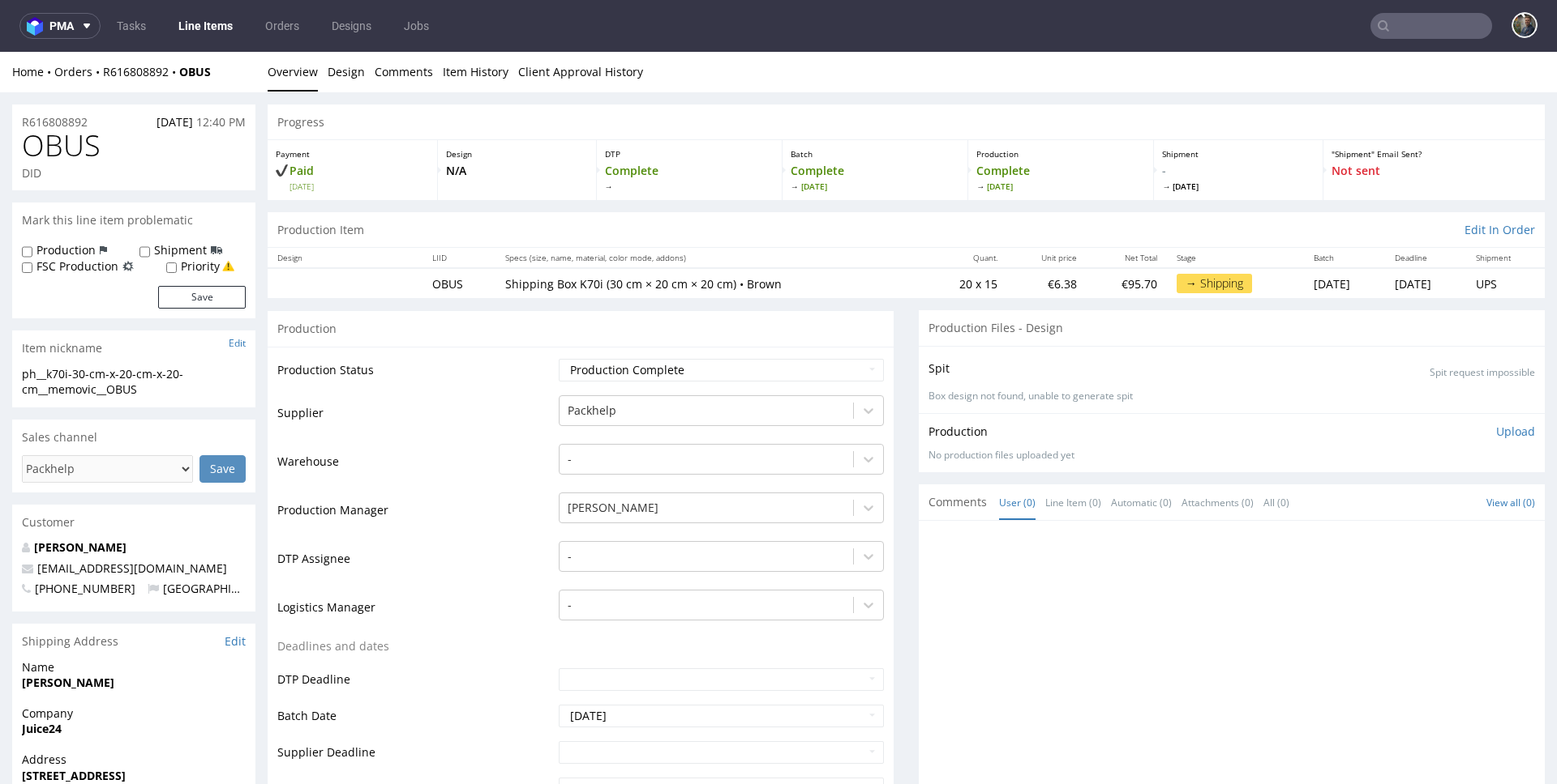
drag, startPoint x: 558, startPoint y: 135, endPoint x: 560, endPoint y: 124, distance: 11.2
click at [558, 135] on div "Progress" at bounding box center [906, 123] width 1277 height 36
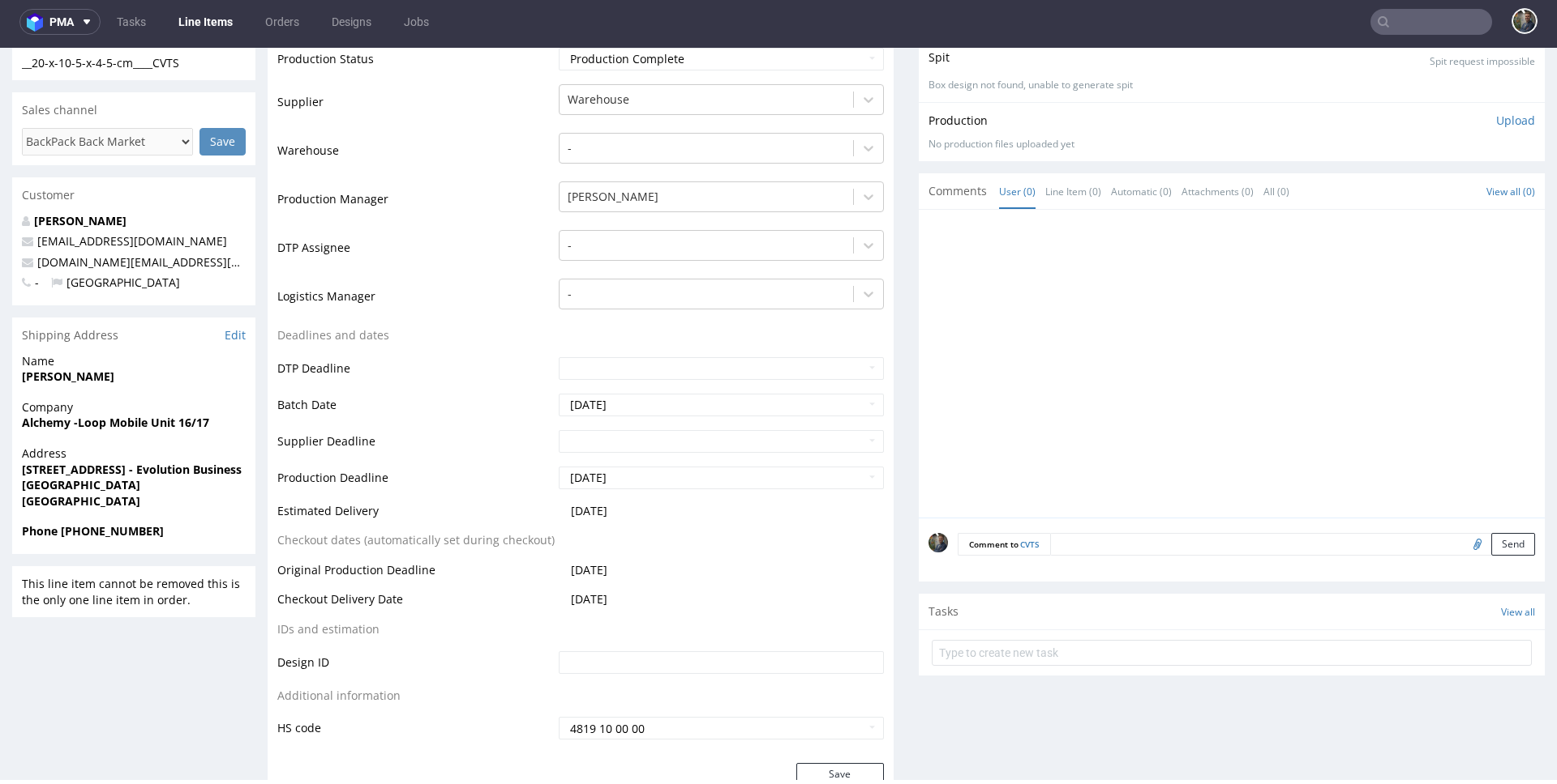
scroll to position [342, 0]
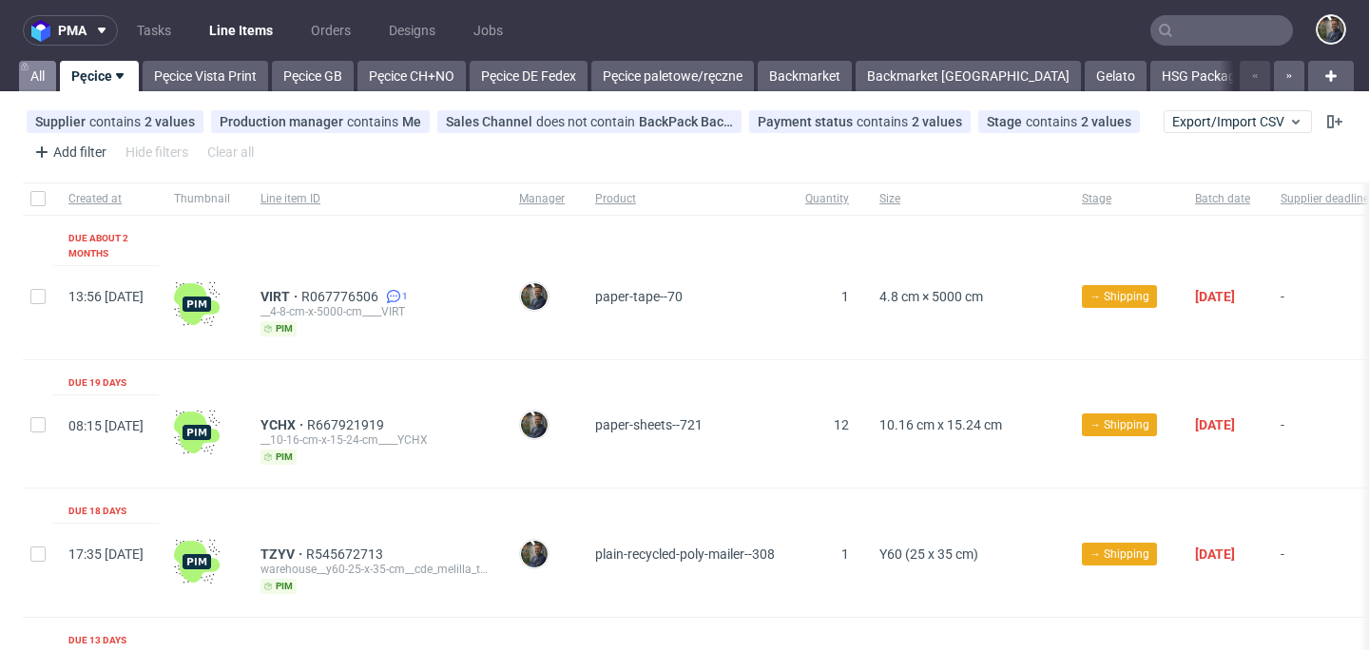
click at [30, 79] on link "All" at bounding box center [37, 76] width 37 height 30
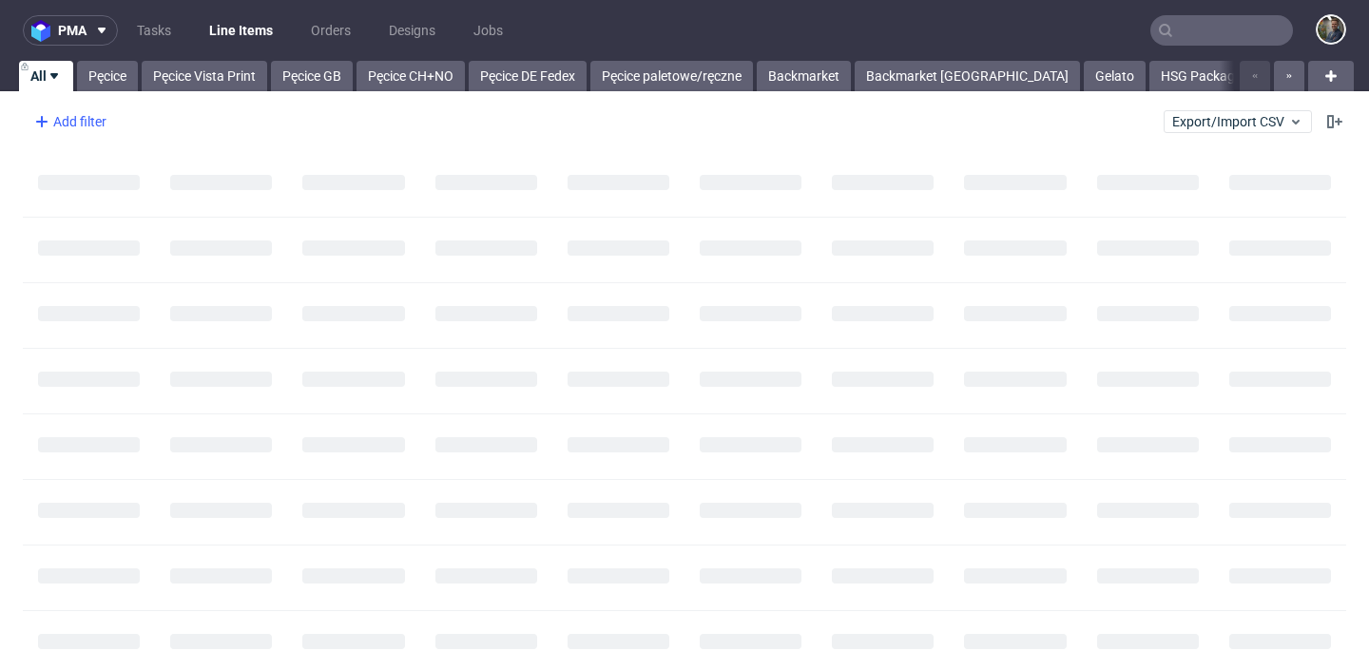
click at [61, 118] on div "Add filter" at bounding box center [69, 121] width 84 height 30
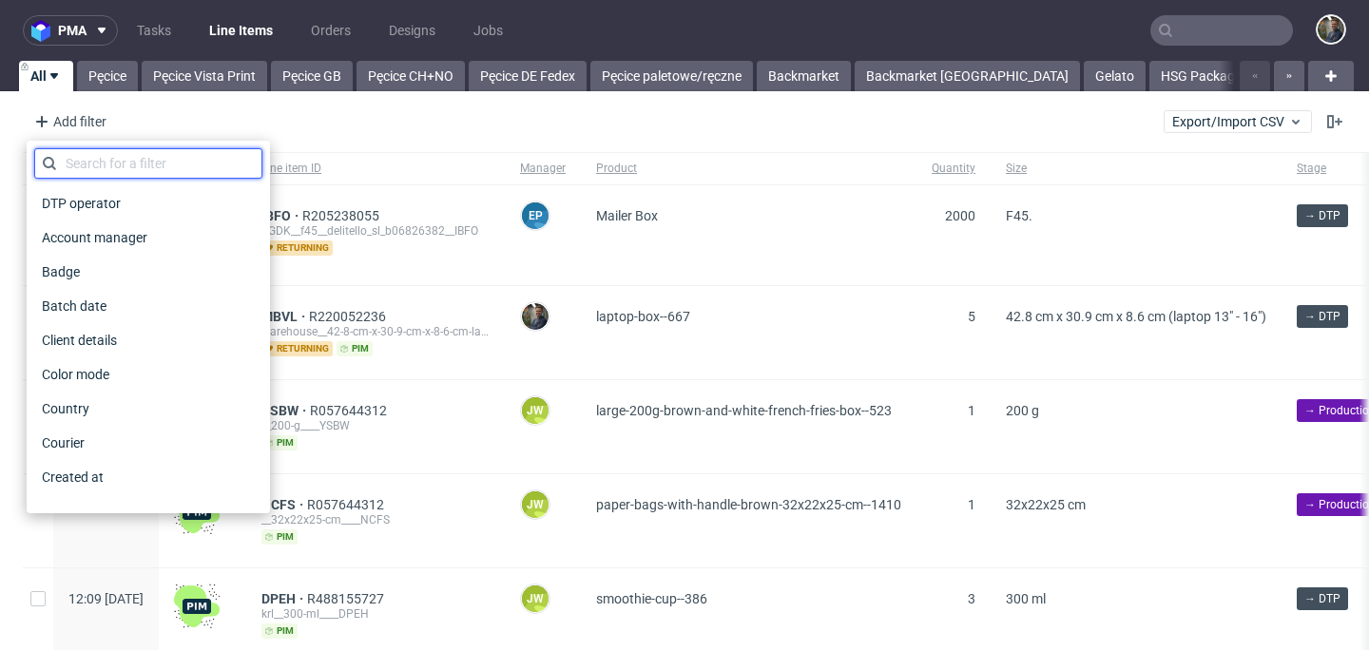
click at [97, 162] on input "text" at bounding box center [148, 163] width 228 height 30
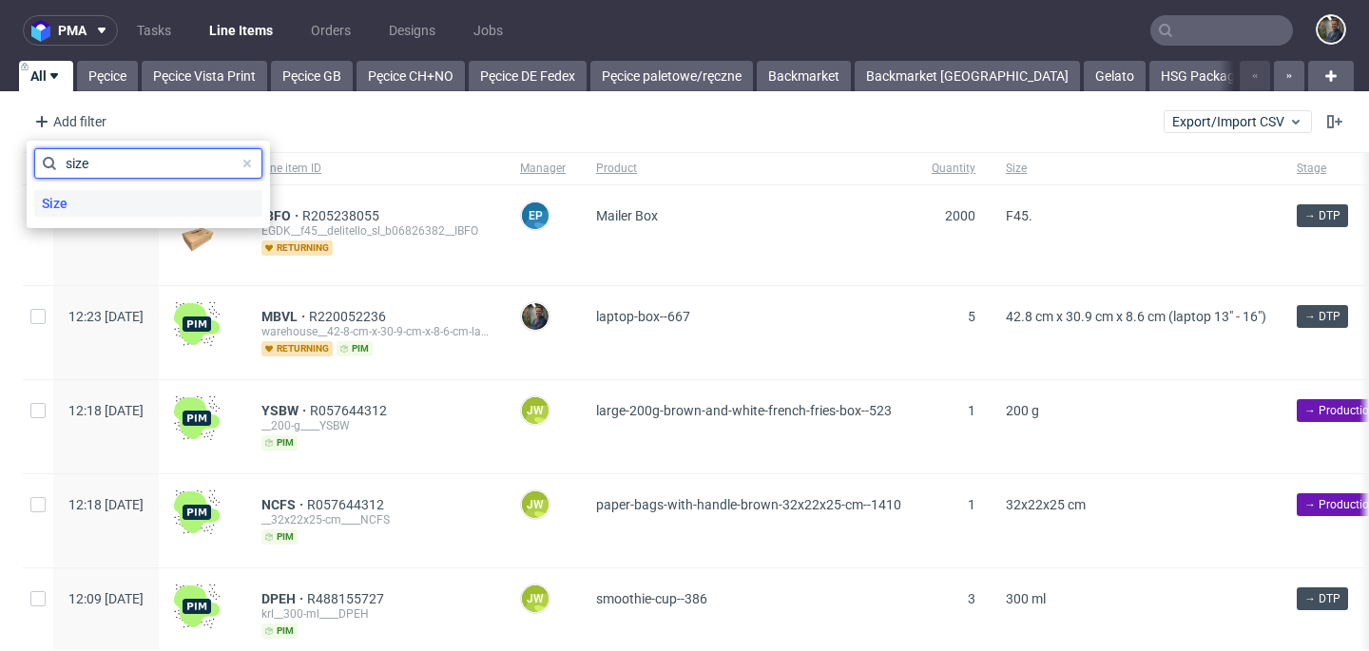
type input "size"
click at [98, 216] on div "Size" at bounding box center [148, 203] width 228 height 27
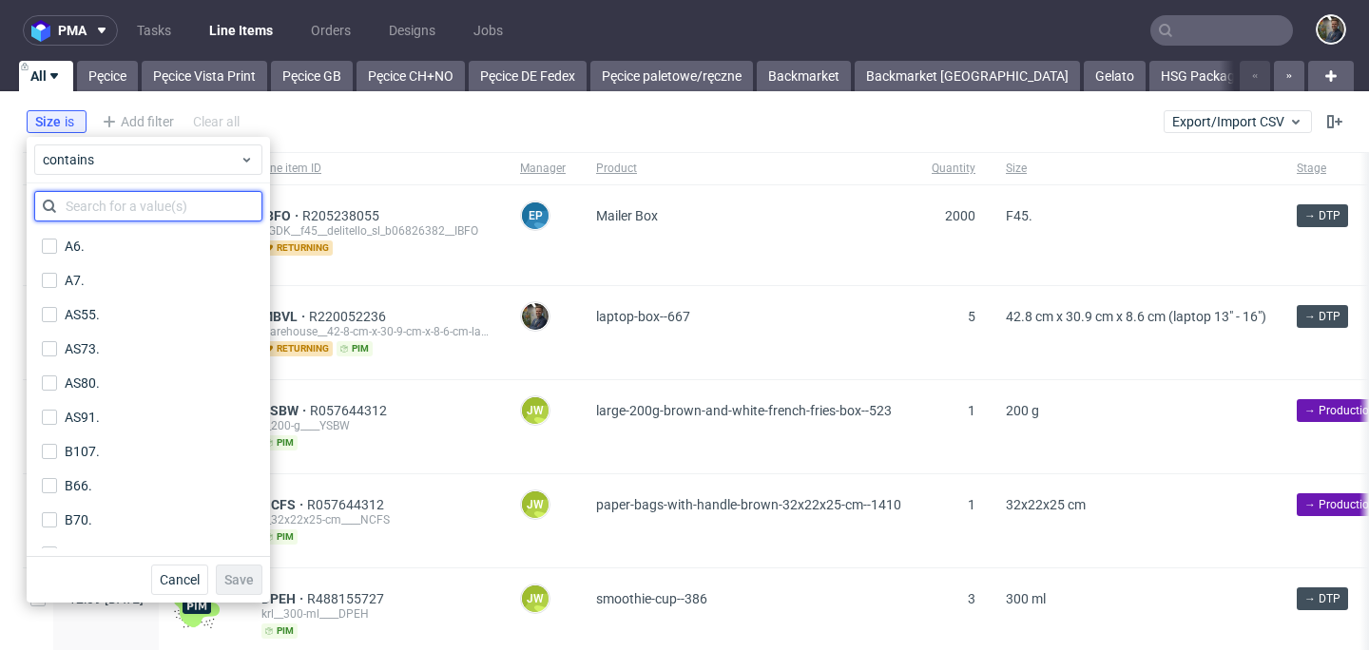
click at [108, 204] on input "text" at bounding box center [148, 206] width 228 height 30
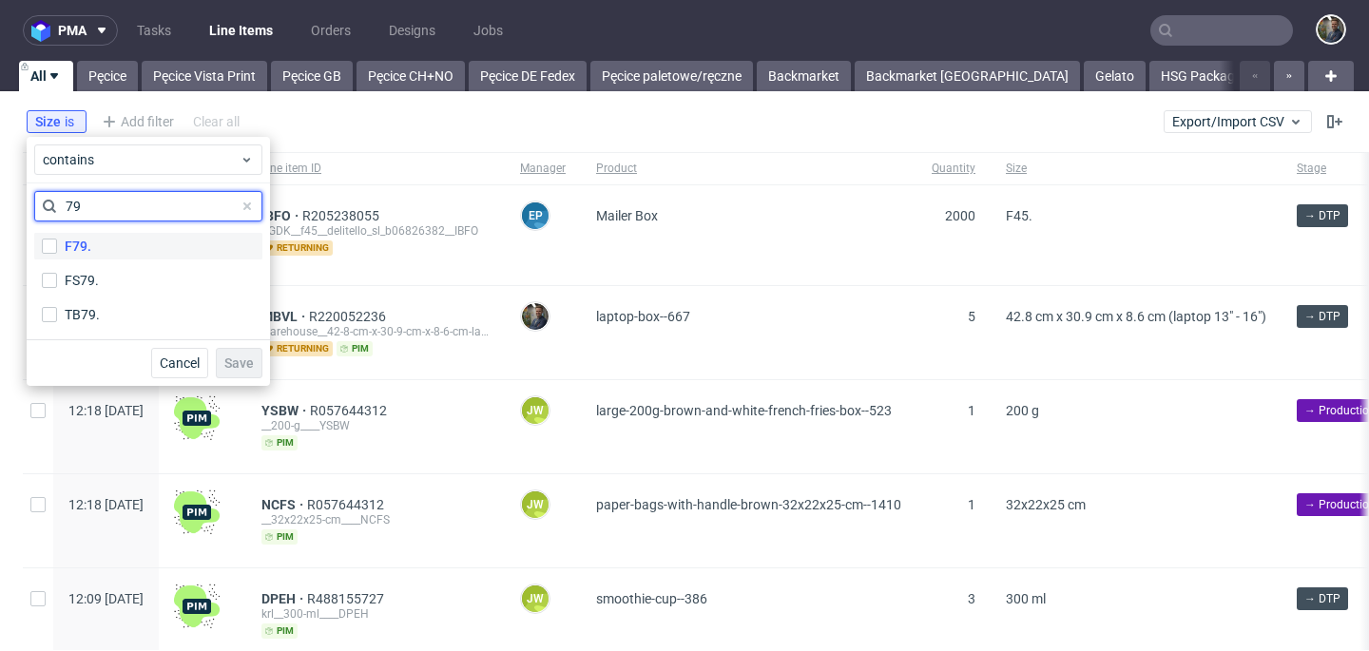
type input "79"
click at [88, 233] on label "F79." at bounding box center [148, 246] width 228 height 27
click at [57, 239] on input "F79." at bounding box center [49, 246] width 15 height 15
checkbox input "true"
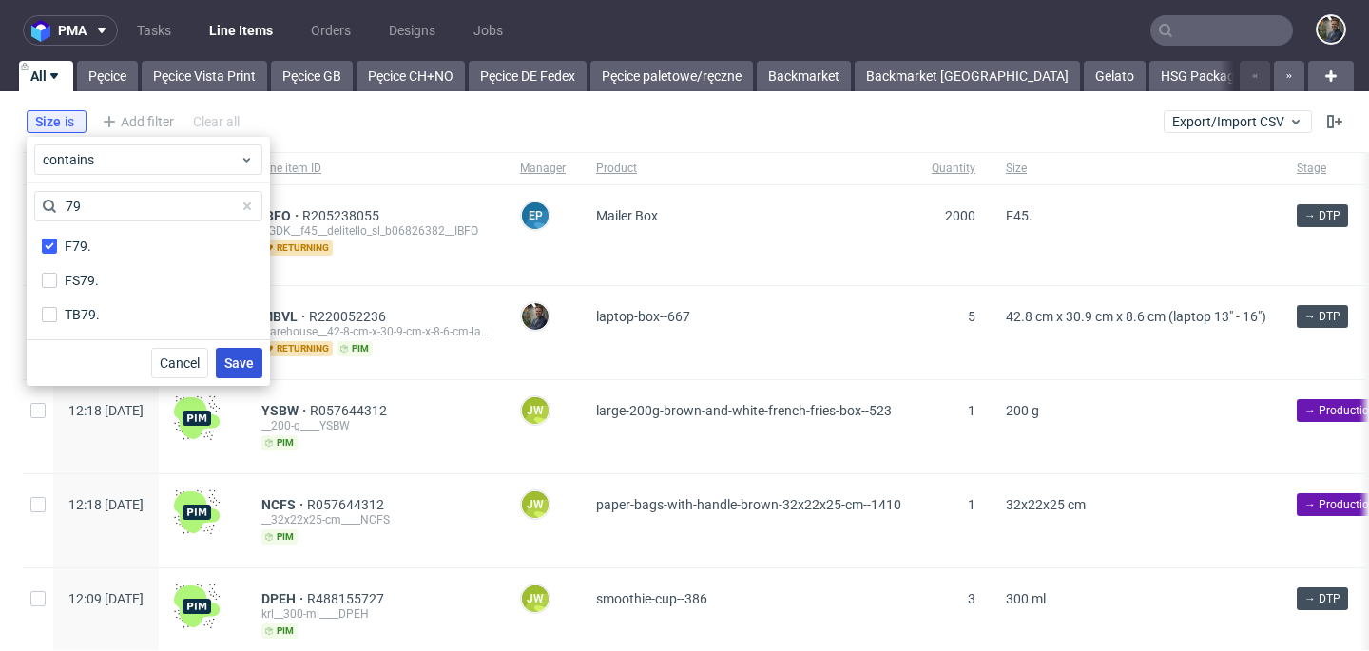
click at [241, 350] on button "Save" at bounding box center [239, 363] width 47 height 30
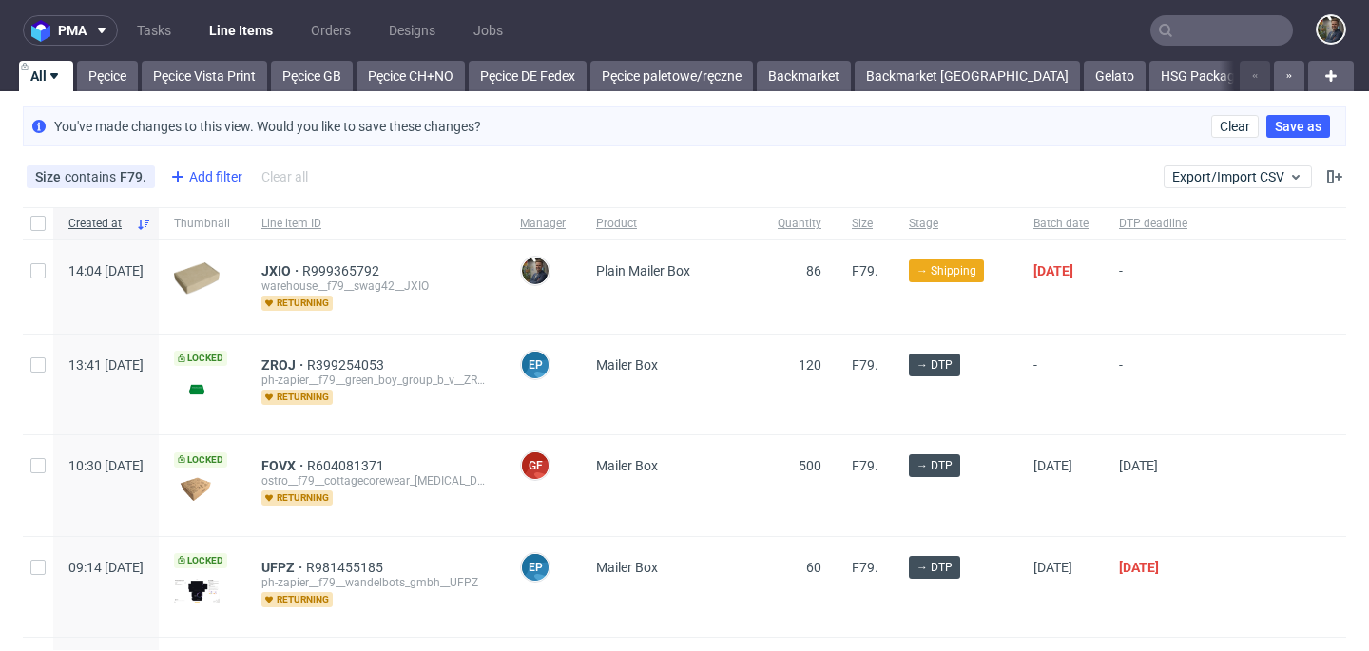
click at [214, 178] on div "Add filter" at bounding box center [205, 177] width 84 height 30
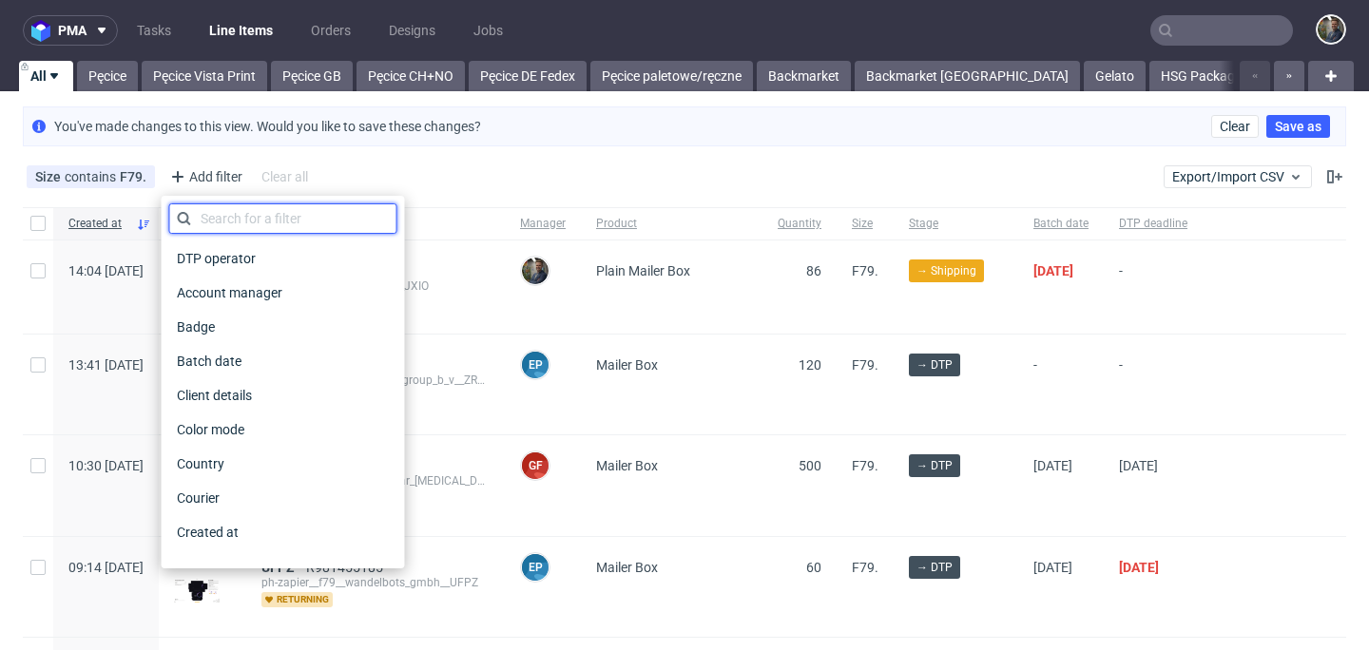
click at [272, 226] on input "text" at bounding box center [283, 218] width 228 height 30
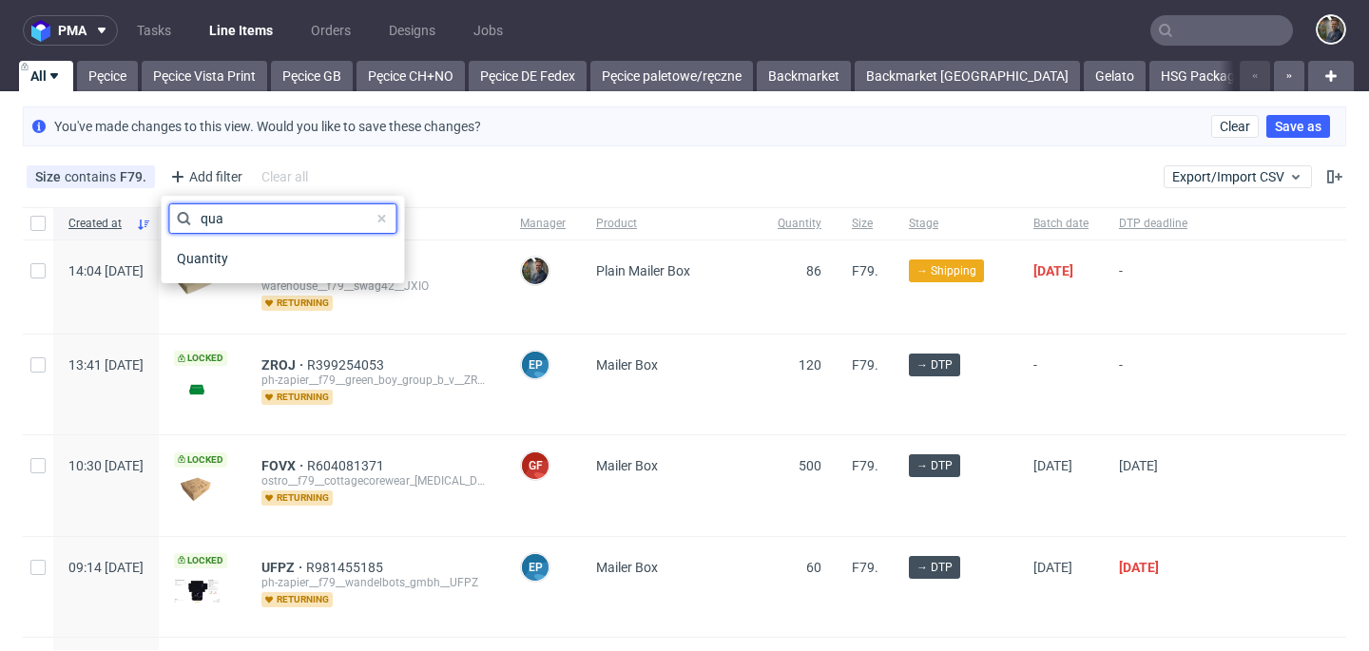
type input "qua"
click at [267, 275] on div "Quantity" at bounding box center [283, 259] width 228 height 34
click at [264, 269] on div "Quantity" at bounding box center [283, 258] width 228 height 27
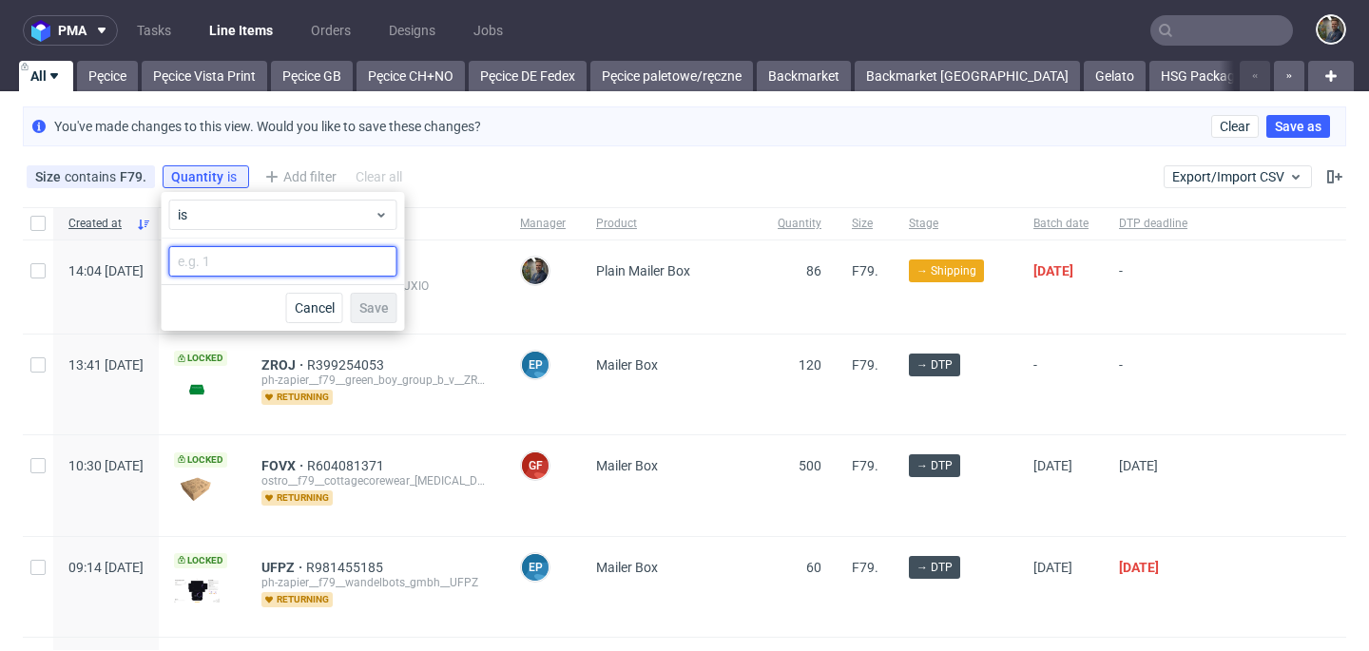
drag, startPoint x: 264, startPoint y: 269, endPoint x: 260, endPoint y: 251, distance: 18.7
click at [260, 251] on input "number" at bounding box center [283, 261] width 228 height 30
type input "90"
click at [374, 301] on span "Save" at bounding box center [373, 307] width 29 height 13
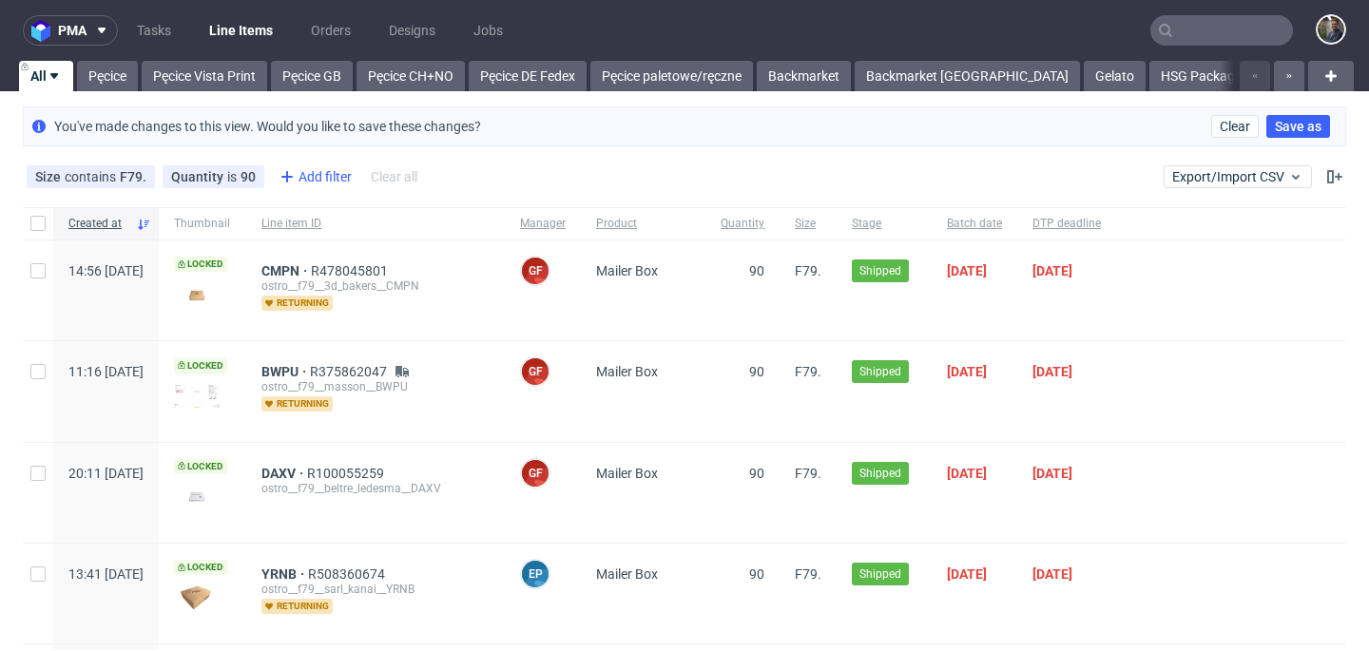
click at [338, 170] on div "Add filter" at bounding box center [314, 177] width 84 height 30
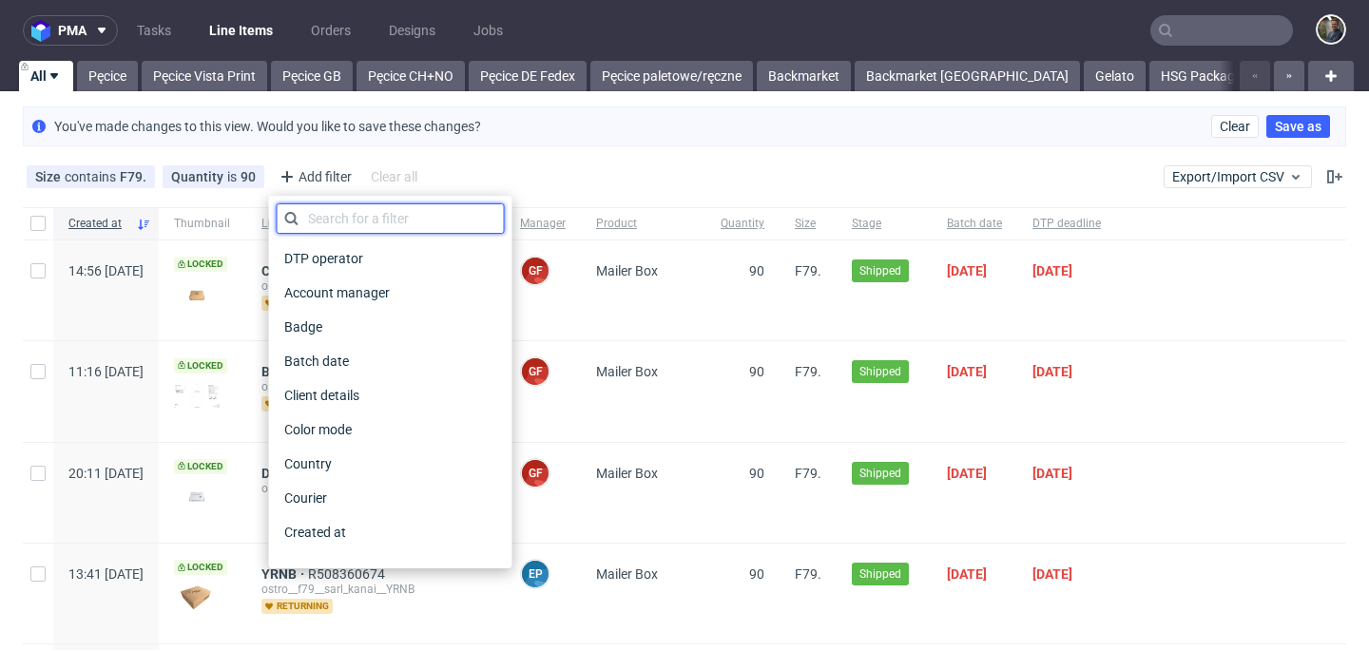
click at [380, 213] on input "text" at bounding box center [391, 218] width 228 height 30
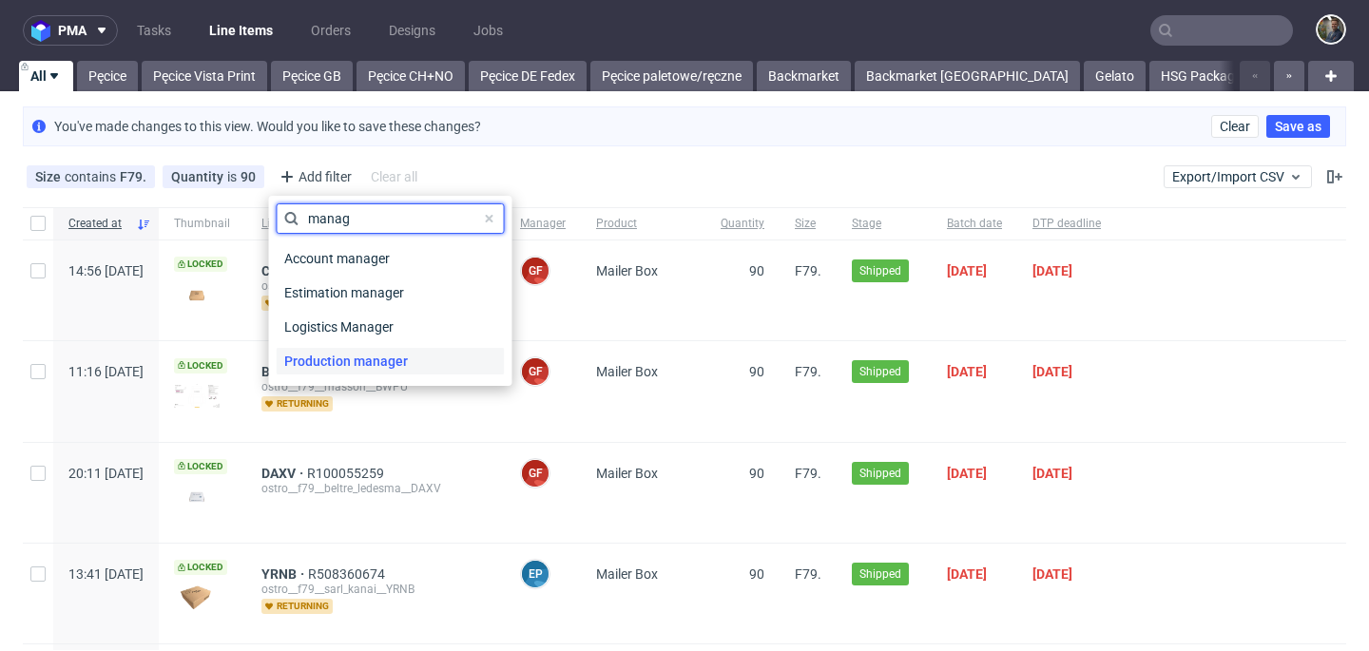
type input "manag"
click at [364, 356] on span "Production manager" at bounding box center [346, 361] width 139 height 27
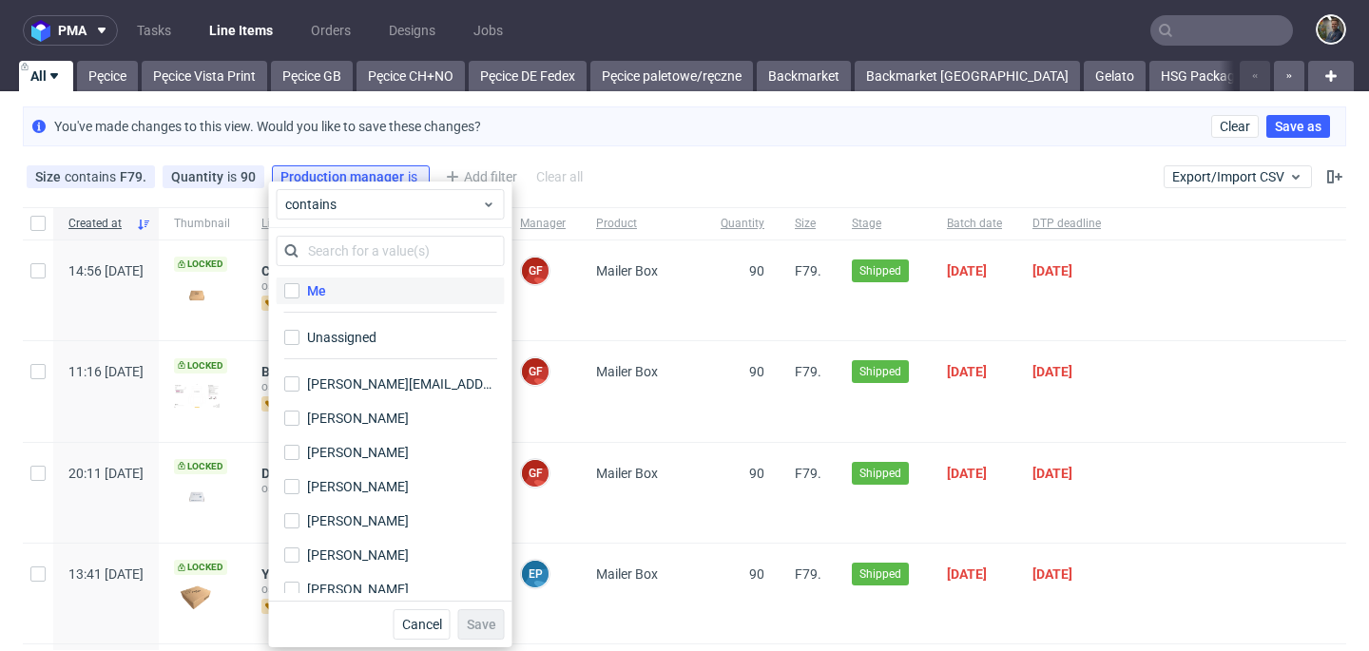
click at [292, 282] on label "Me" at bounding box center [391, 291] width 228 height 27
click at [292, 283] on input "Me" at bounding box center [291, 290] width 15 height 15
checkbox input "true"
click at [479, 622] on span "Save" at bounding box center [481, 624] width 29 height 13
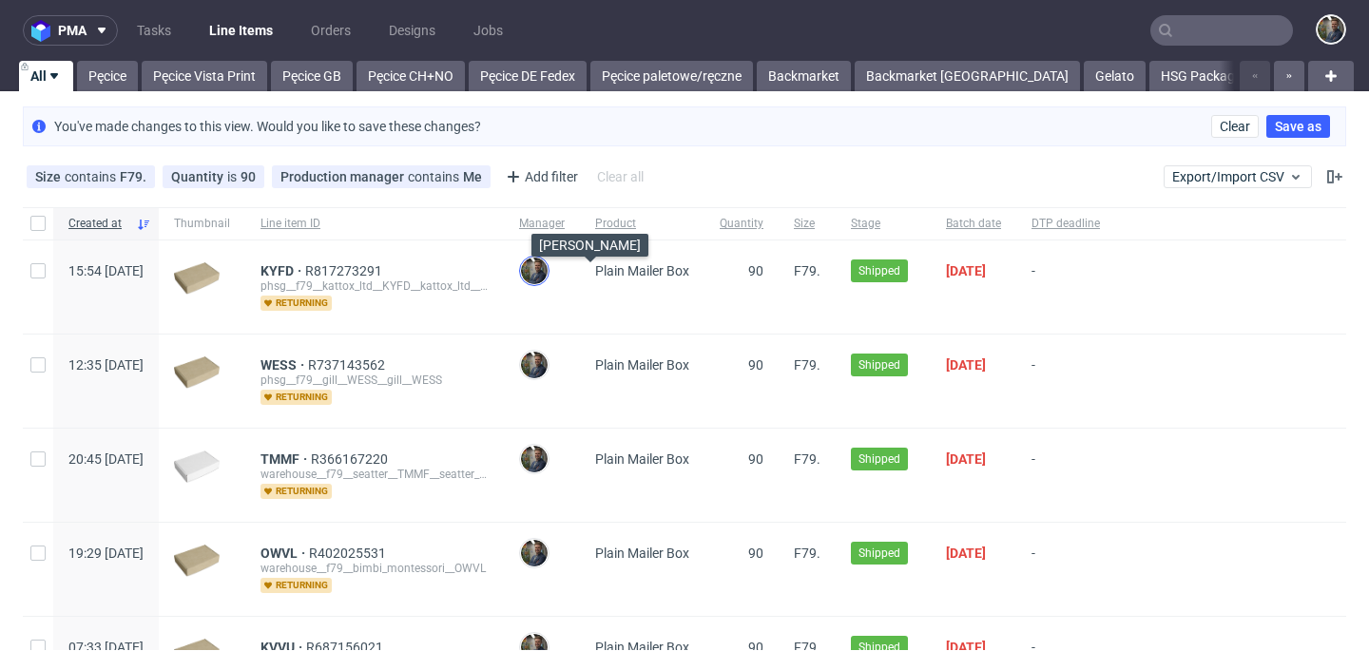
click at [548, 271] on img at bounding box center [534, 271] width 27 height 27
click at [93, 228] on span "Created at" at bounding box center [98, 224] width 60 height 16
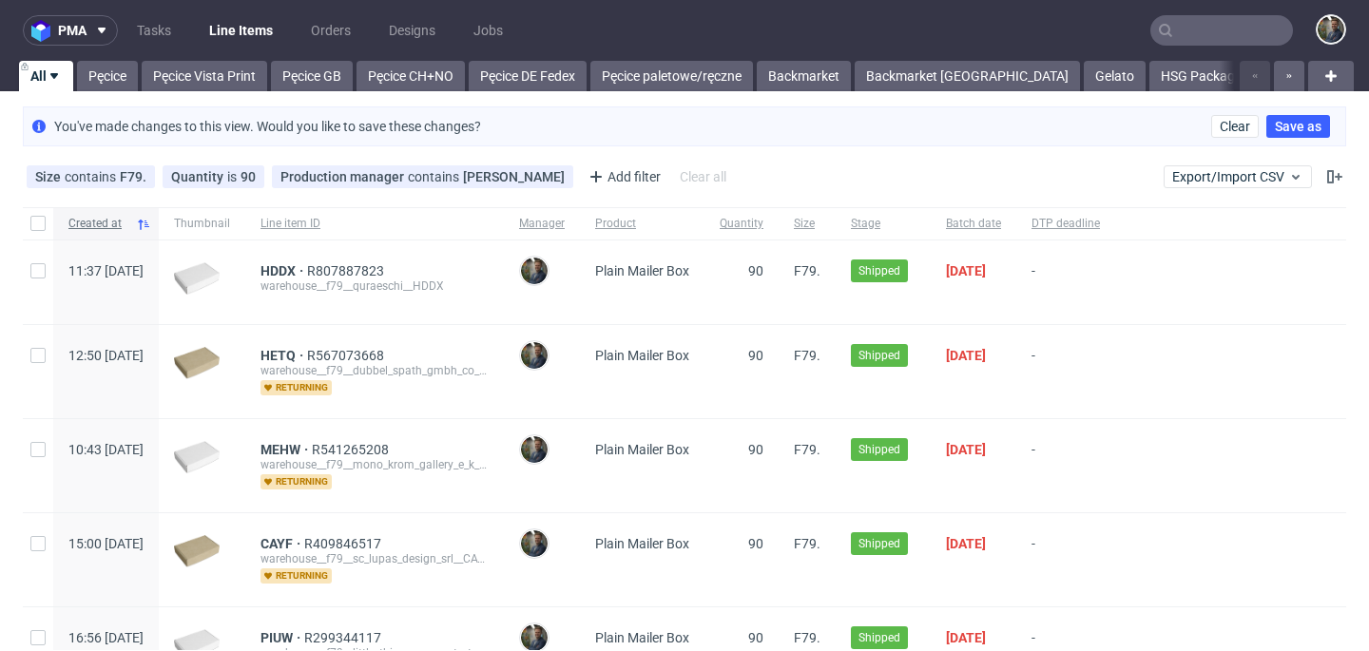
click at [108, 226] on span "Created at" at bounding box center [98, 224] width 60 height 16
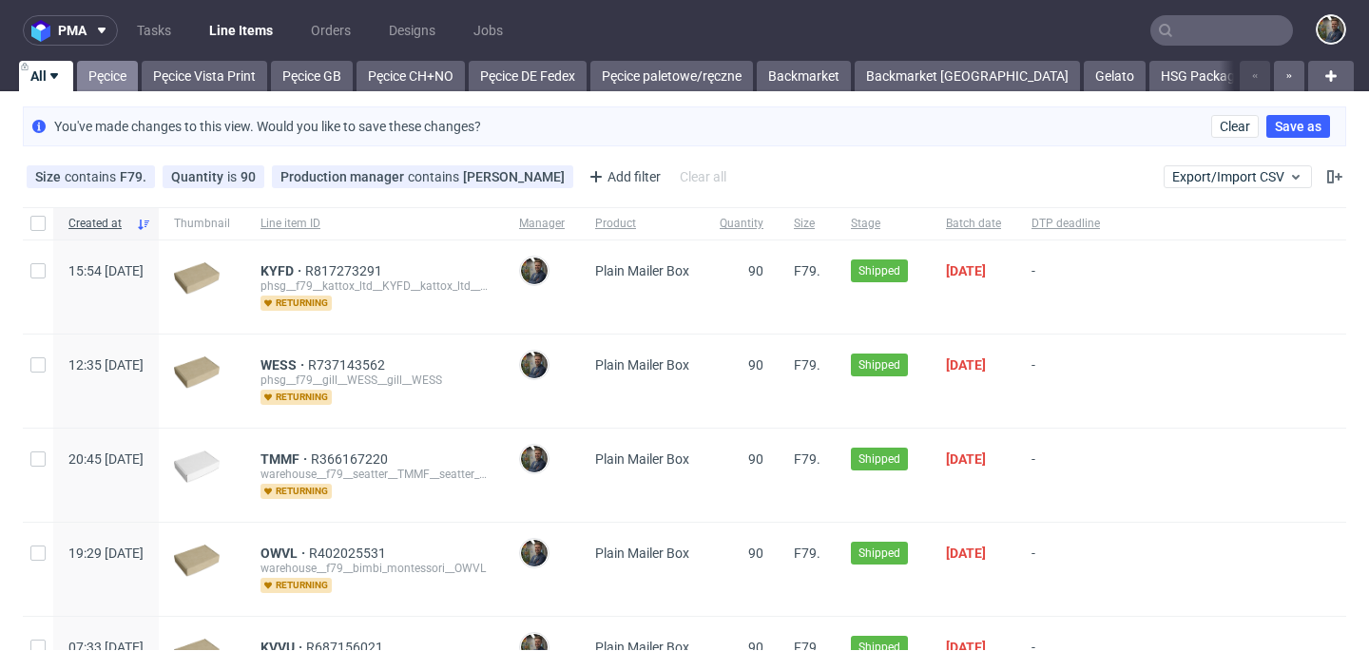
click at [106, 81] on link "Pęcice" at bounding box center [107, 76] width 61 height 30
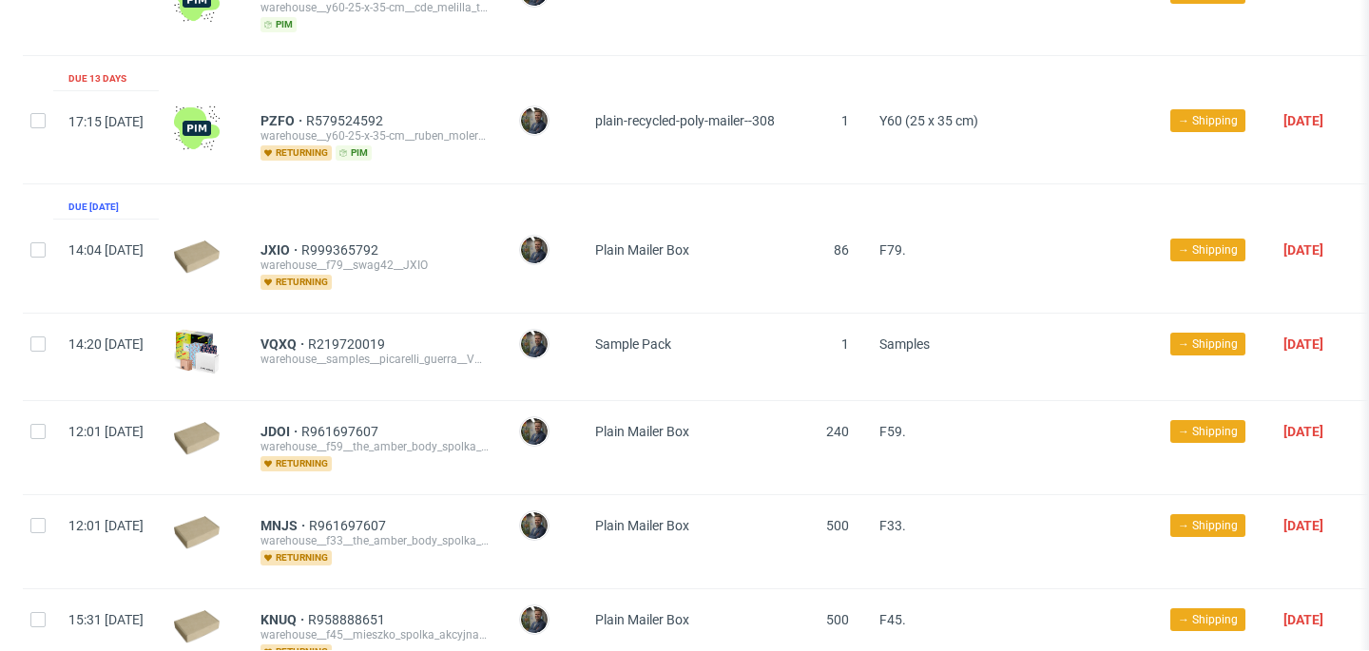
scroll to position [2401, 0]
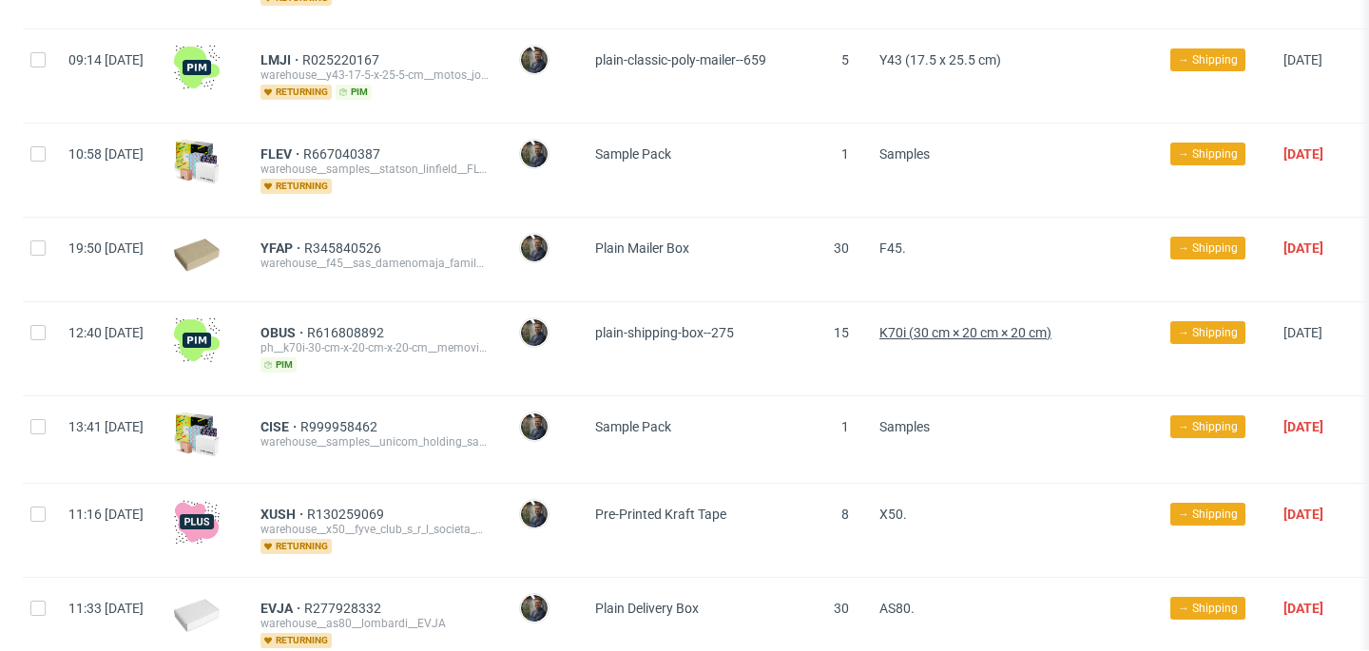
click at [957, 325] on span "K70i (30 cm × 20 cm × 20 cm)" at bounding box center [966, 332] width 172 height 15
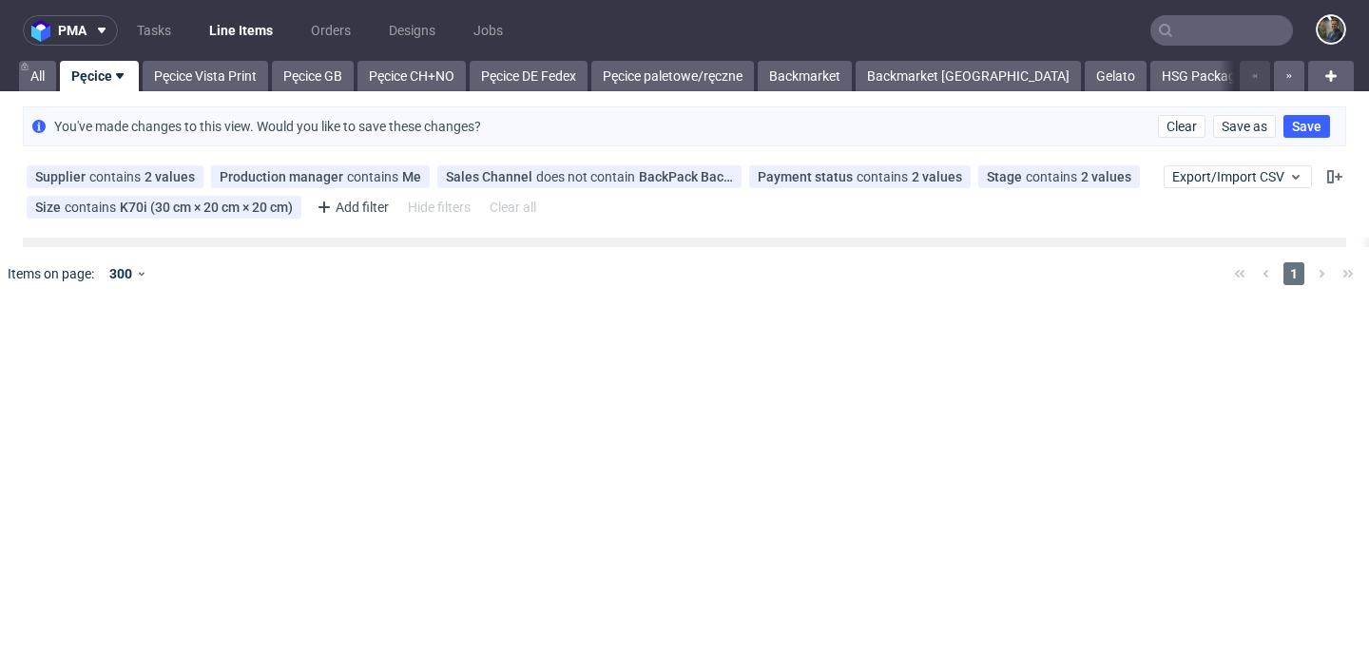
scroll to position [0, 0]
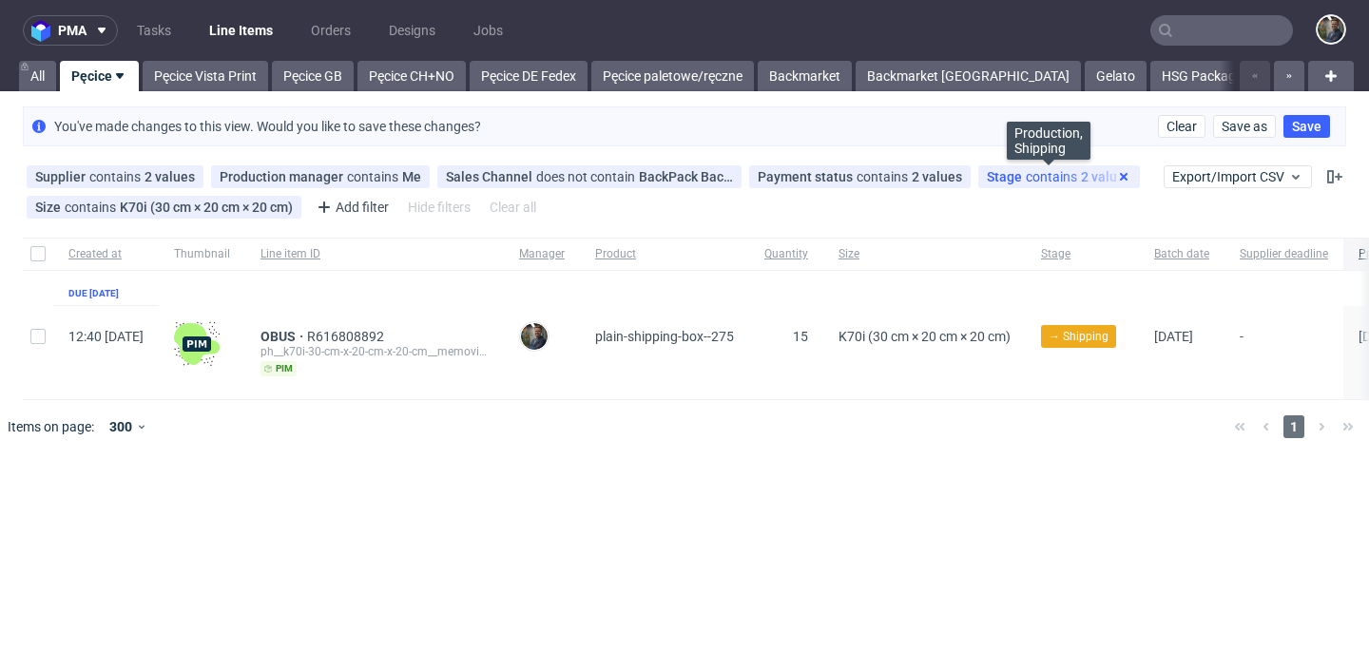
click at [1120, 175] on use at bounding box center [1124, 177] width 8 height 8
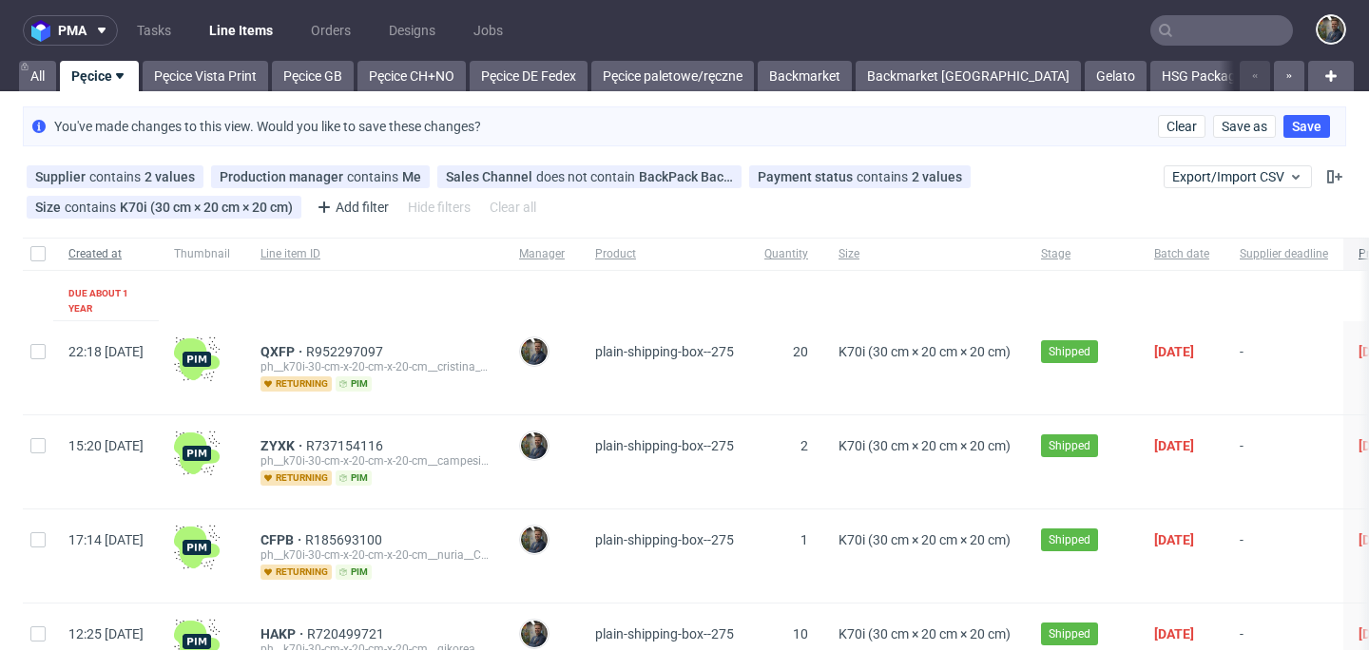
click at [106, 252] on span "Created at" at bounding box center [105, 254] width 75 height 16
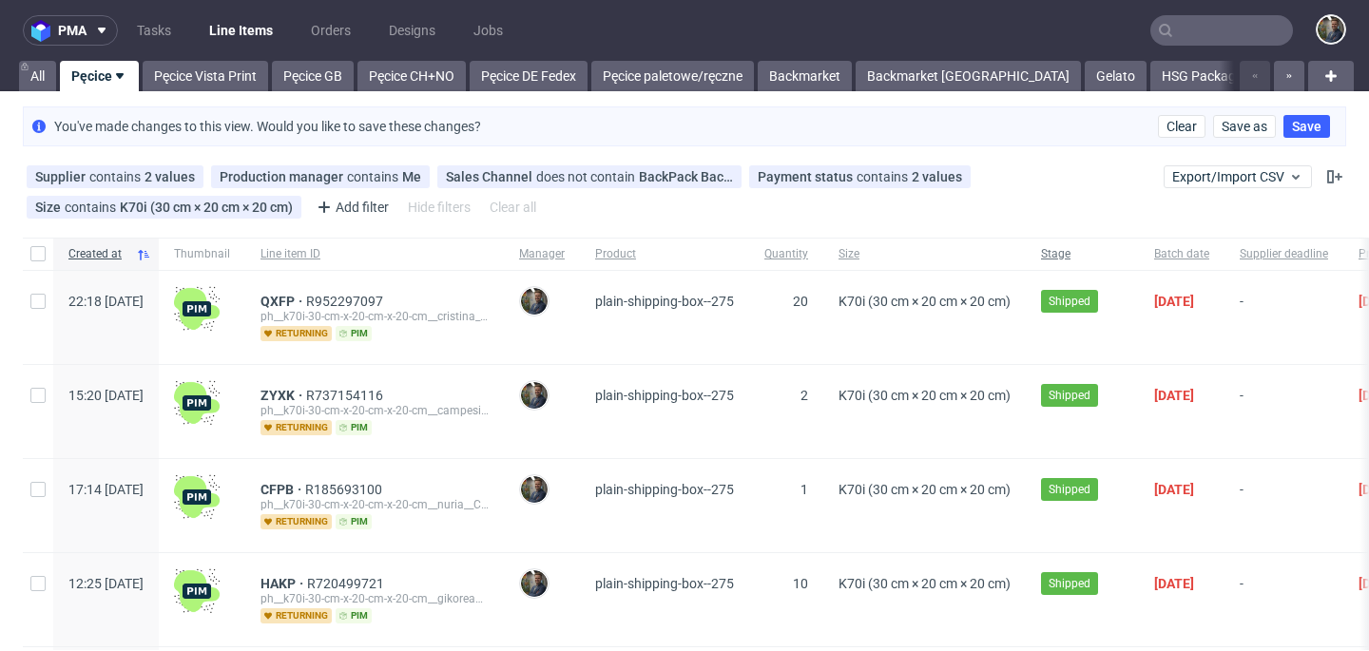
click at [1123, 261] on span "Stage" at bounding box center [1082, 254] width 83 height 16
click at [1109, 258] on span "Stage" at bounding box center [1075, 254] width 68 height 16
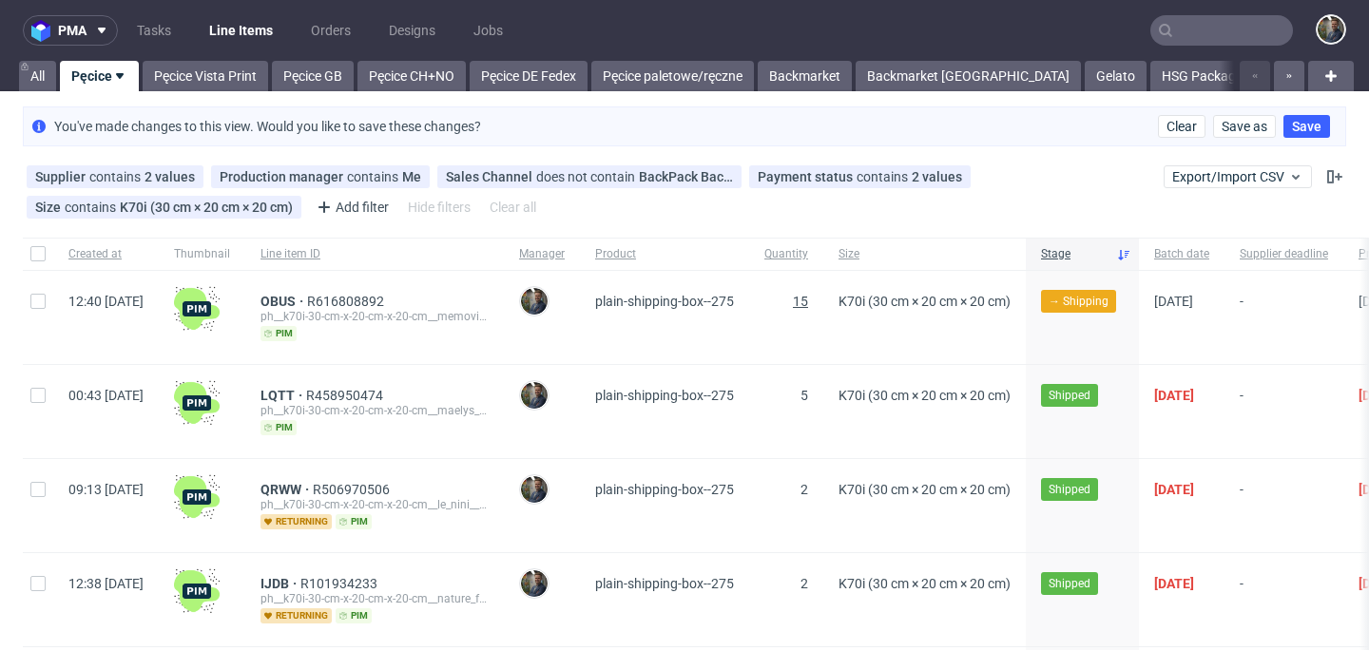
click at [808, 304] on span "15" at bounding box center [800, 301] width 15 height 15
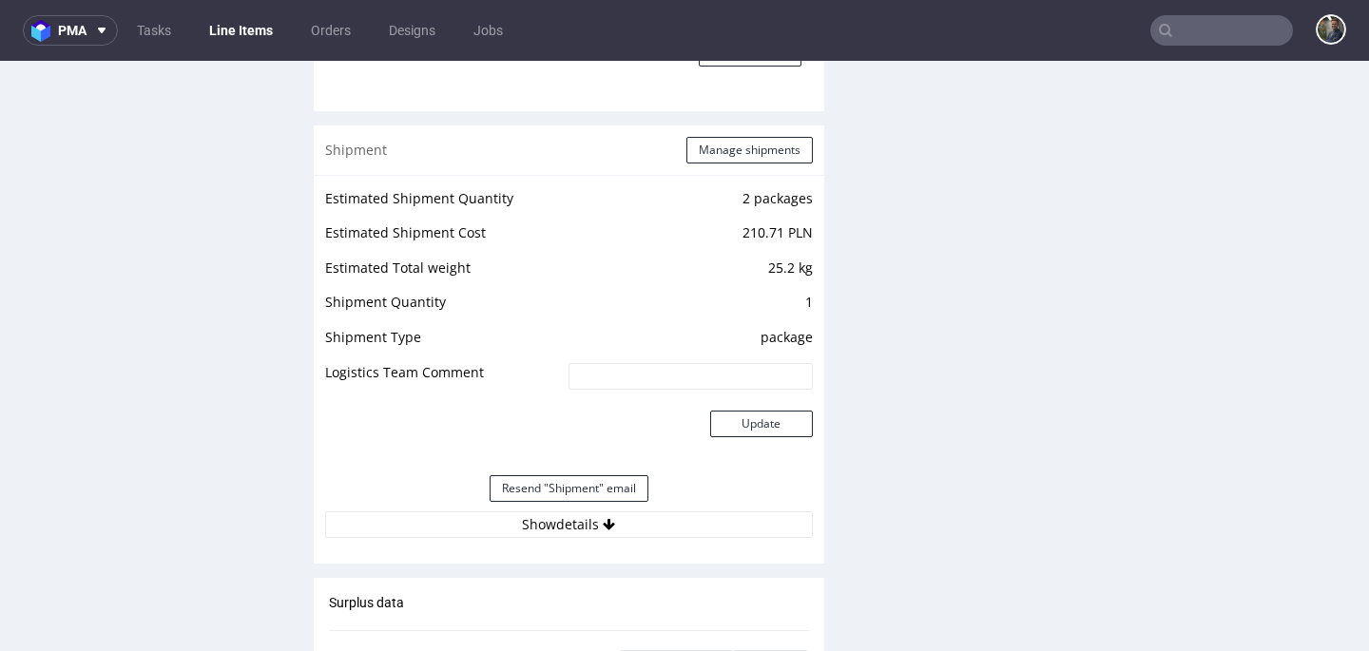
scroll to position [1859, 0]
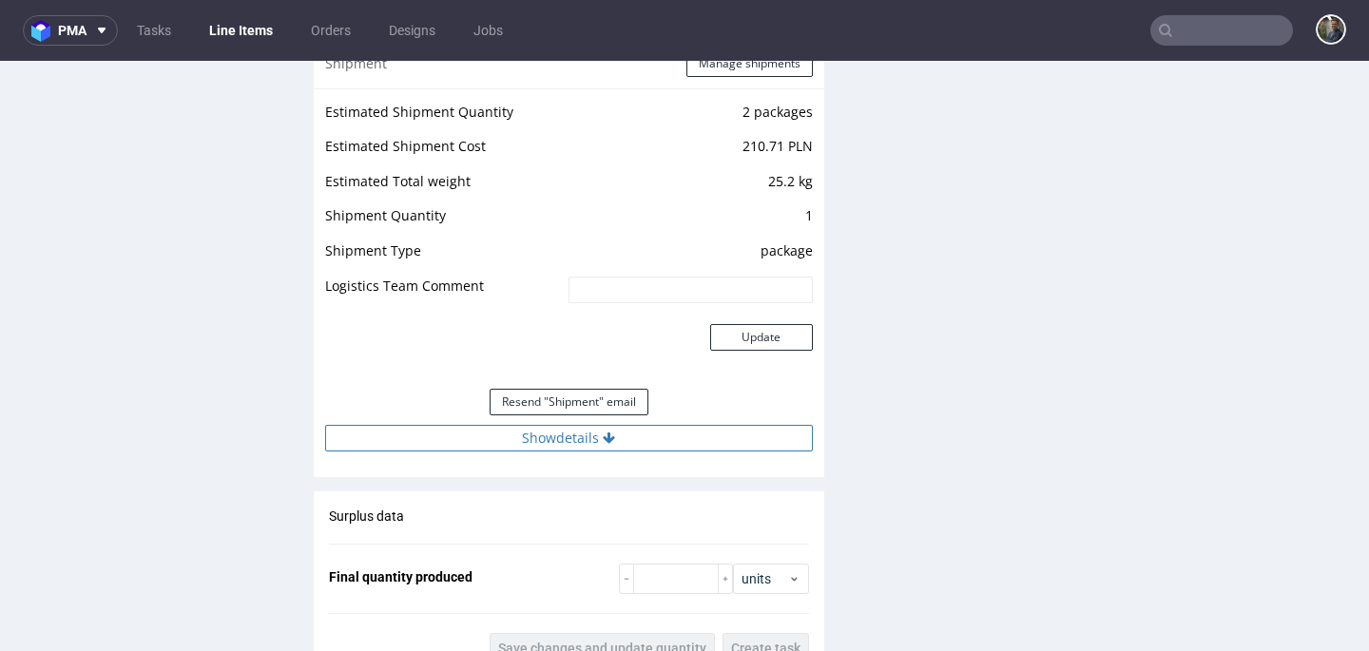
click at [569, 448] on button "Show details" at bounding box center [569, 438] width 488 height 27
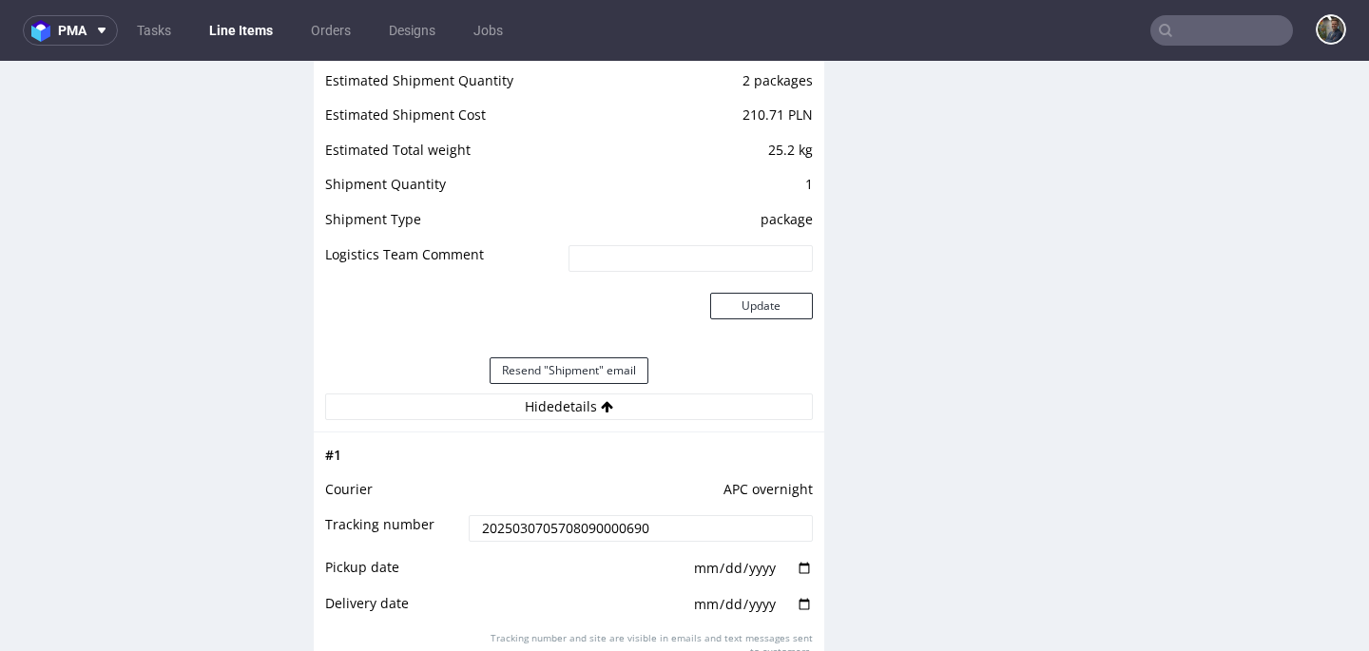
scroll to position [1891, 0]
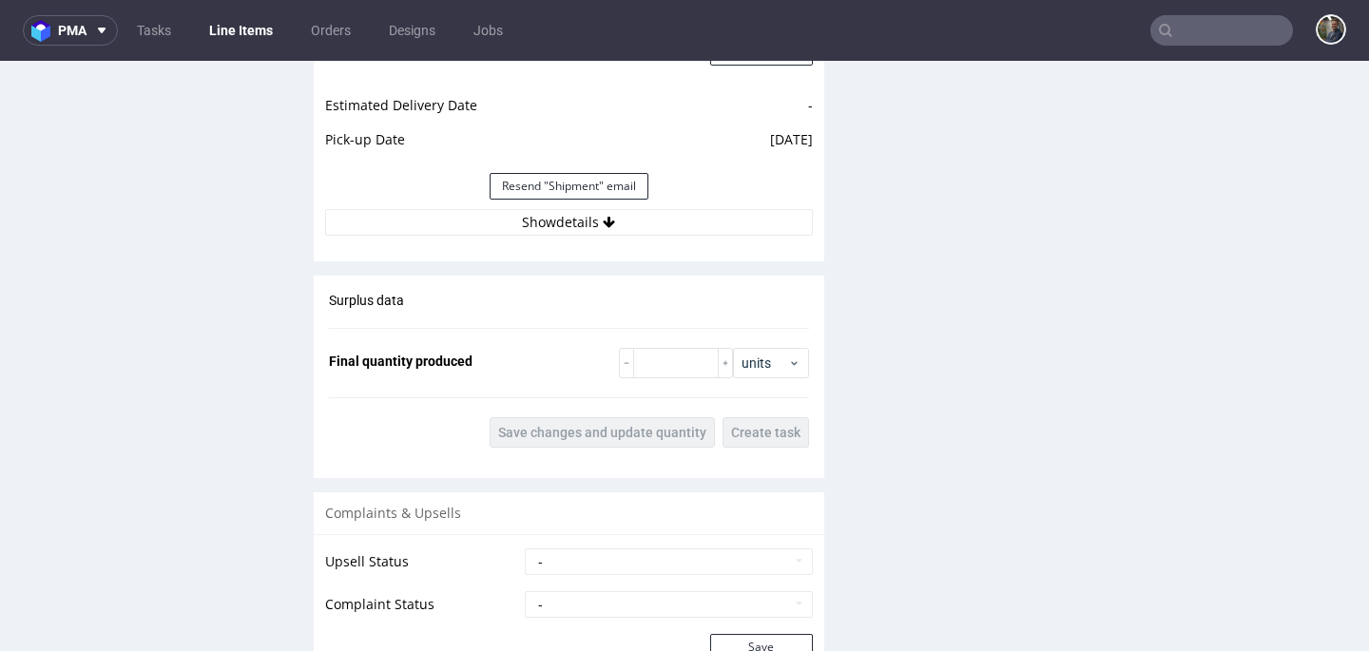
scroll to position [2002, 0]
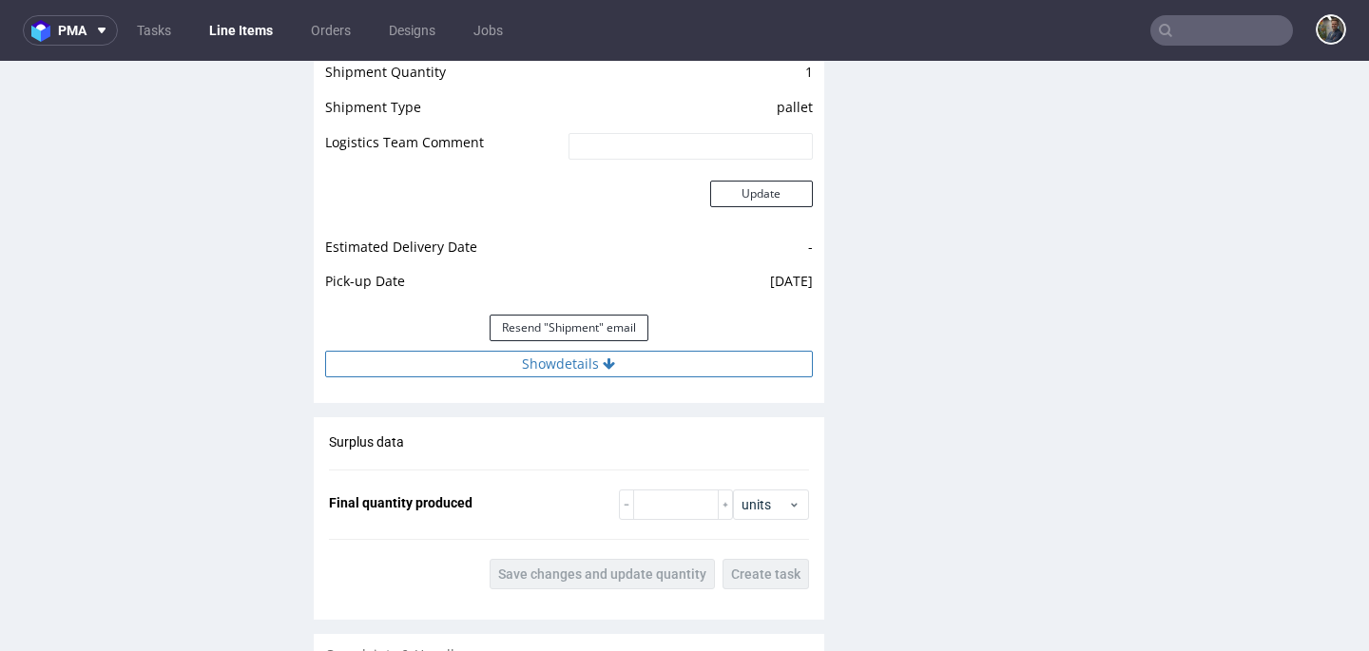
click at [557, 351] on div "Resend "Shipment" email" at bounding box center [569, 328] width 488 height 46
click at [556, 373] on button "Show details" at bounding box center [569, 364] width 488 height 27
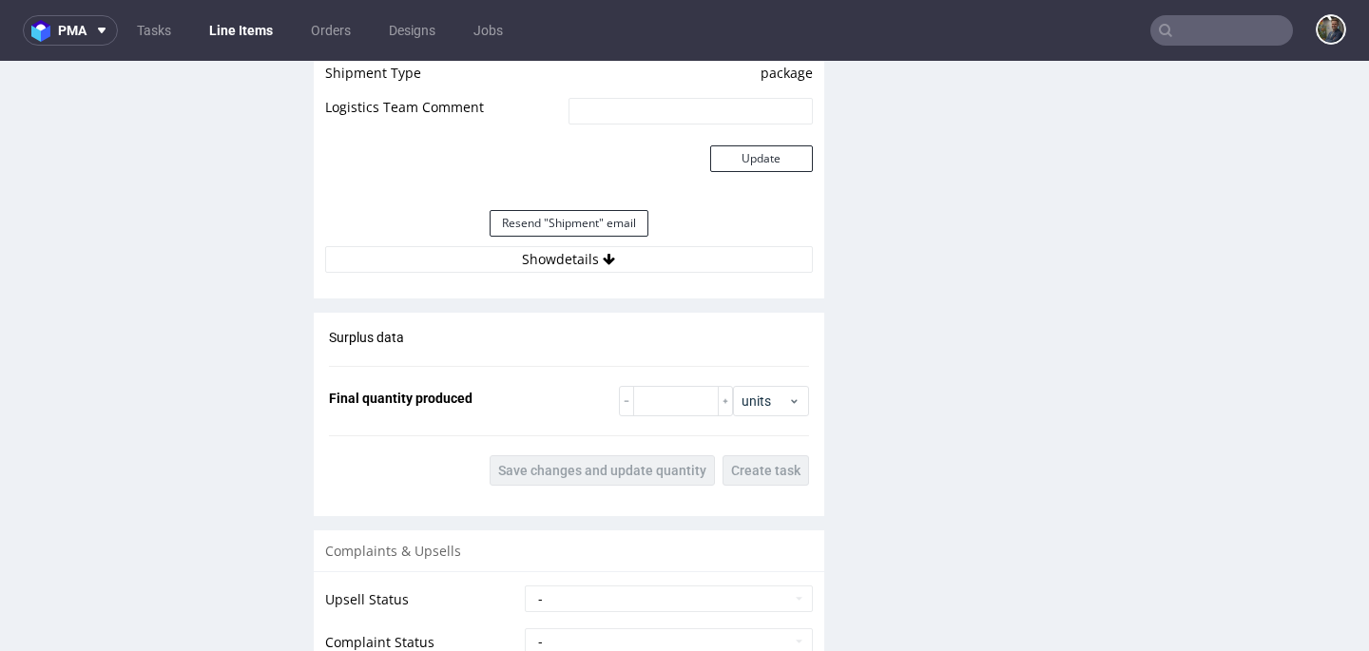
scroll to position [2069, 0]
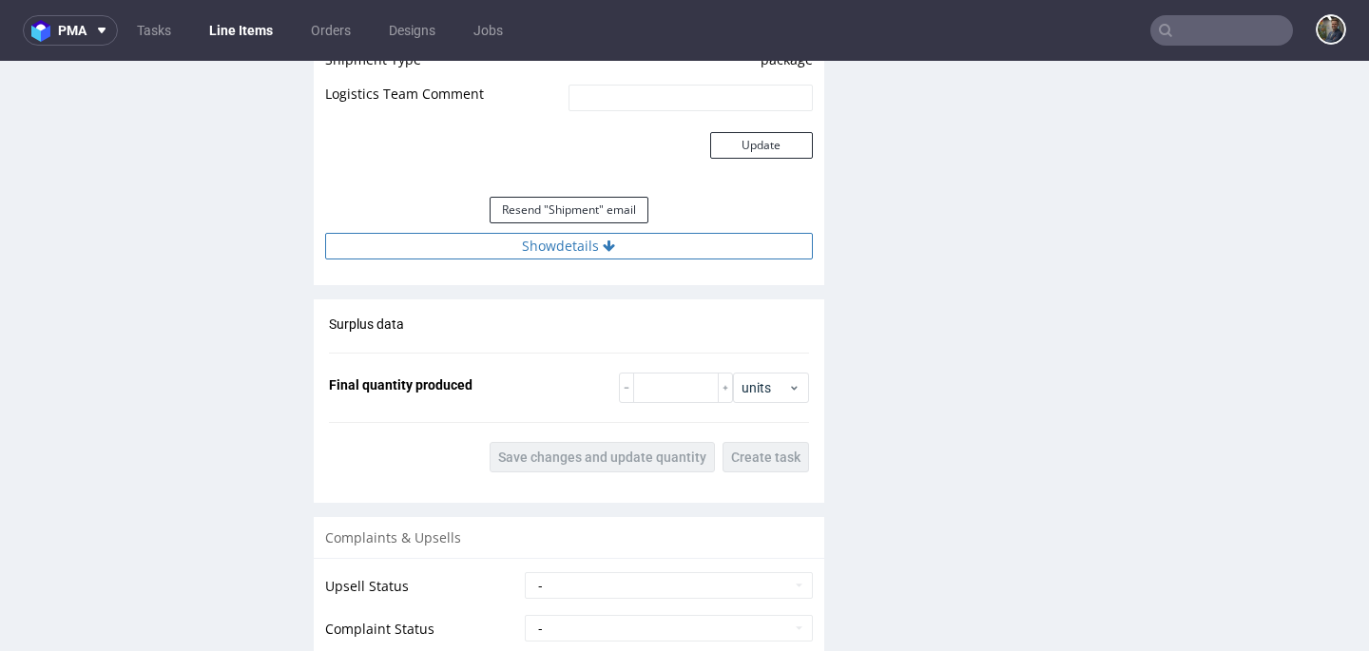
click at [546, 254] on button "Show details" at bounding box center [569, 246] width 488 height 27
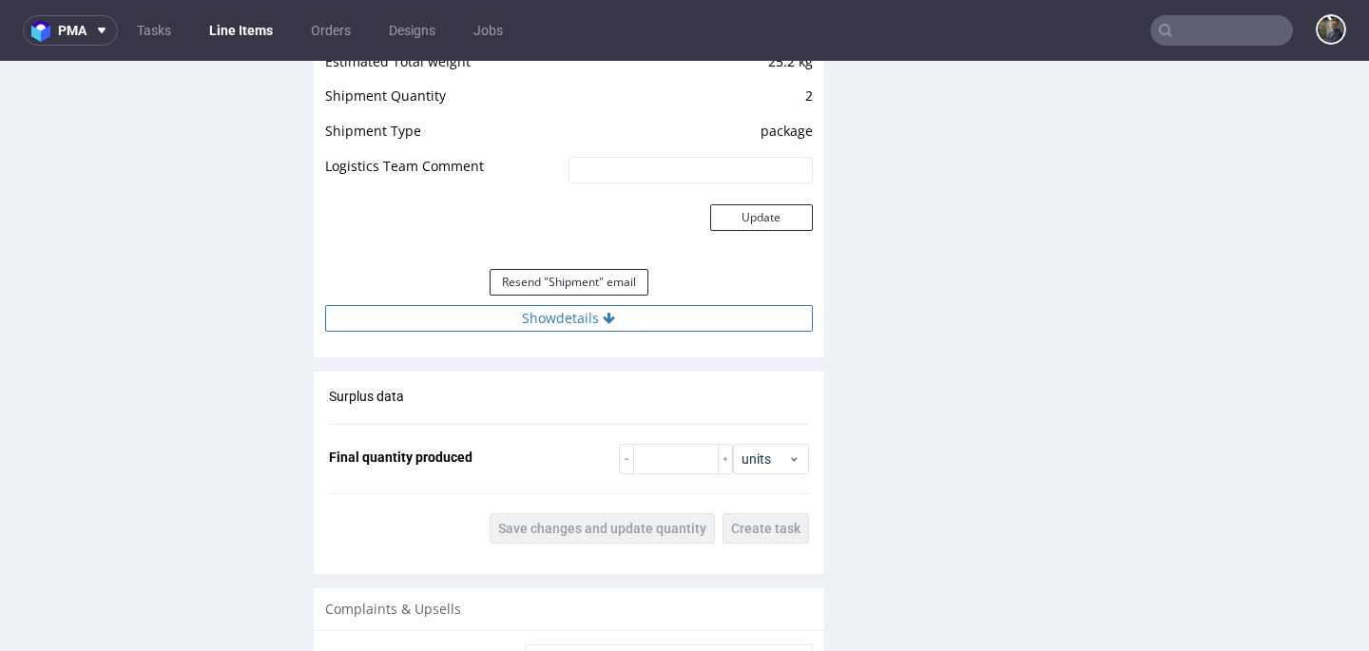
scroll to position [2063, 0]
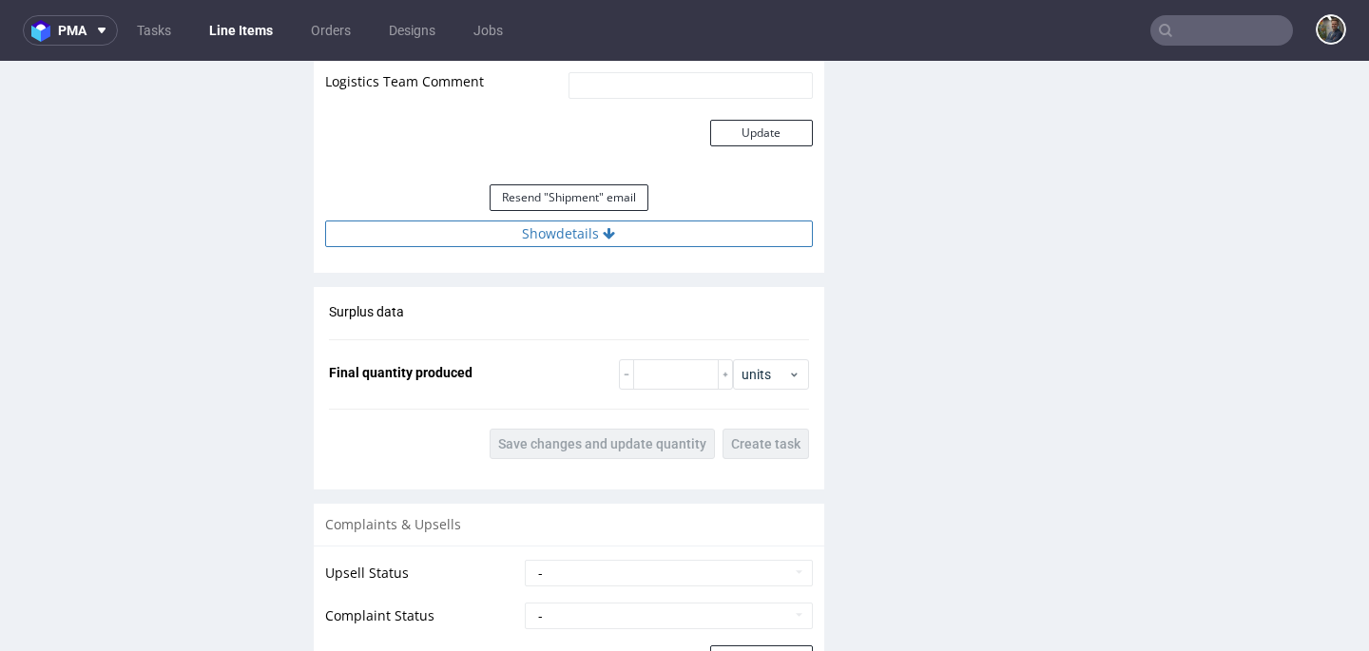
click at [591, 247] on button "Show details" at bounding box center [569, 234] width 488 height 27
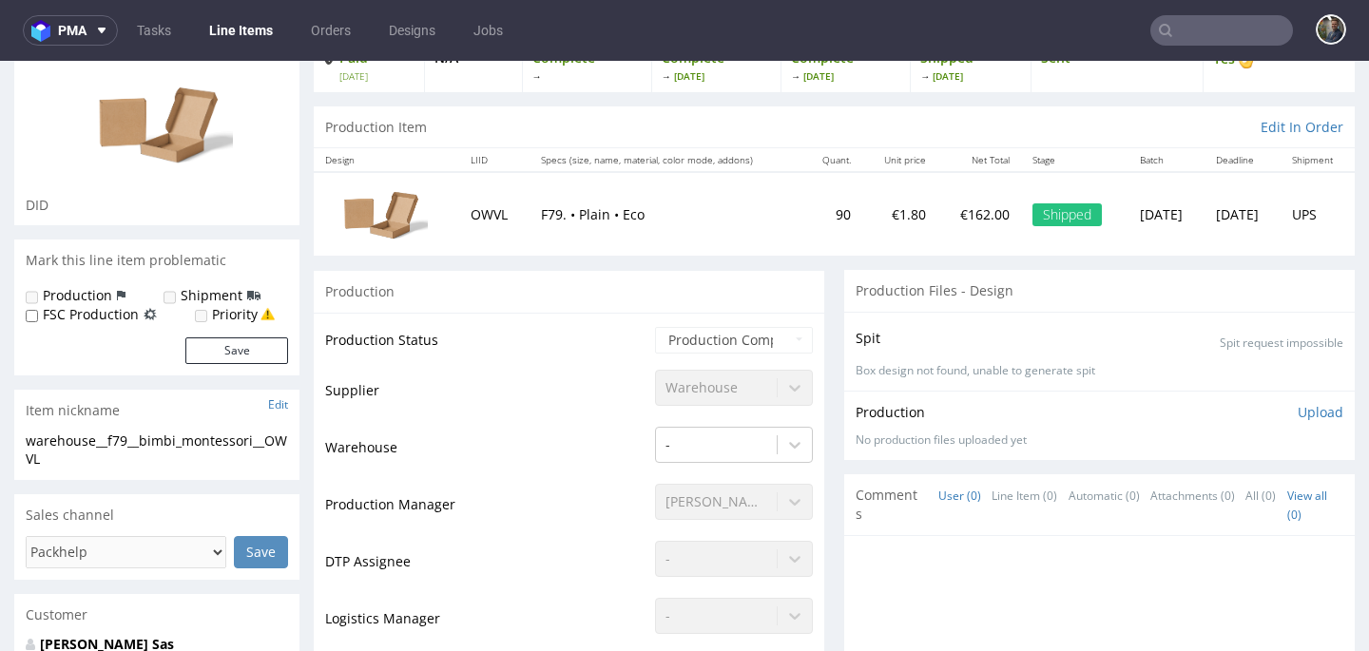
scroll to position [142, 0]
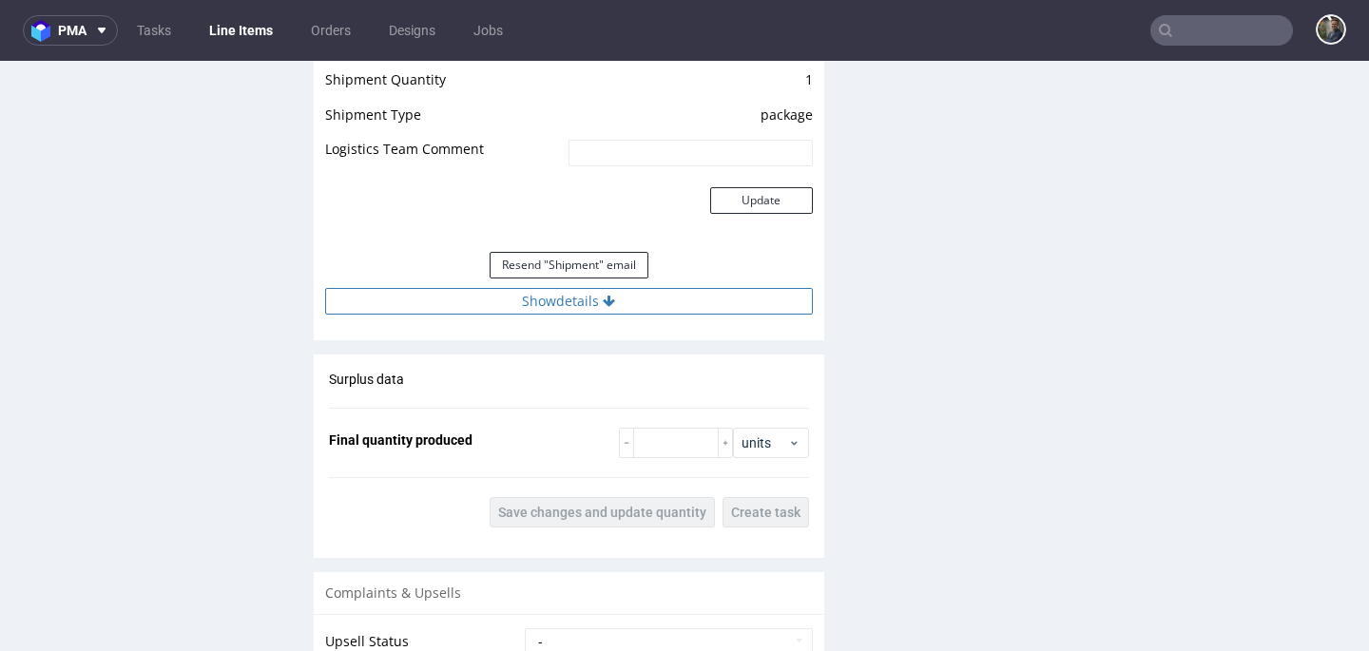
scroll to position [2063, 0]
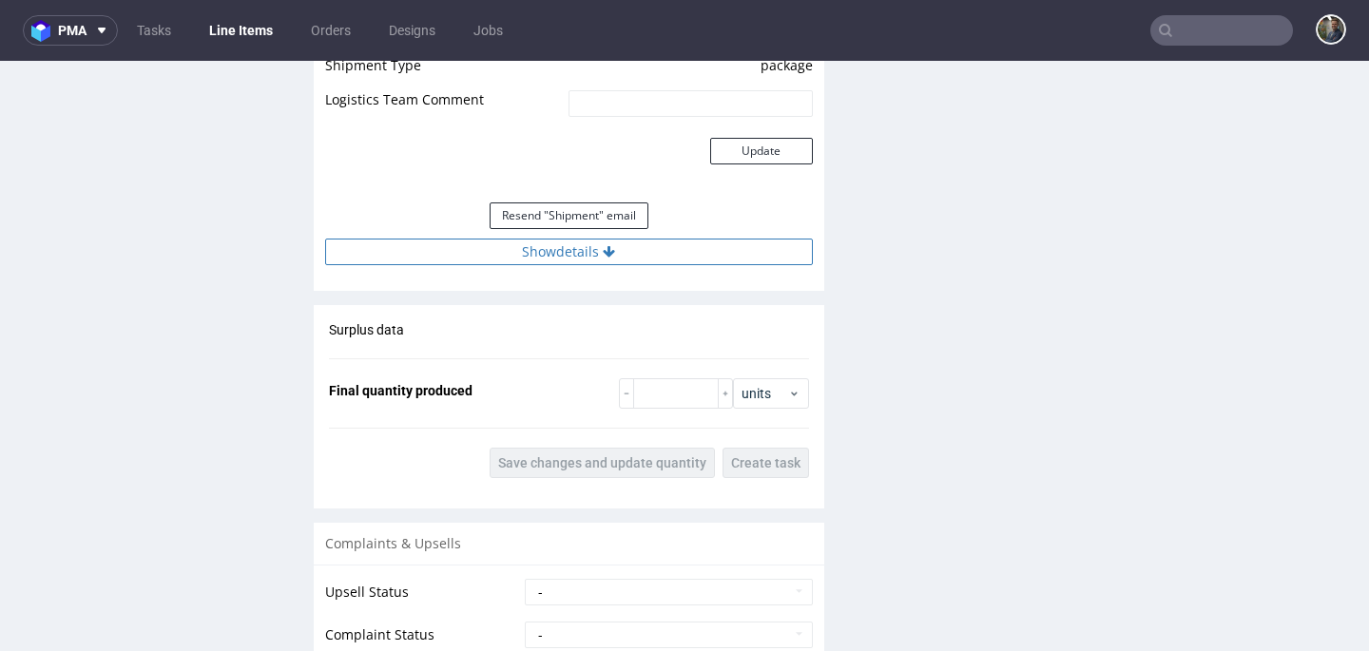
drag, startPoint x: 560, startPoint y: 283, endPoint x: 561, endPoint y: 274, distance: 9.6
click at [560, 277] on div "Estimated Shipment Quantity Unknown Estimated Shipment Cost Unknown Estimated T…" at bounding box center [569, 89] width 511 height 375
click at [561, 265] on button "Show details" at bounding box center [569, 252] width 488 height 27
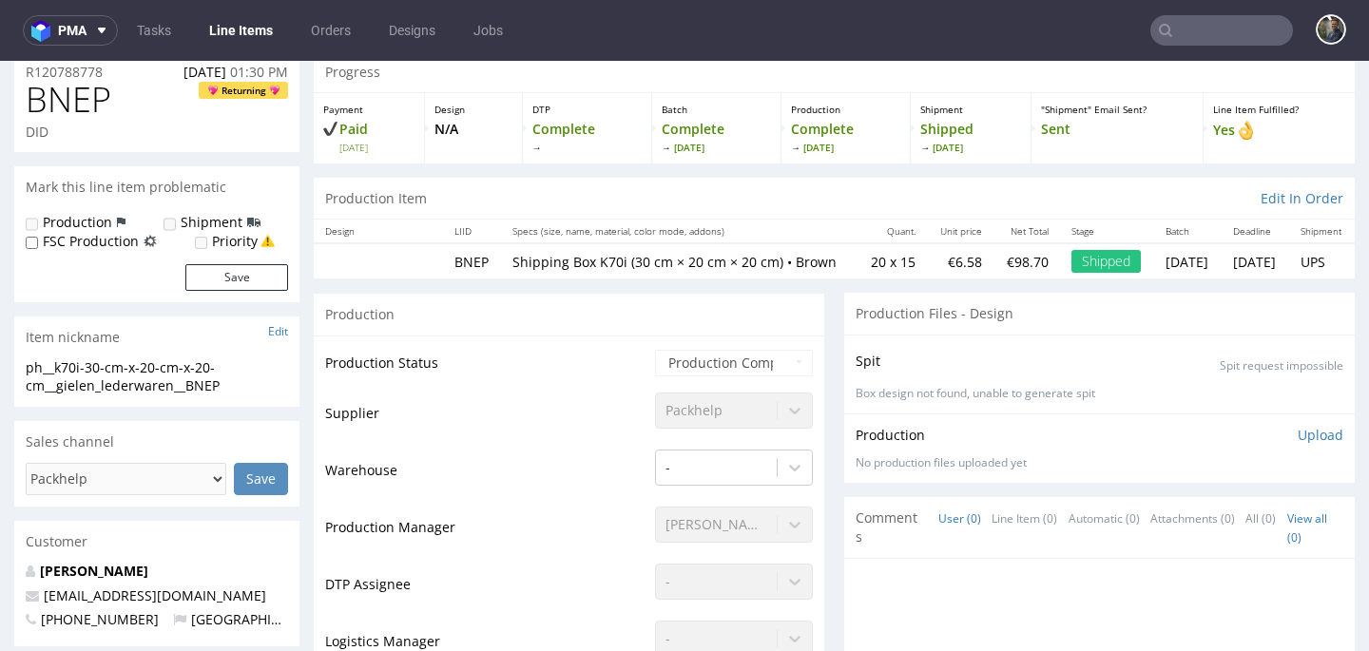
scroll to position [0, 0]
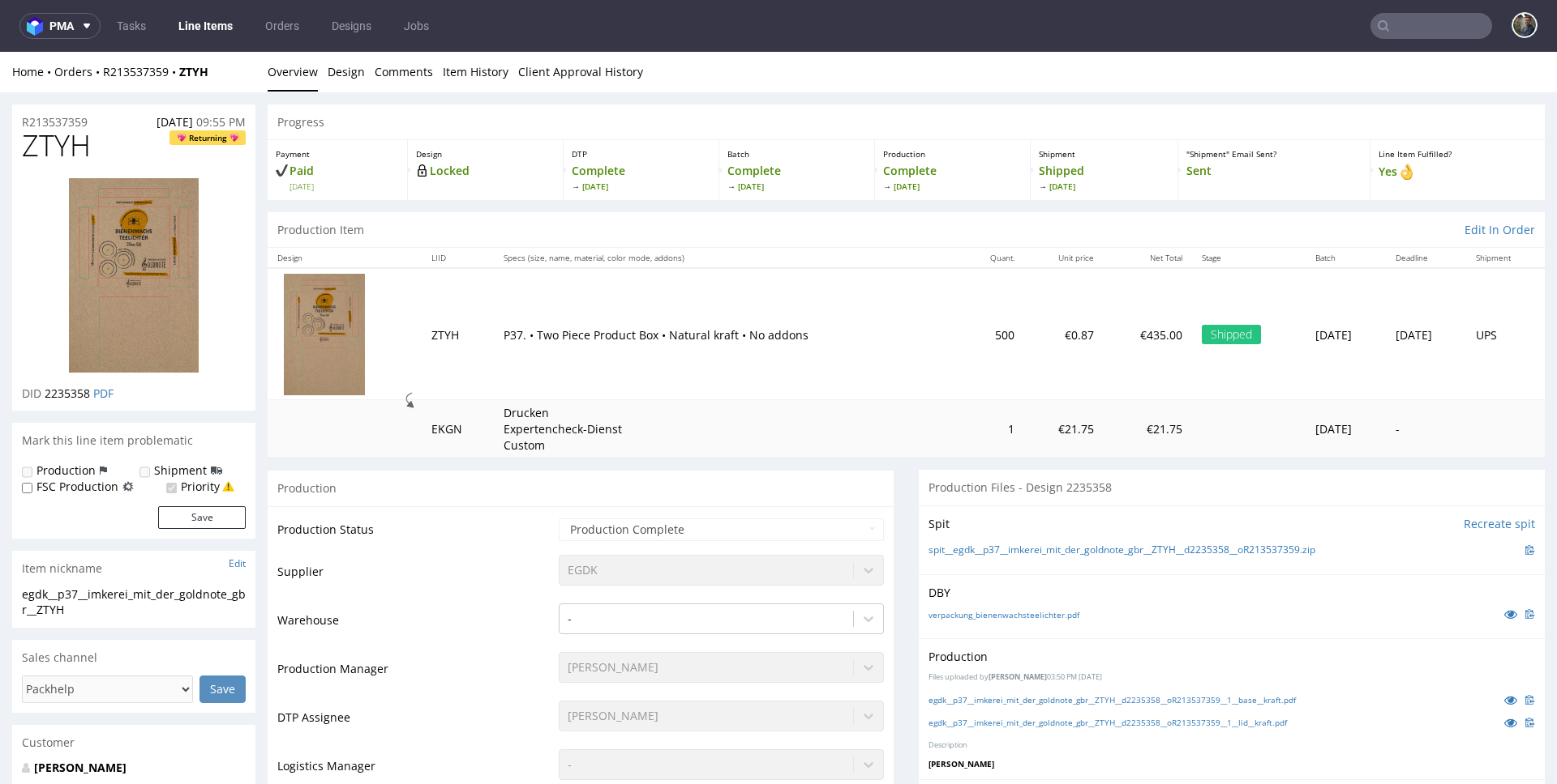
click at [140, 227] on img at bounding box center [134, 275] width 130 height 194
